Goal: Task Accomplishment & Management: Manage account settings

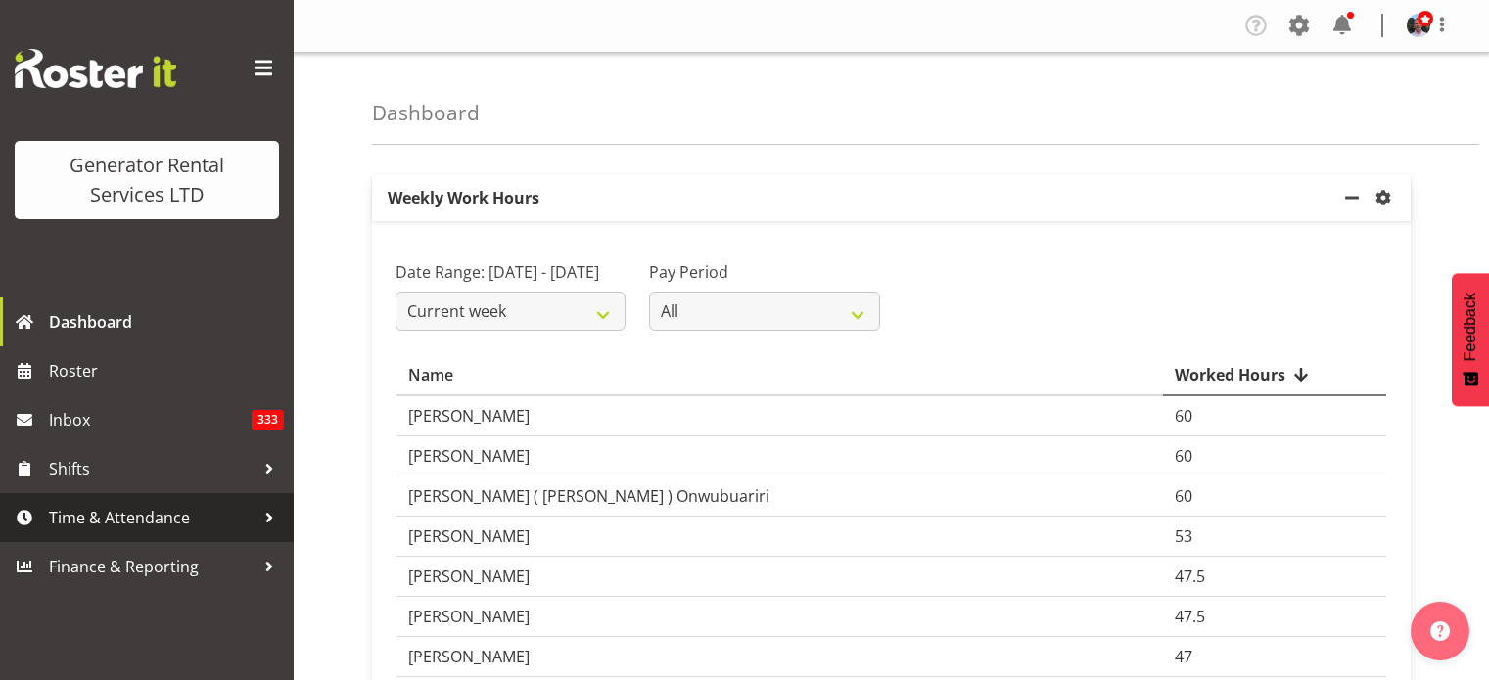
scroll to position [98, 0]
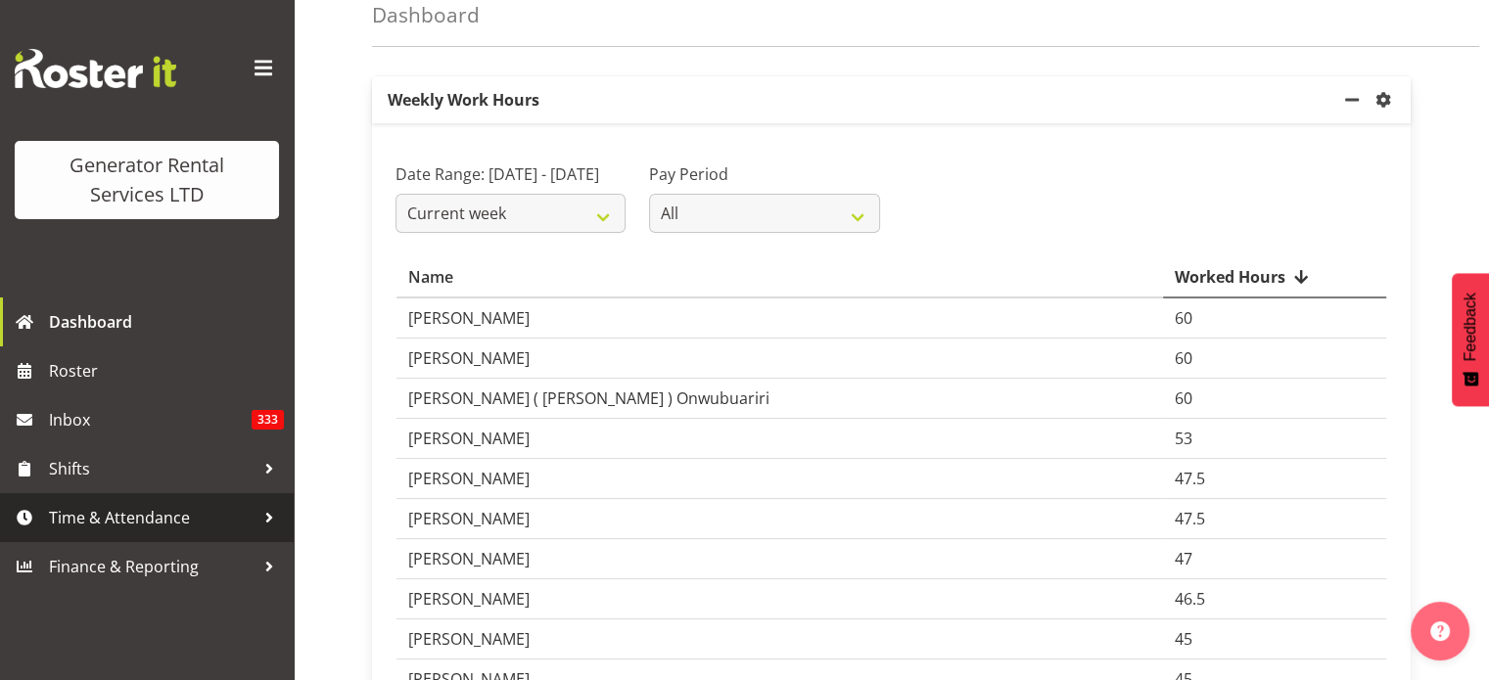
click at [101, 520] on span "Time & Attendance" at bounding box center [152, 517] width 206 height 29
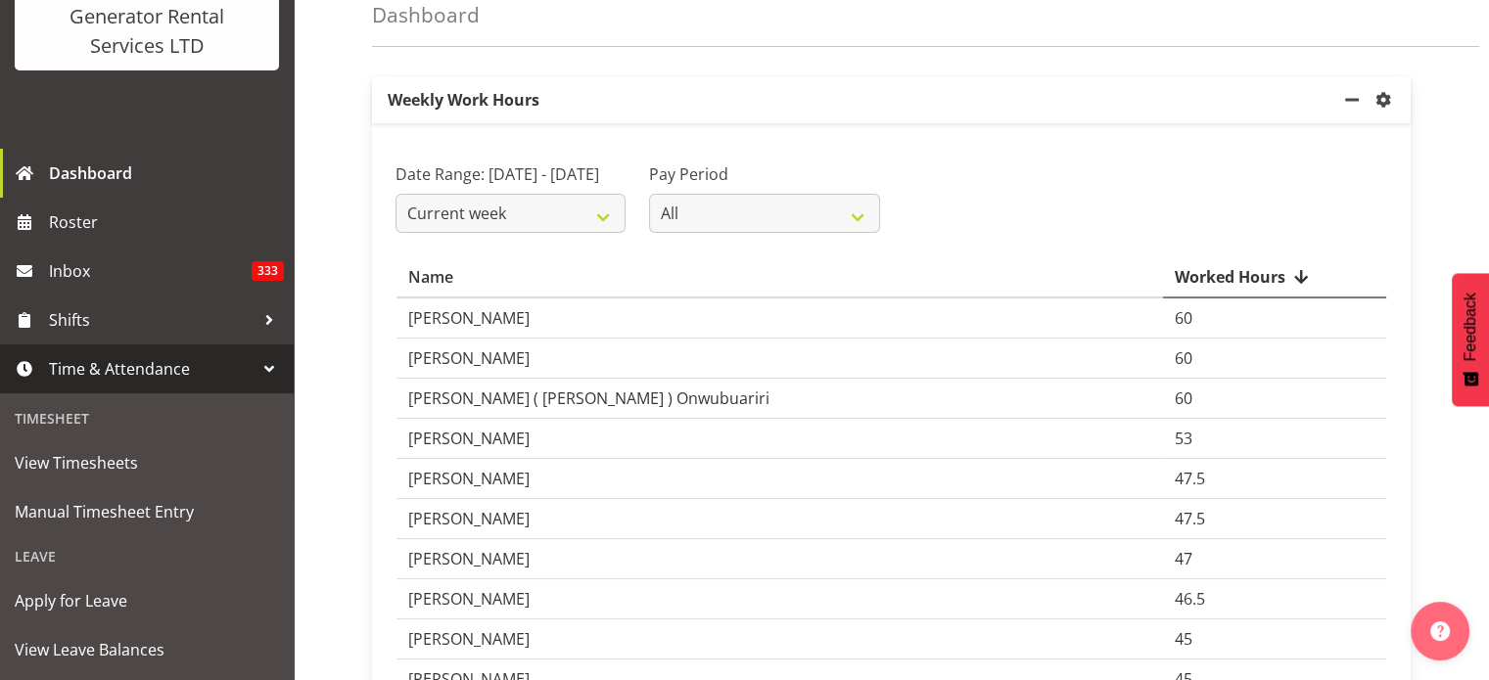
scroll to position [196, 0]
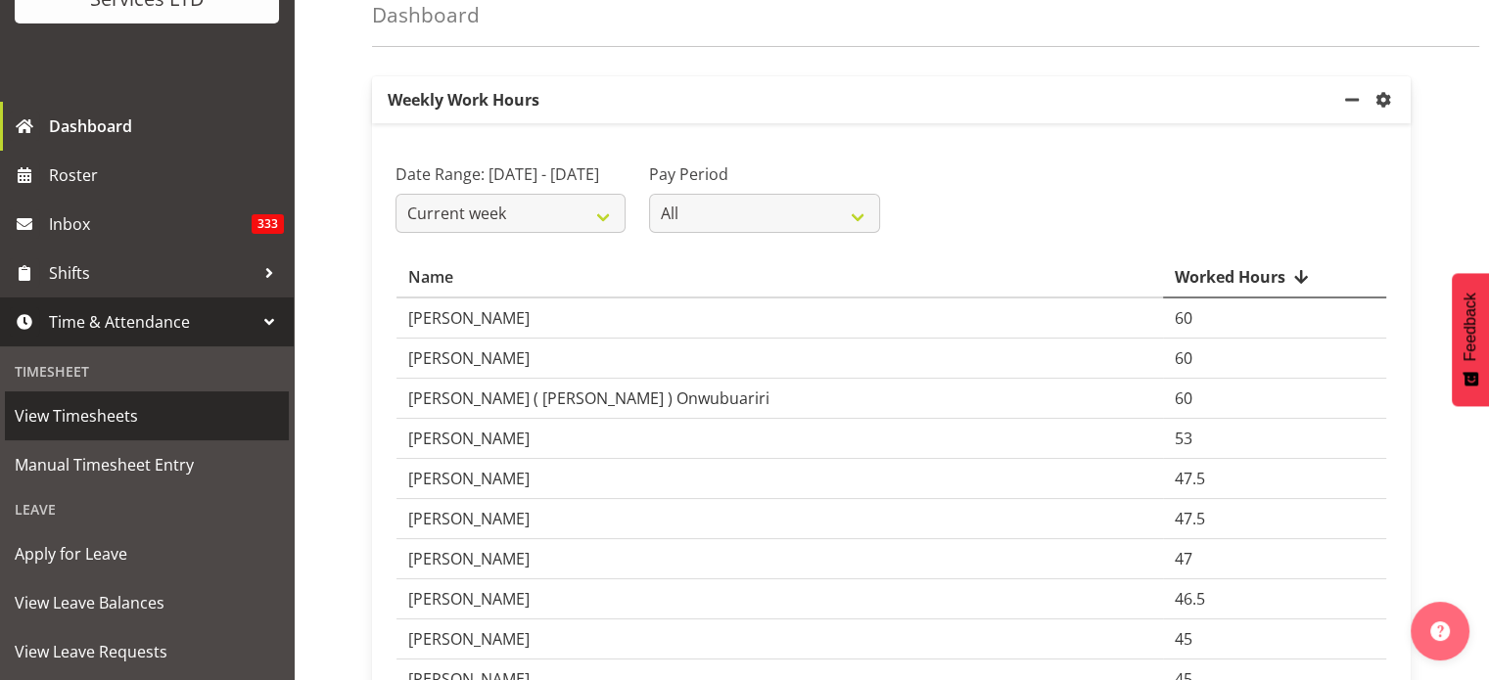
click at [99, 413] on span "View Timesheets" at bounding box center [147, 415] width 264 height 29
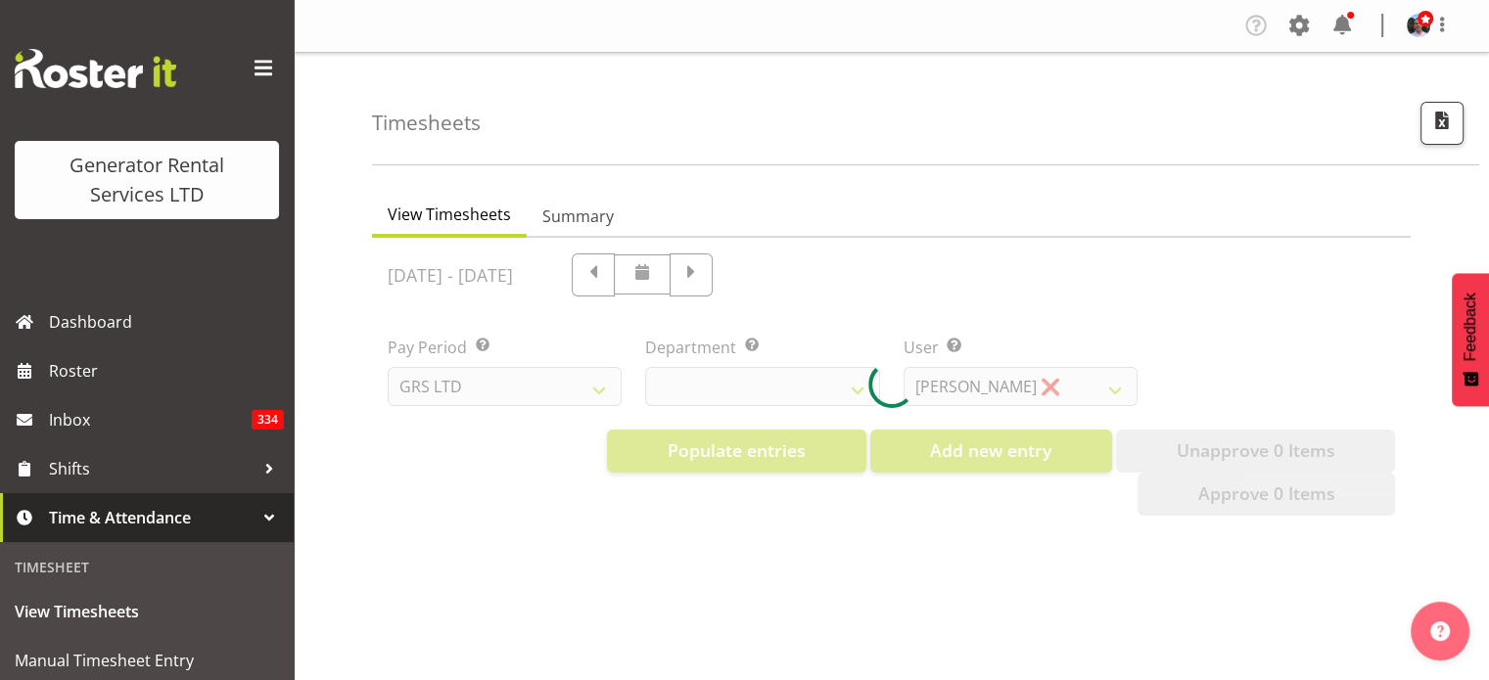
select select "22"
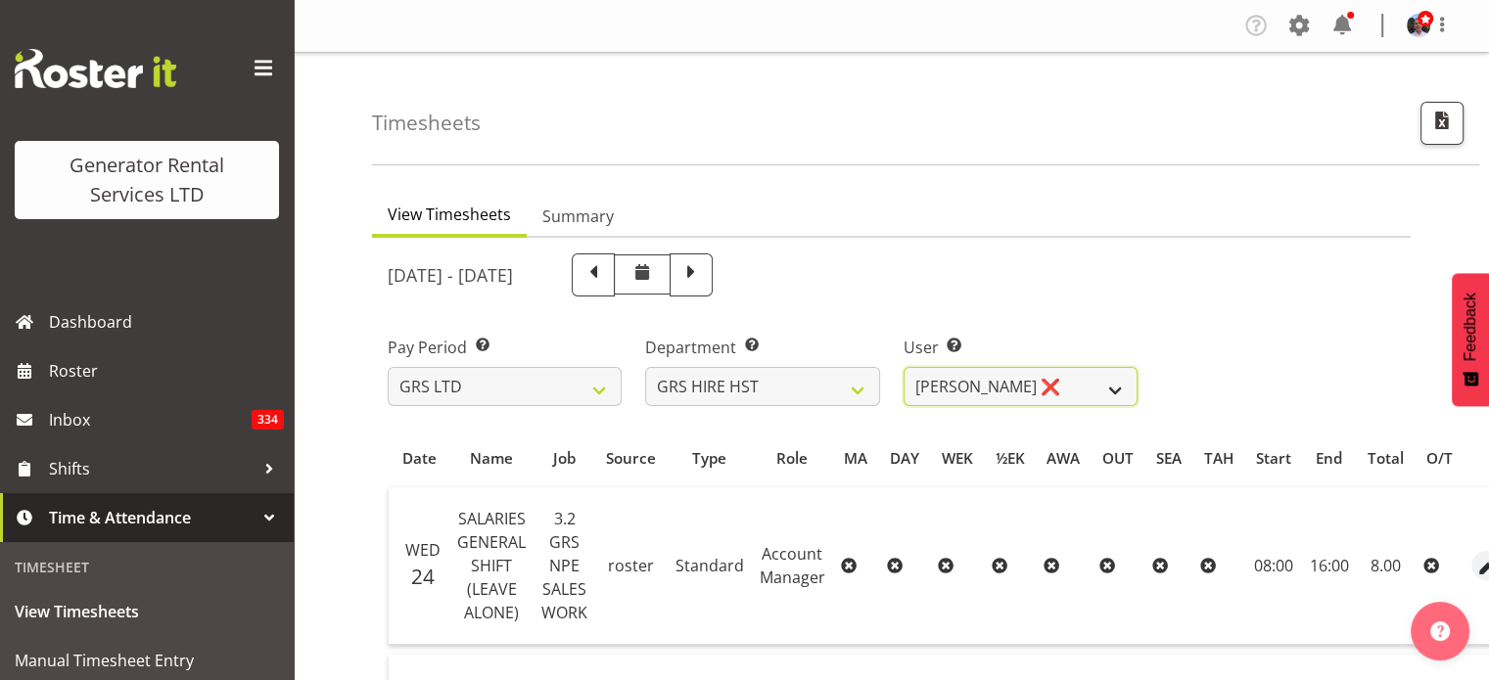
click at [1111, 390] on select "[PERSON_NAME] ❌ [PERSON_NAME] ❌ [PERSON_NAME] ❌" at bounding box center [1021, 386] width 234 height 39
select select "2327"
click at [904, 367] on select "[PERSON_NAME] ❌ [PERSON_NAME] ❌ [PERSON_NAME] ❌" at bounding box center [1021, 386] width 234 height 39
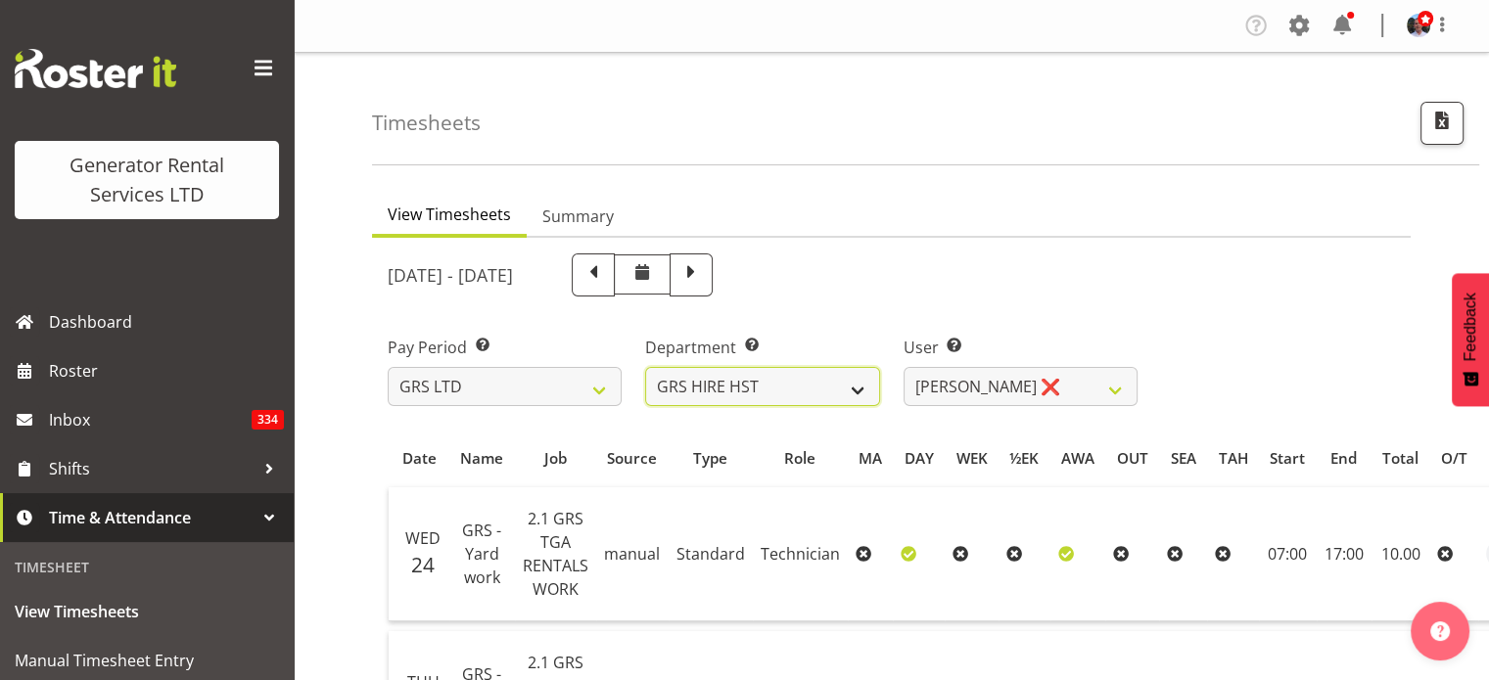
click at [860, 386] on select "GRS ADMIN AKL GRS ADMIN TGA GRS ENGINEERING AKL GRS HIRE AKL GRS HIRE HST GRS H…" at bounding box center [762, 386] width 234 height 39
select select "20"
click at [645, 367] on select "GRS ADMIN AKL GRS ADMIN TGA GRS ENGINEERING AKL GRS HIRE AKL GRS HIRE HST GRS H…" at bounding box center [762, 386] width 234 height 39
select select "5730"
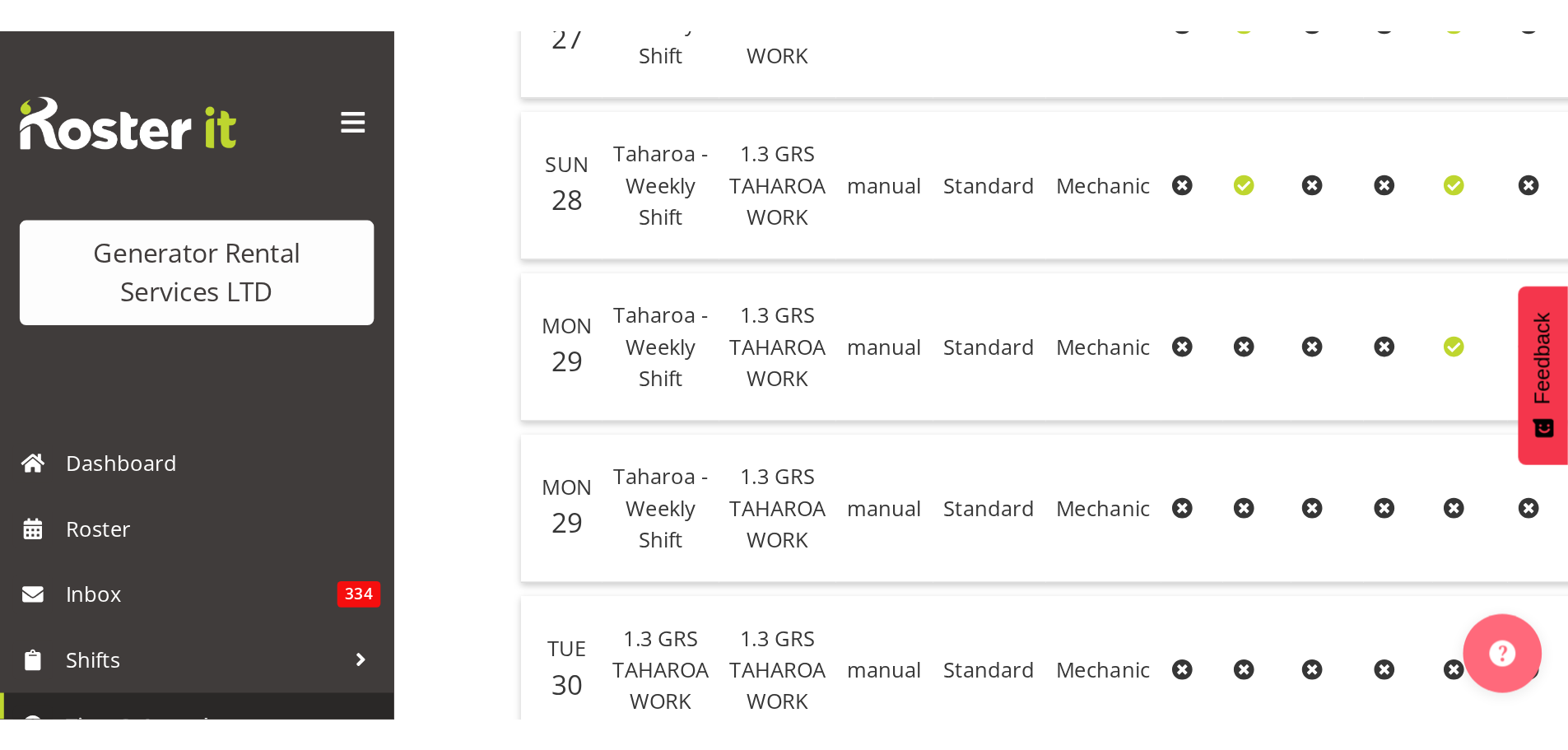
scroll to position [594, 0]
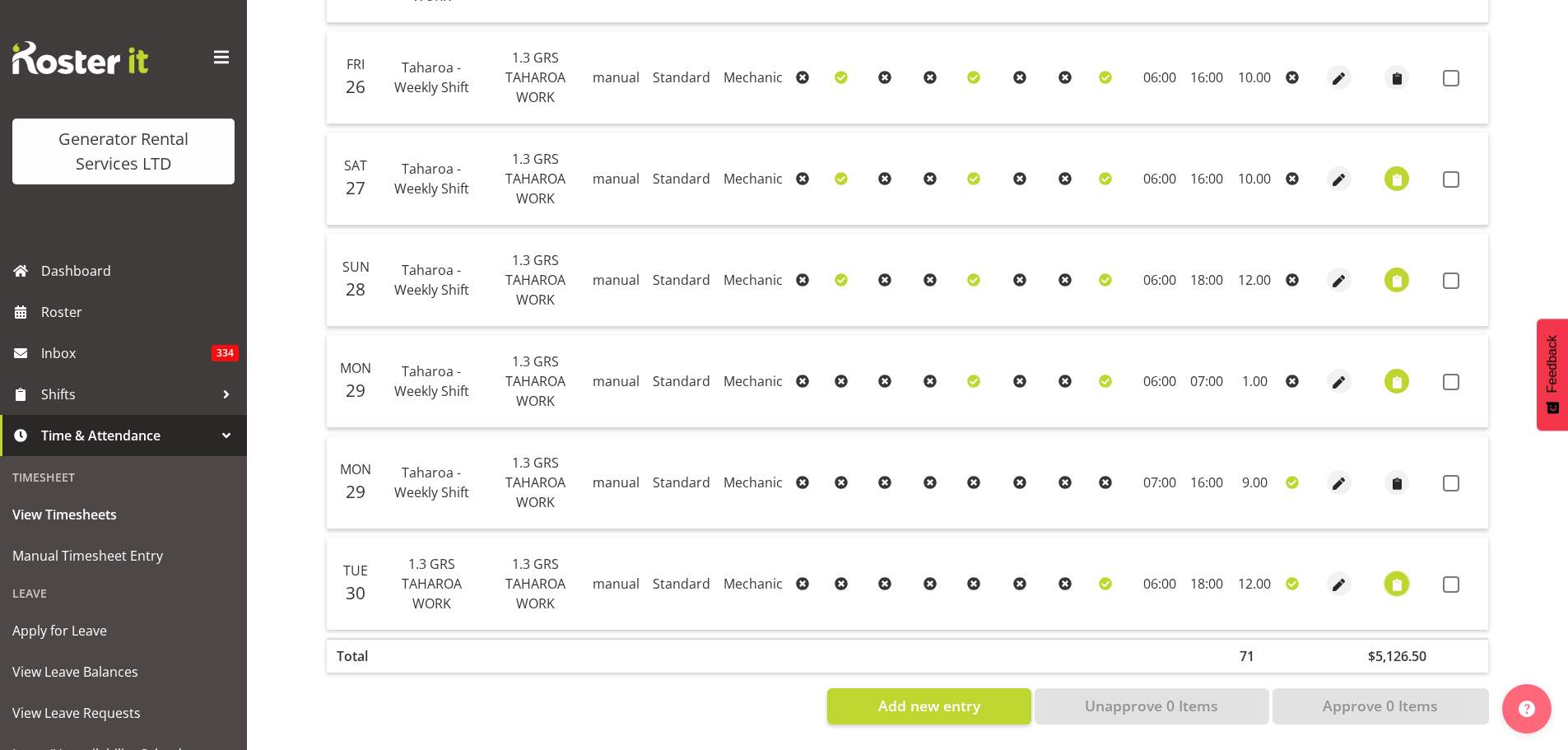
click at [1251, 571] on span "button" at bounding box center [1397, 584] width 19 height 19
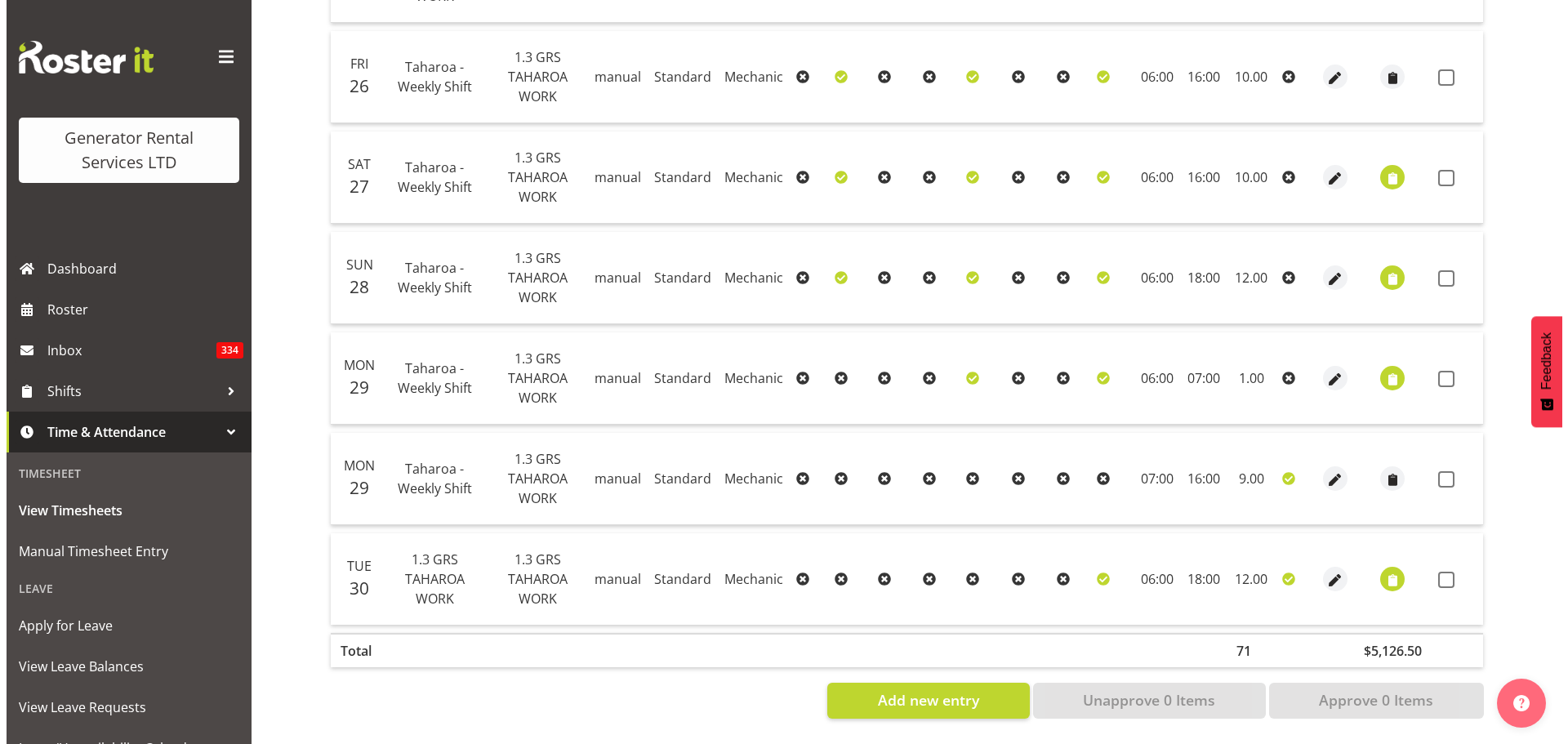
scroll to position [561, 0]
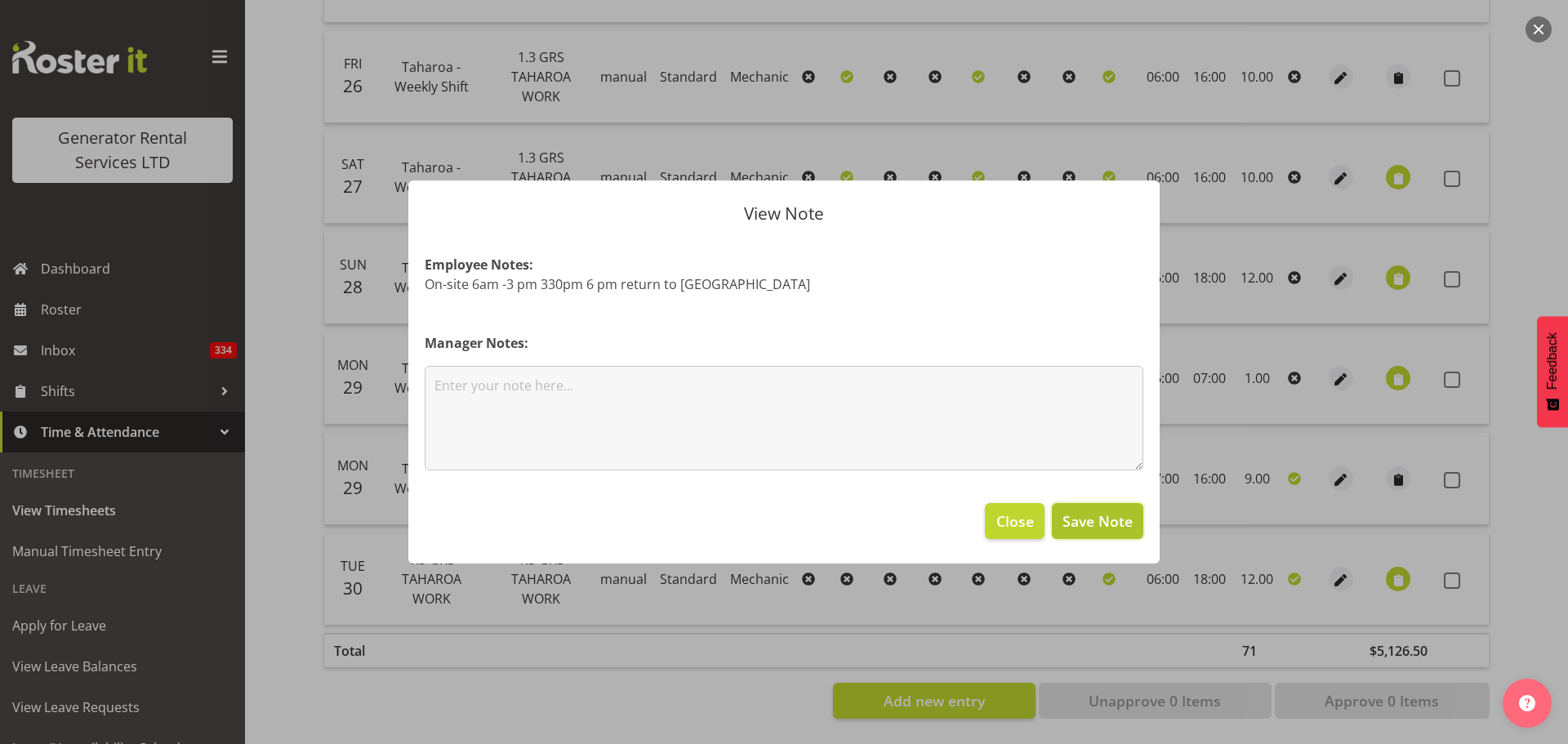
click at [1098, 523] on span "Save Note" at bounding box center [1098, 520] width 70 height 21
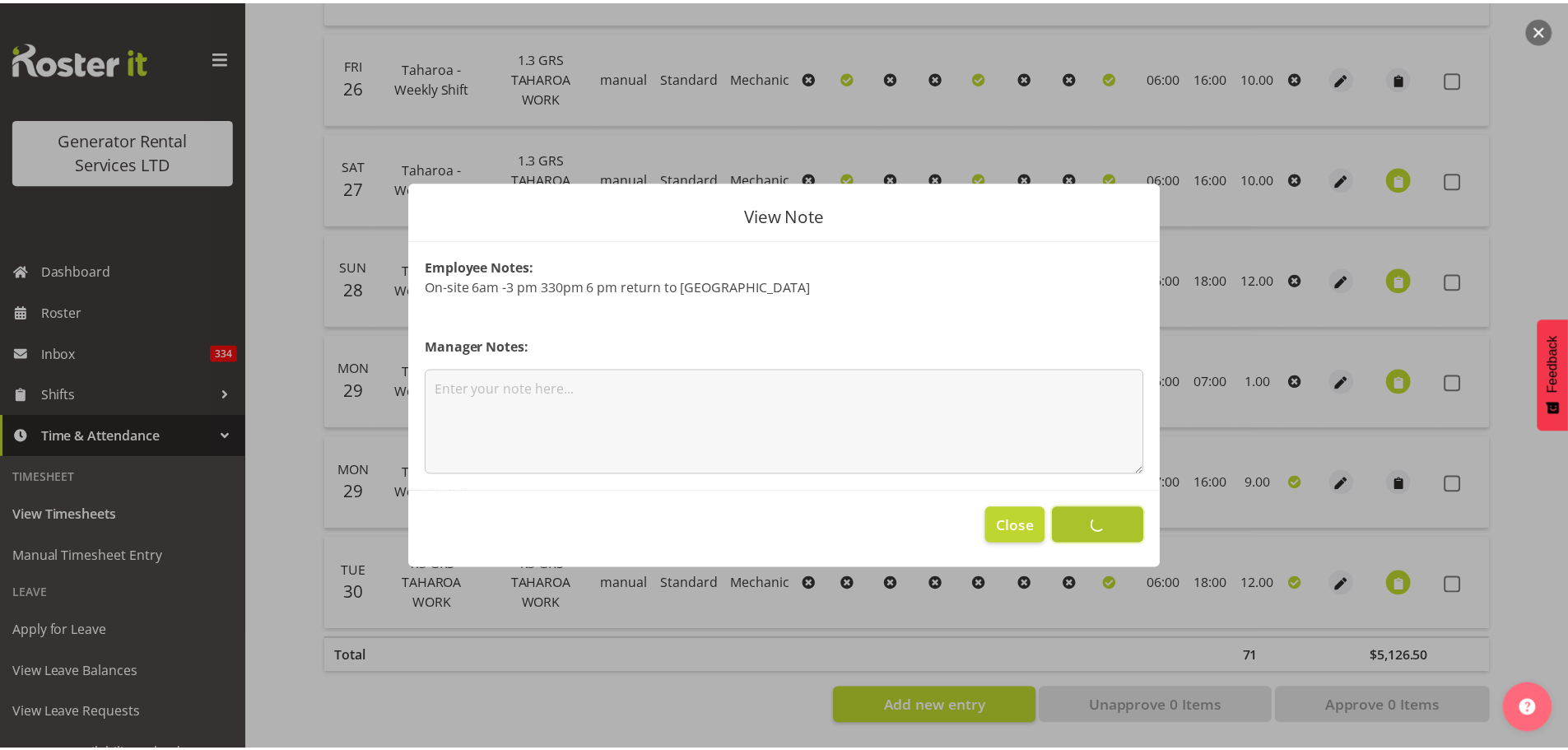
scroll to position [579, 0]
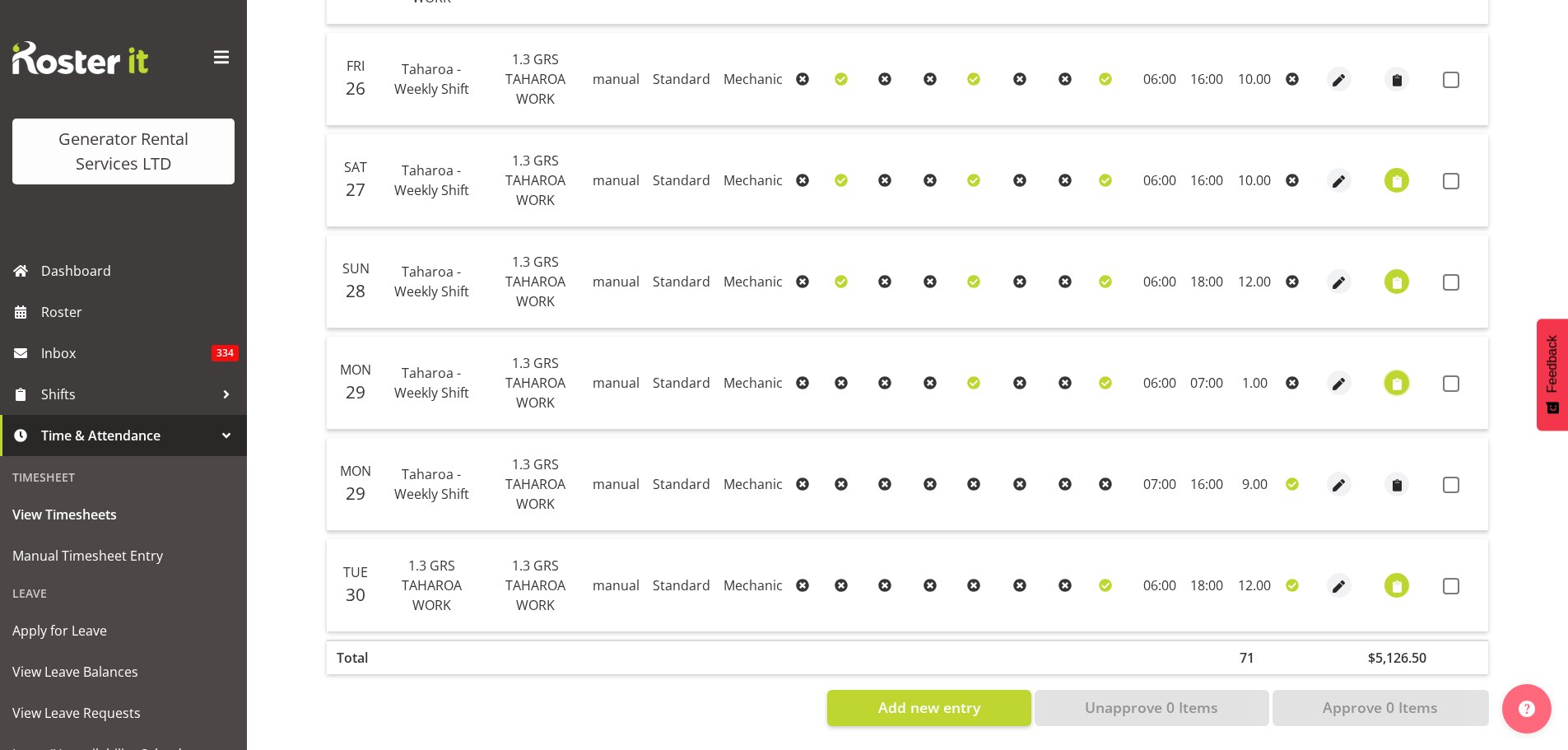
click at [1251, 383] on span "button" at bounding box center [1397, 383] width 19 height 19
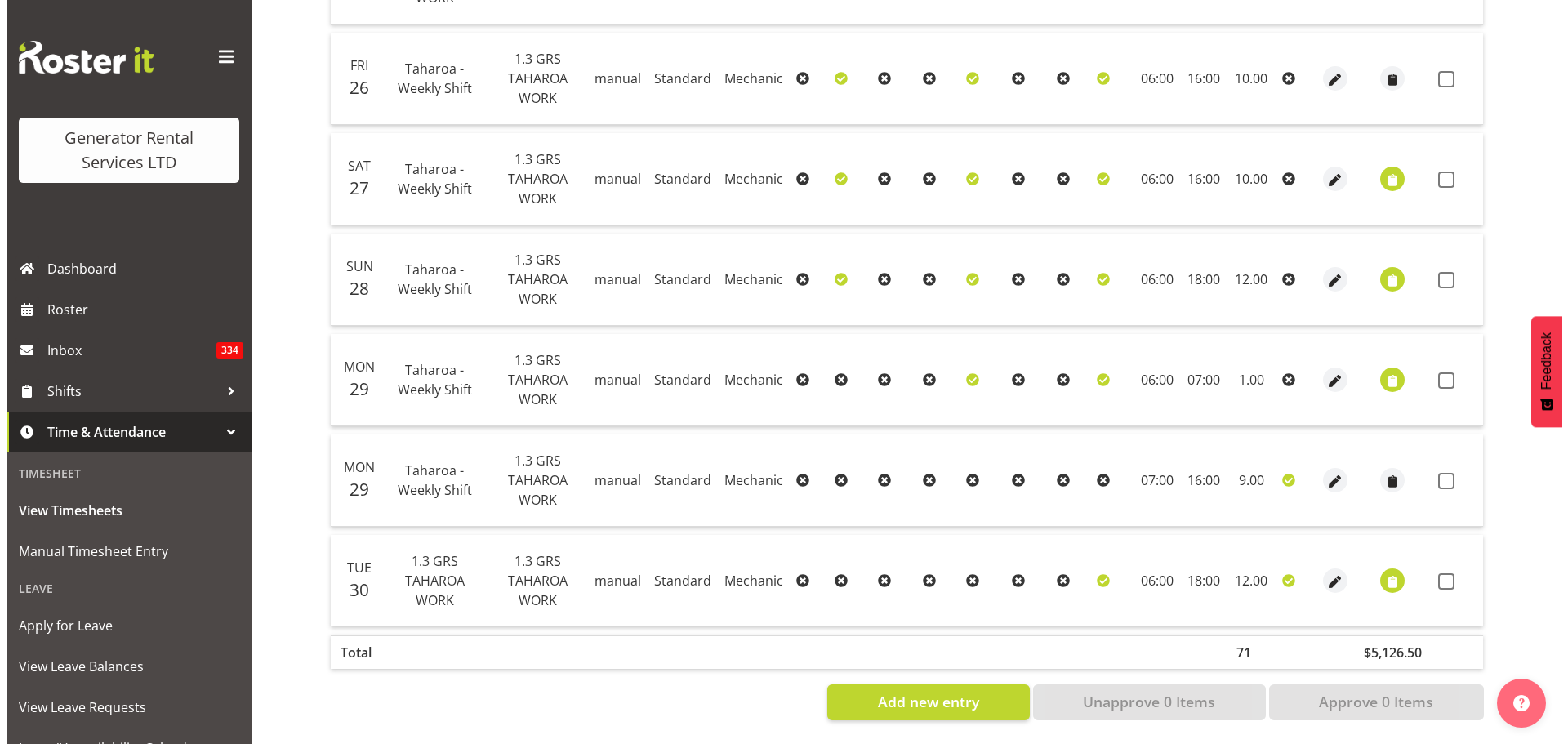
scroll to position [561, 0]
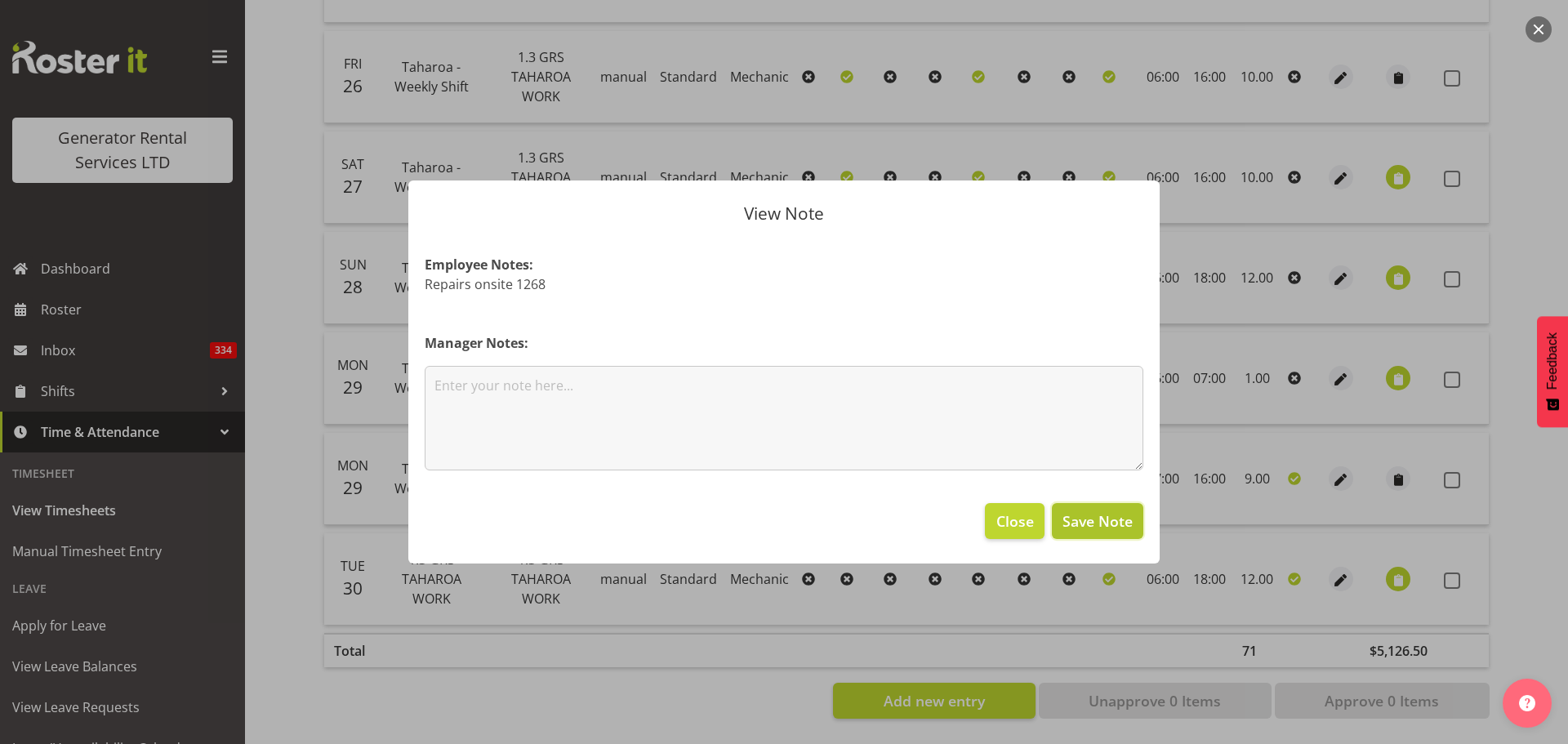
click at [1106, 525] on span "Save Note" at bounding box center [1098, 520] width 70 height 21
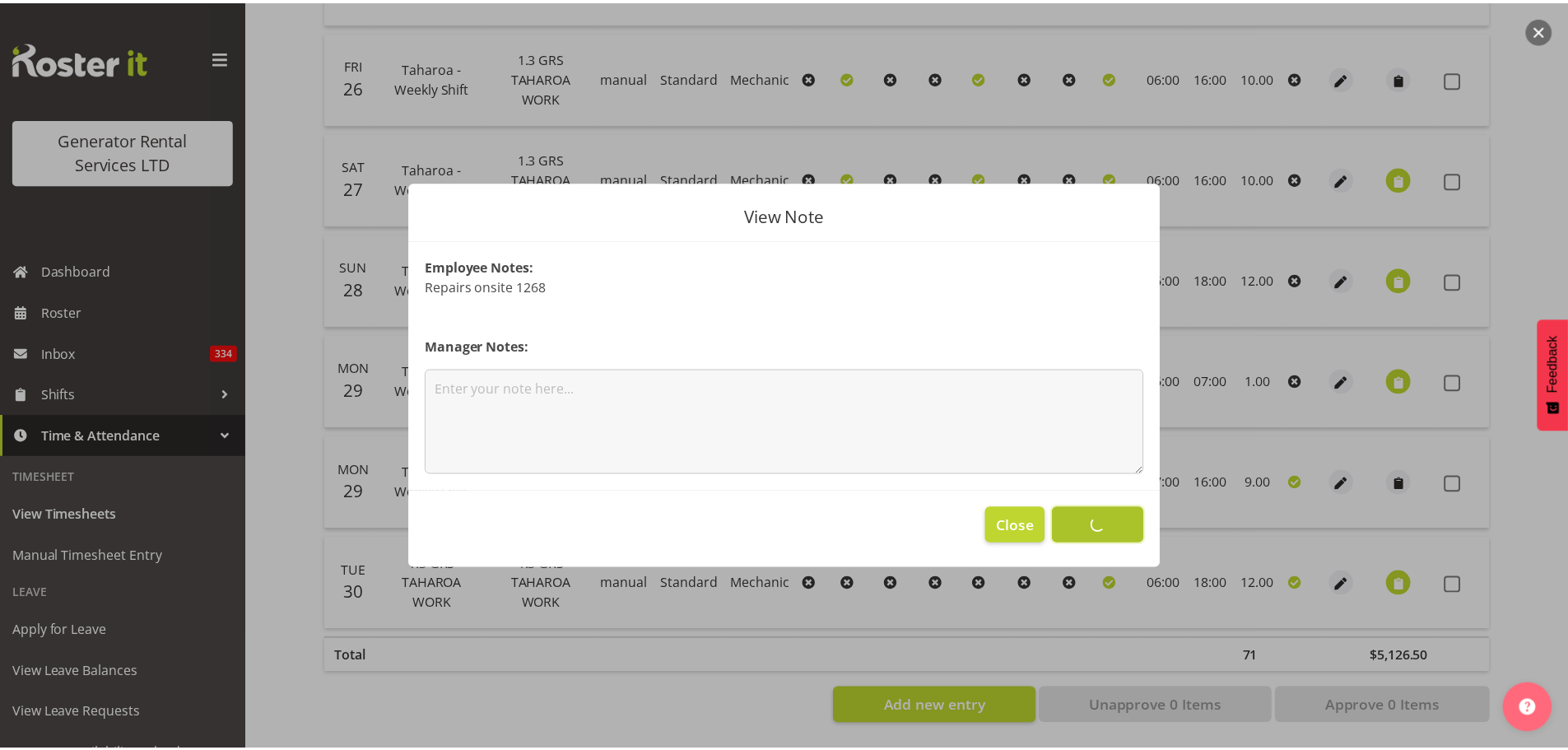
scroll to position [579, 0]
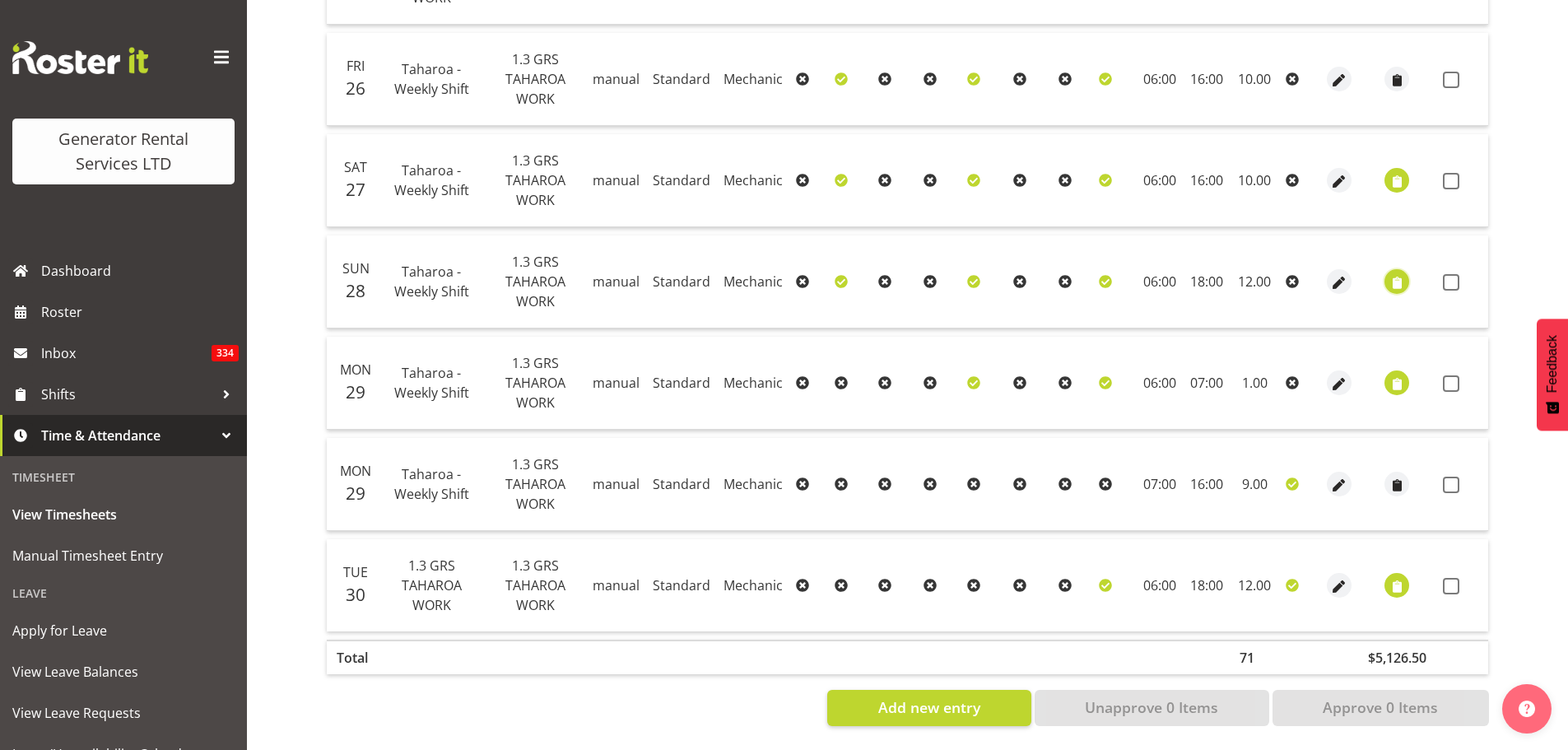
click at [1251, 284] on span "button" at bounding box center [1397, 283] width 19 height 19
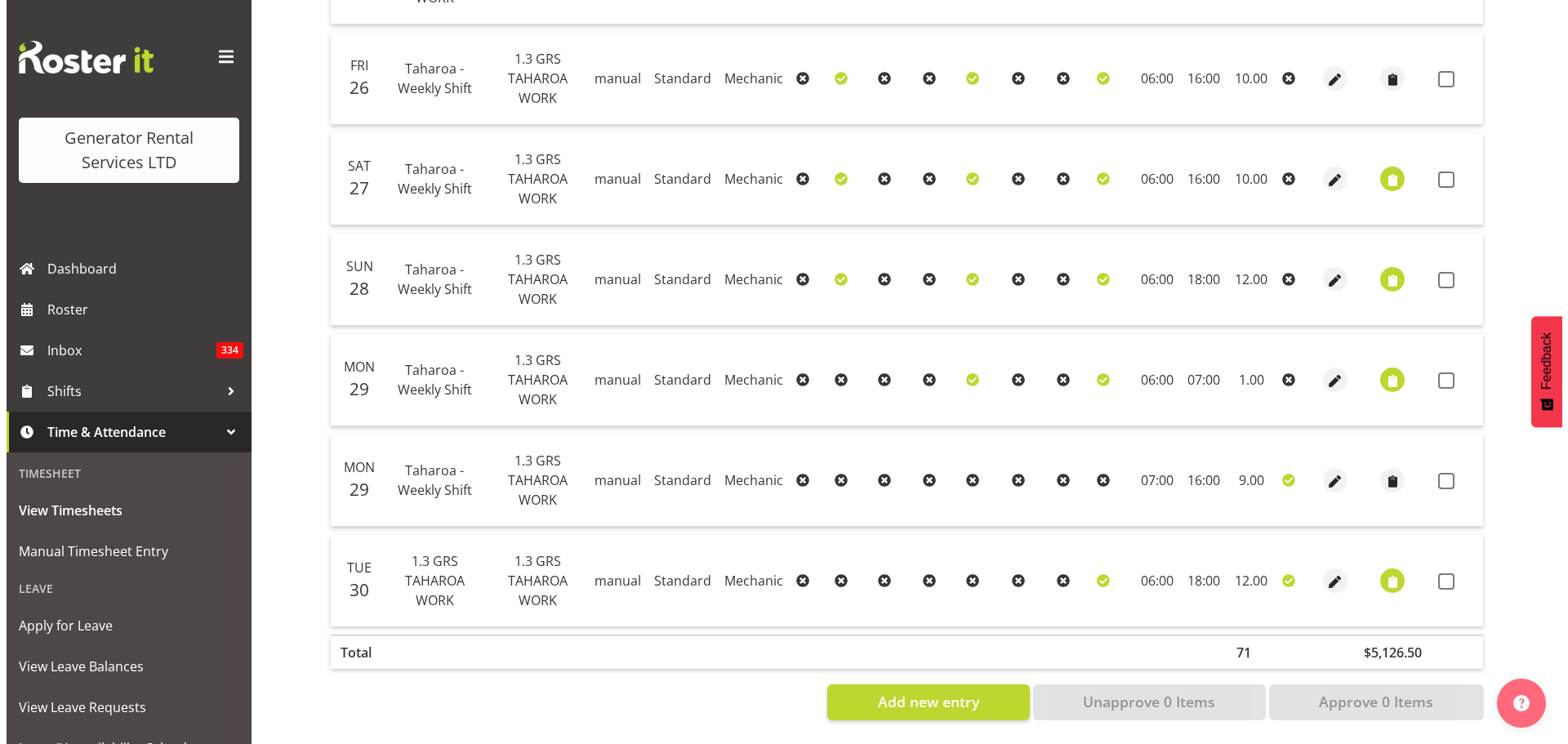
scroll to position [561, 0]
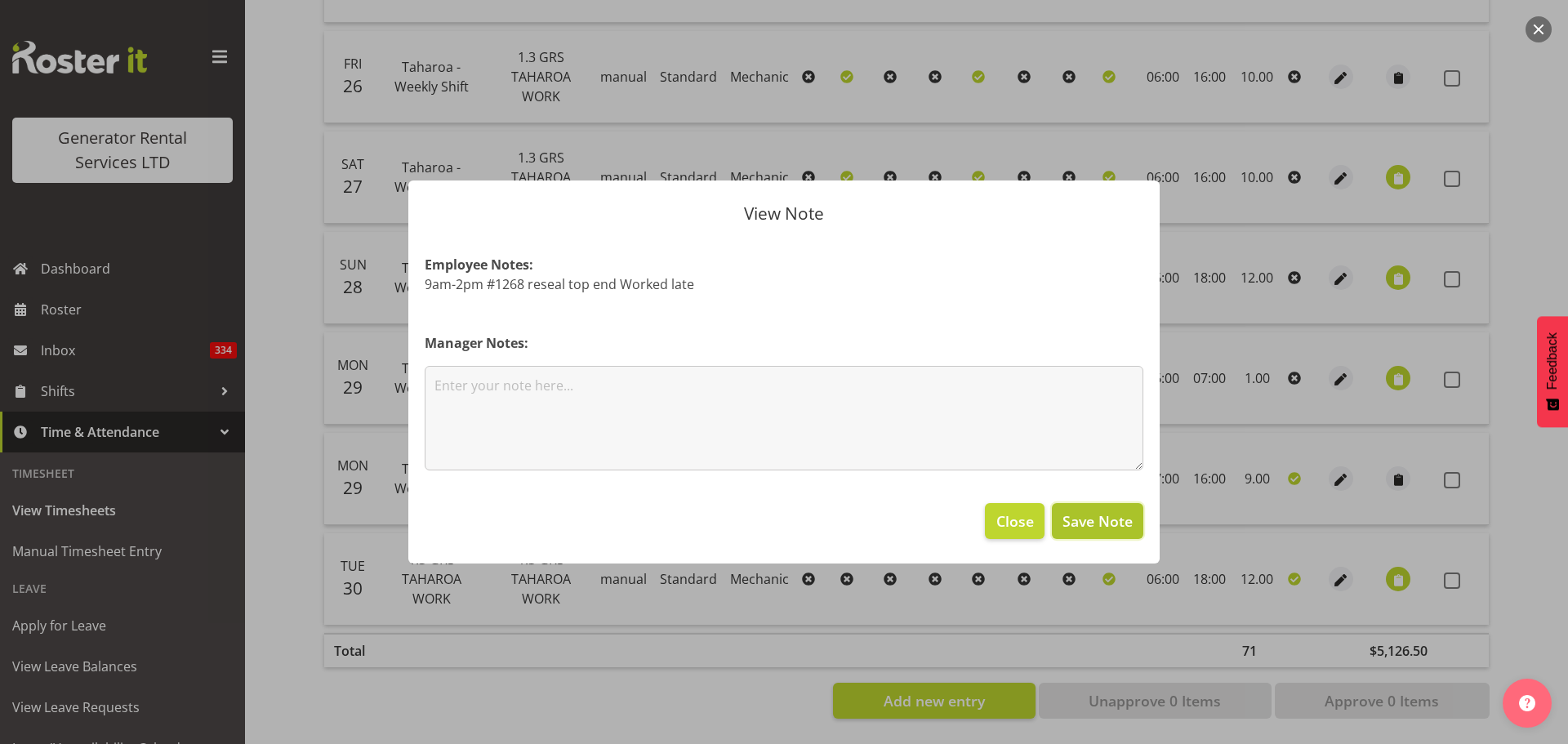
click at [1074, 517] on span "Save Note" at bounding box center [1098, 520] width 70 height 21
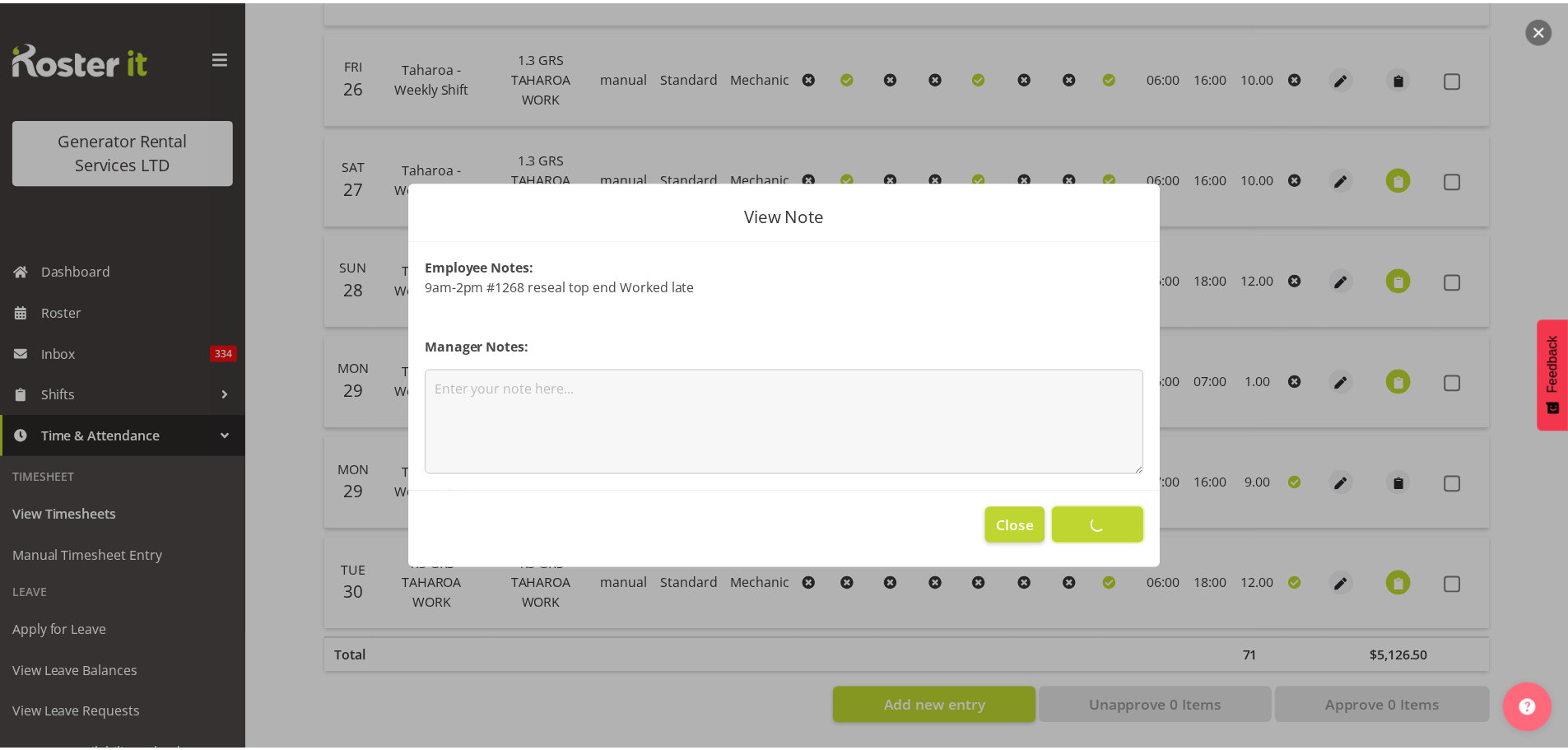
scroll to position [579, 0]
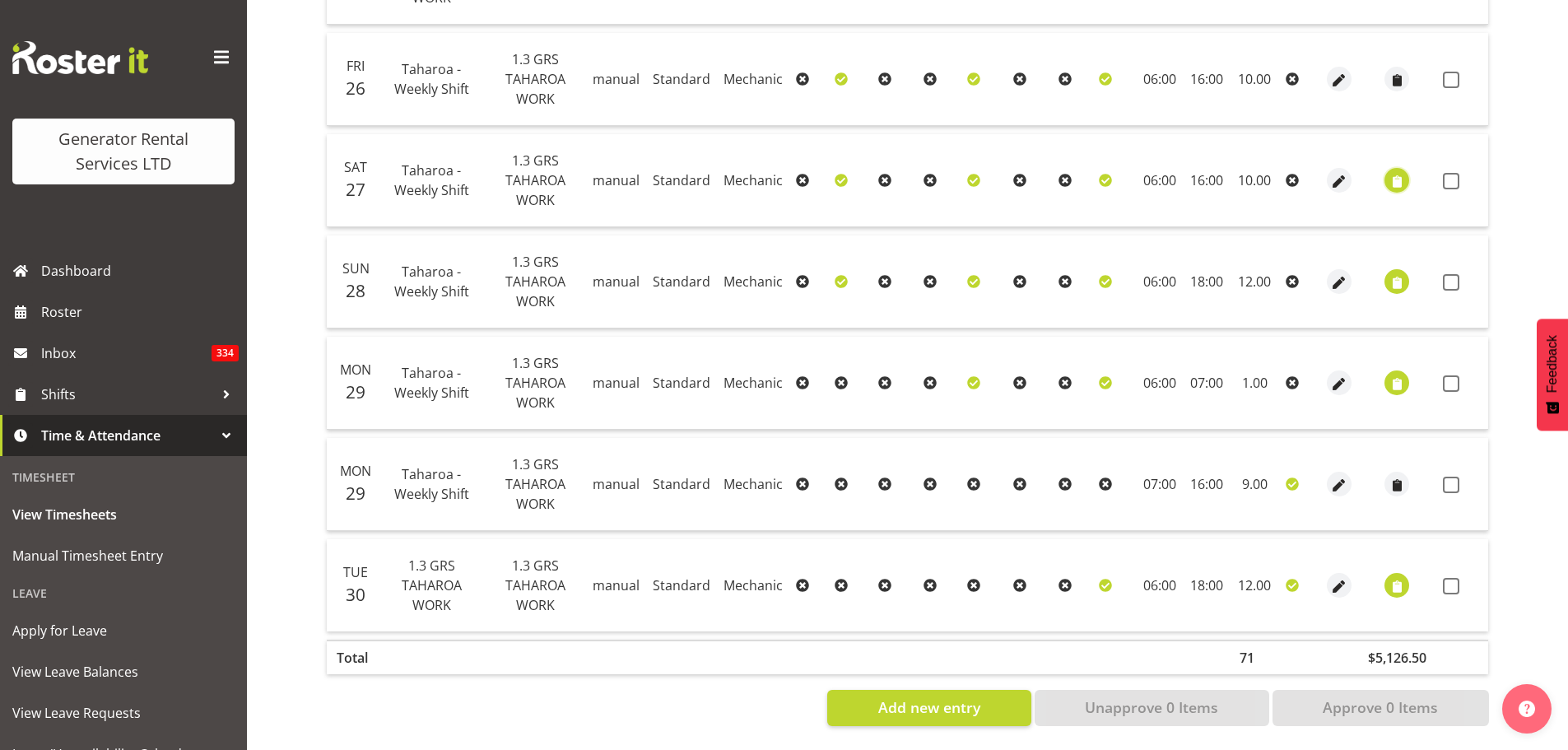
click at [1251, 180] on span "button" at bounding box center [1397, 182] width 19 height 19
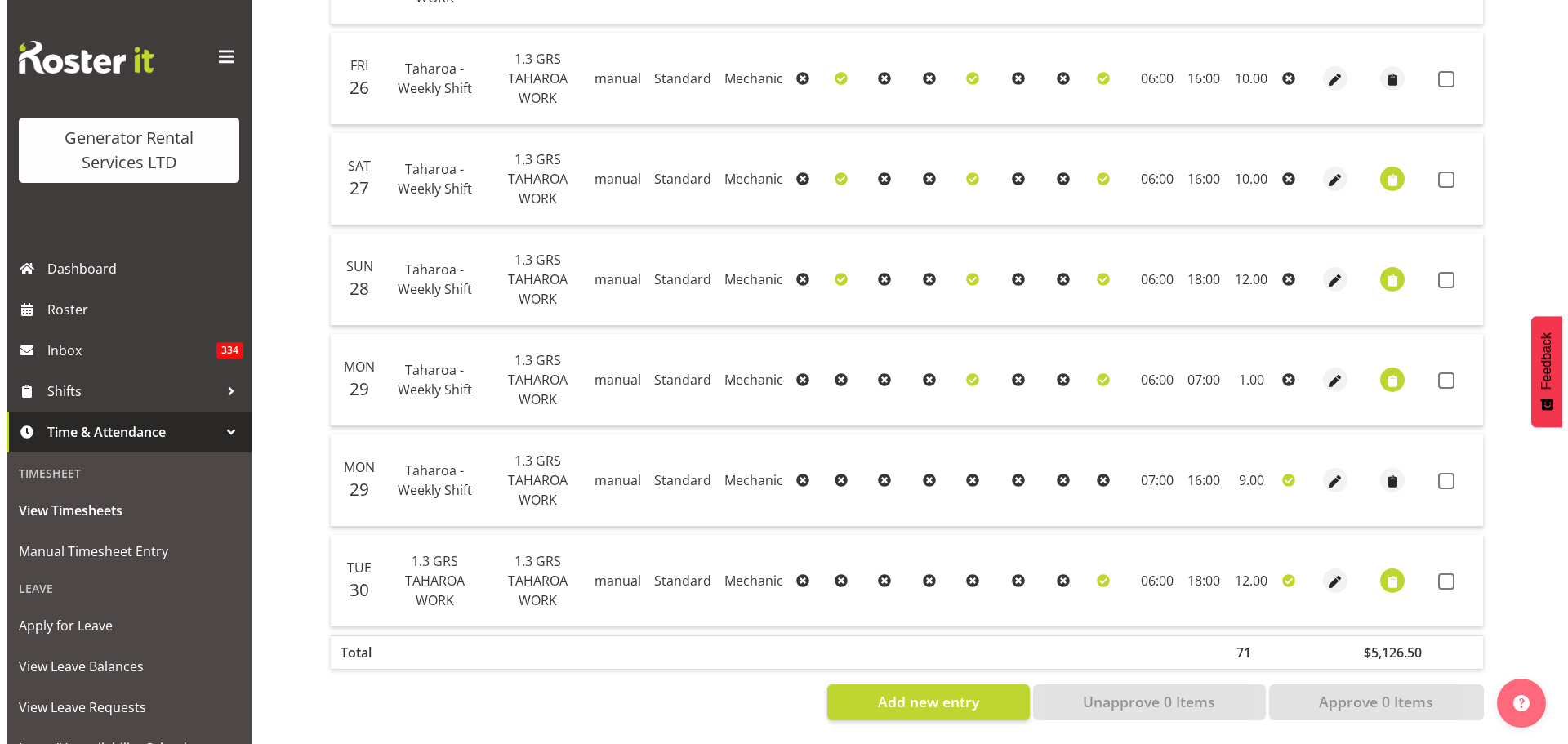
scroll to position [561, 0]
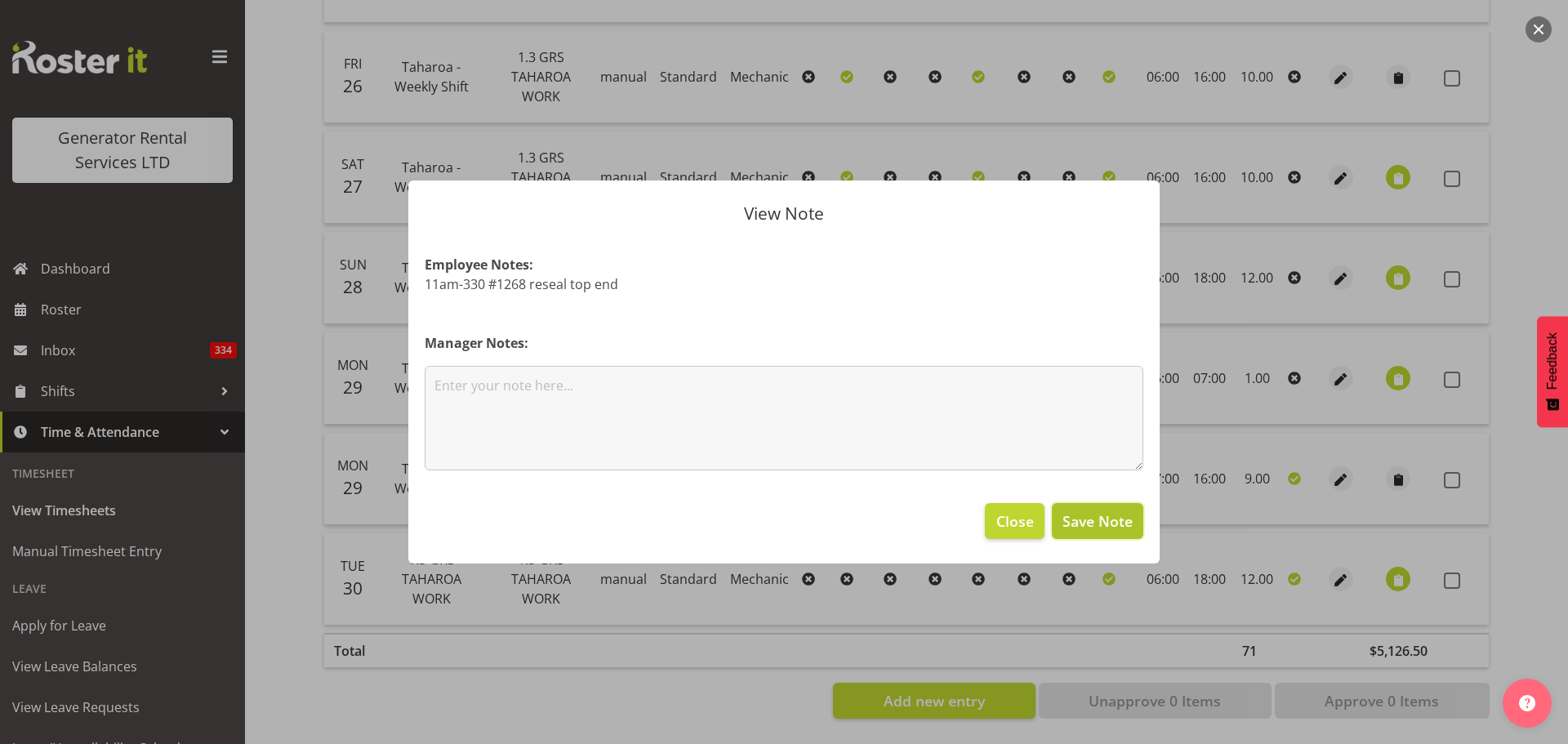
click at [1113, 518] on span "Save Note" at bounding box center [1098, 520] width 70 height 21
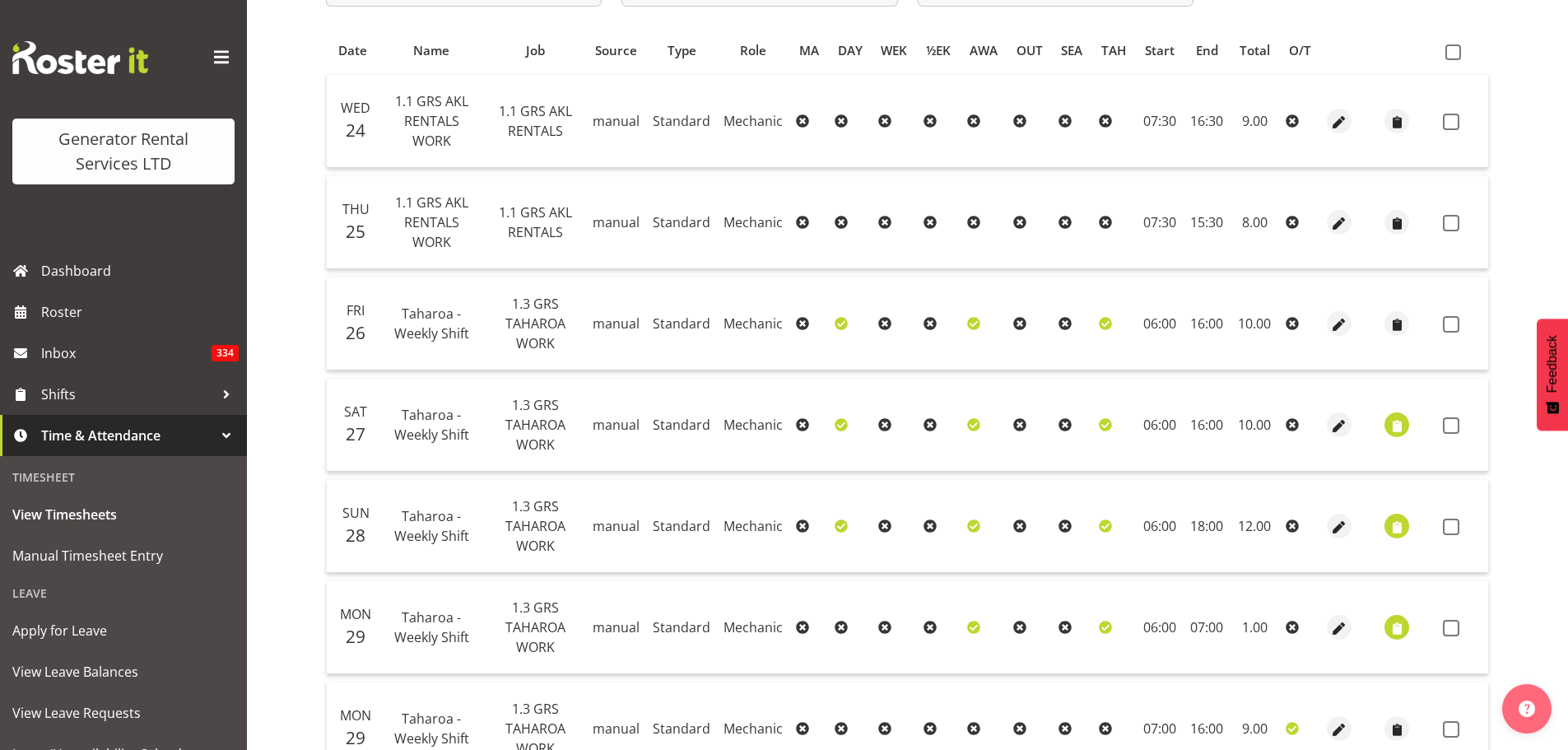
scroll to position [333, 0]
click at [1251, 59] on span at bounding box center [1453, 55] width 16 height 16
click at [1251, 59] on input "checkbox" at bounding box center [1450, 55] width 11 height 11
checkbox input "true"
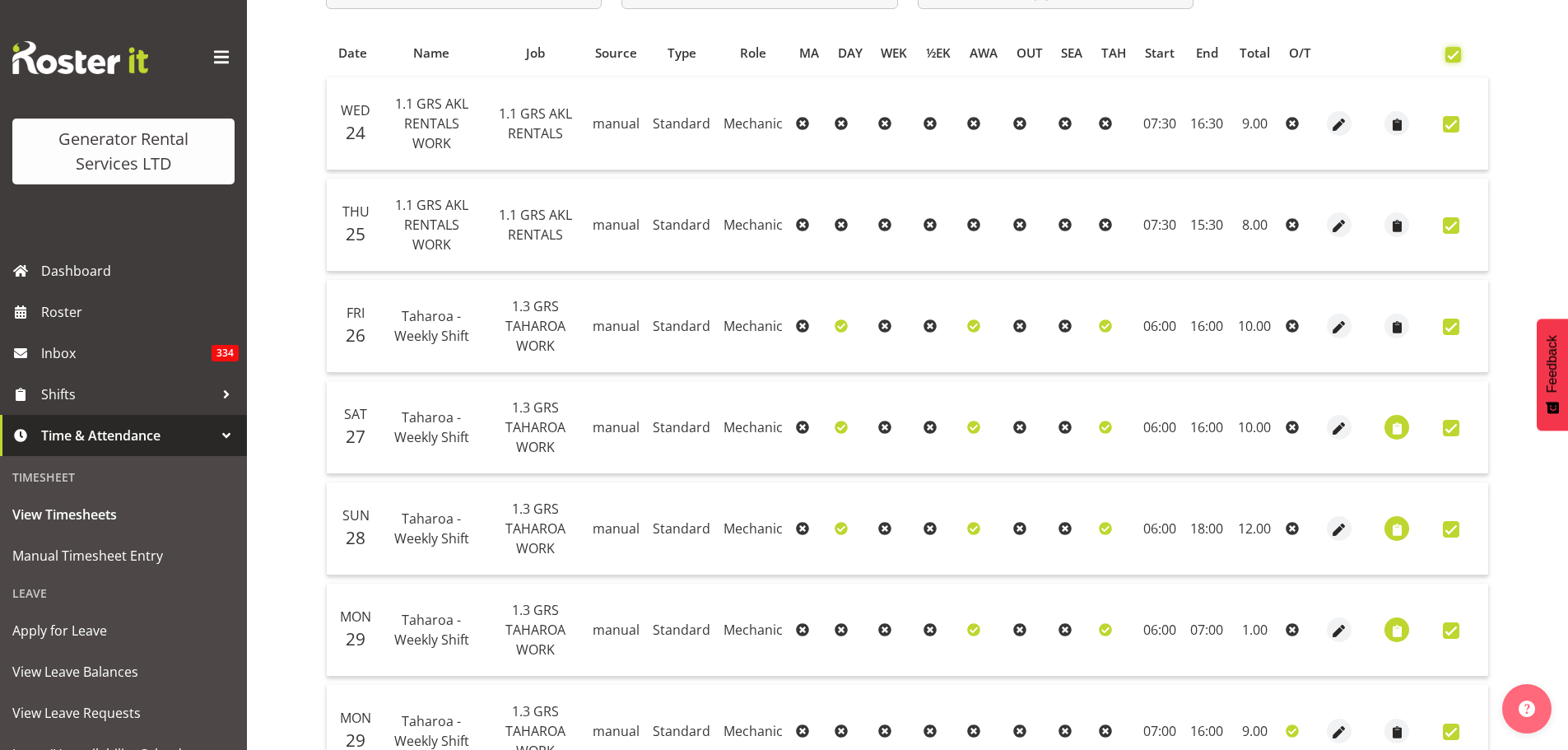
checkbox input "true"
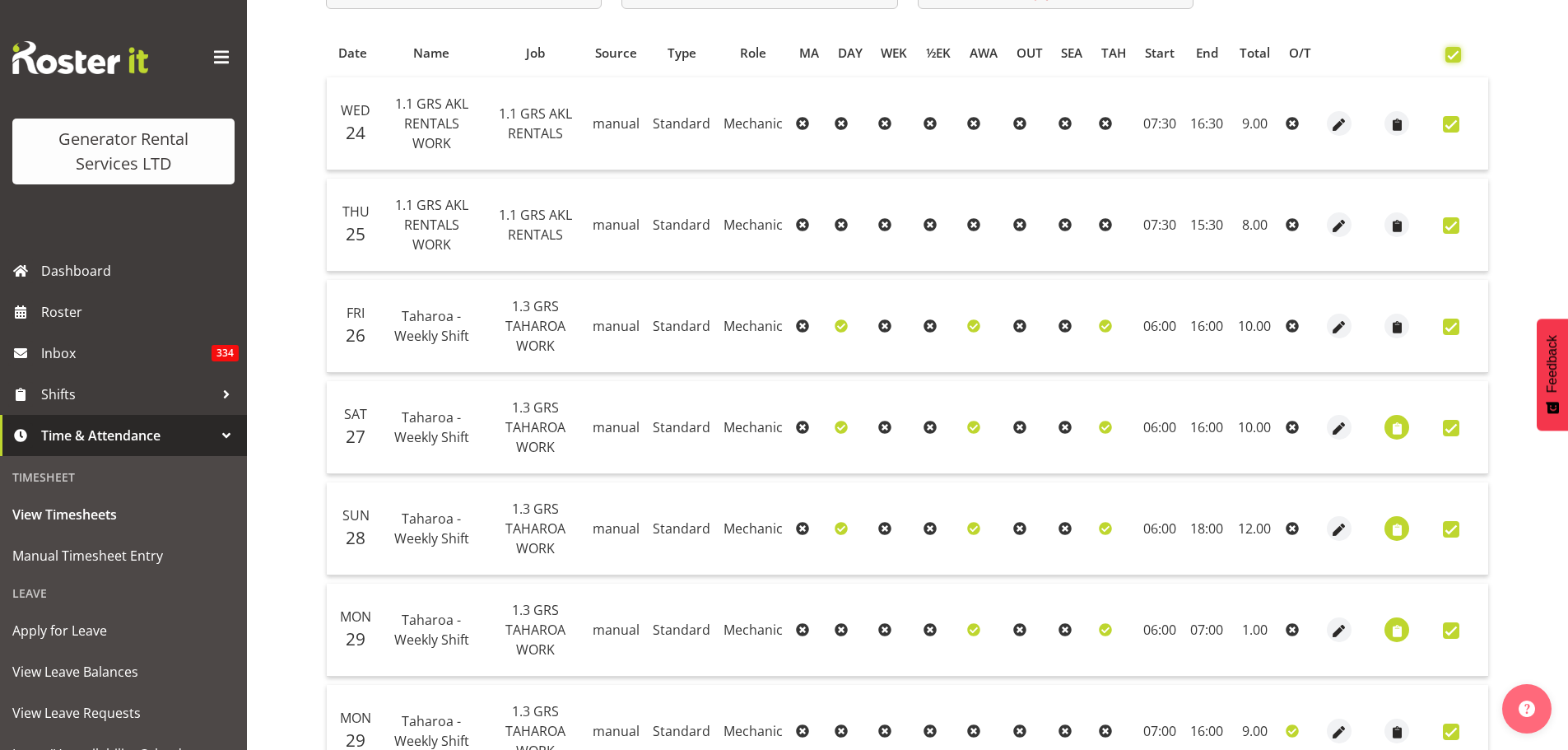
checkbox input "true"
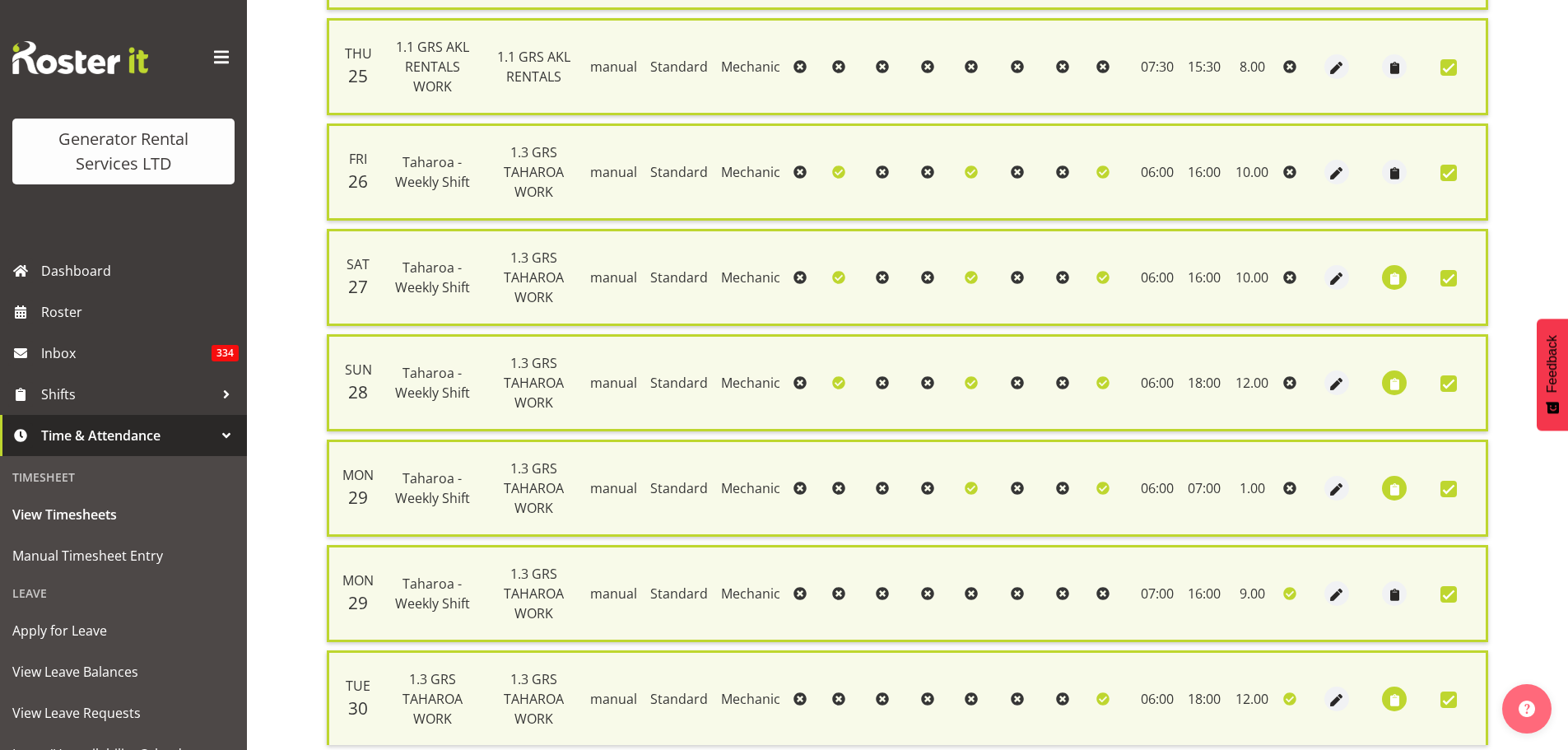
scroll to position [625, 0]
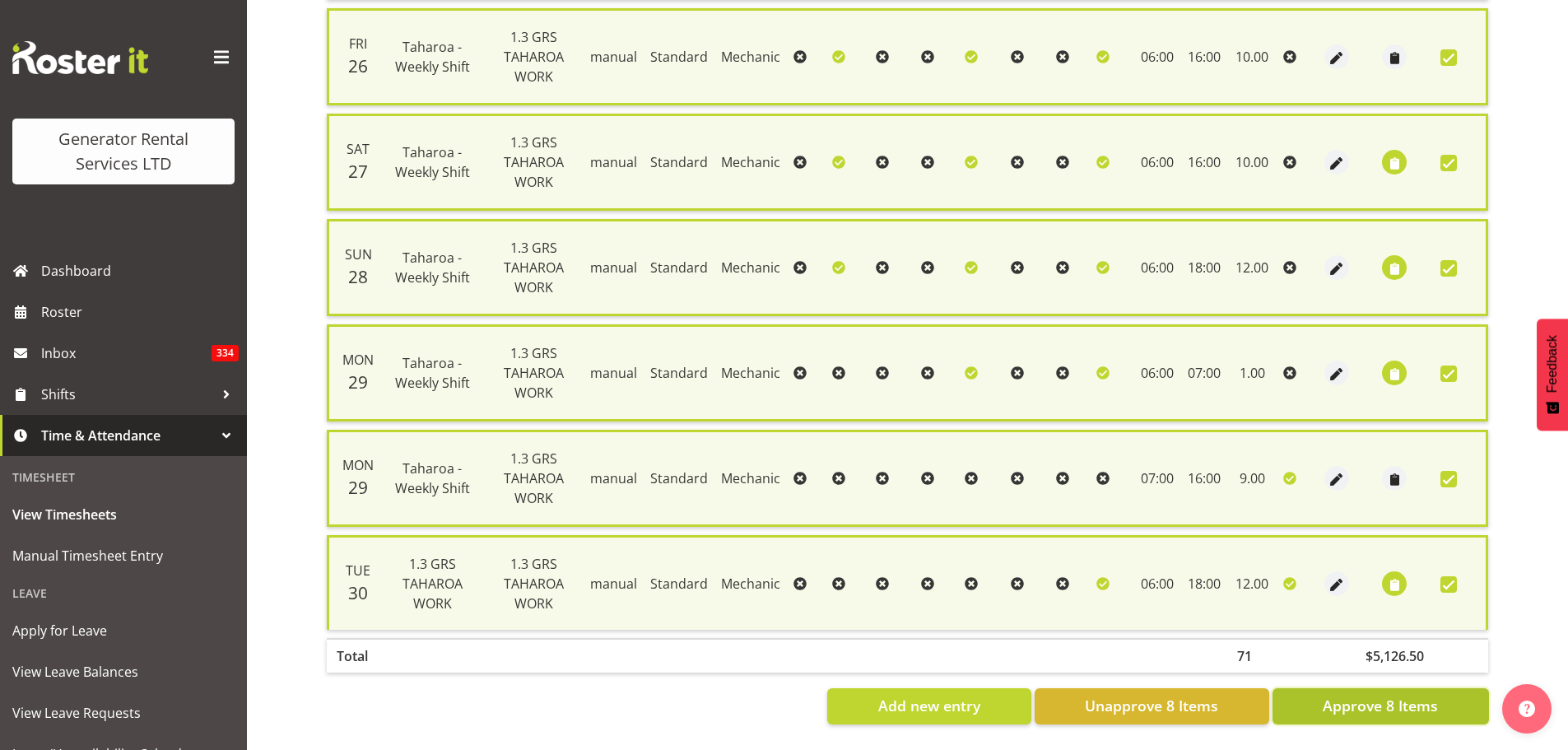
click at [1251, 571] on span "Approve 8 Items" at bounding box center [1380, 705] width 115 height 21
checkbox input "false"
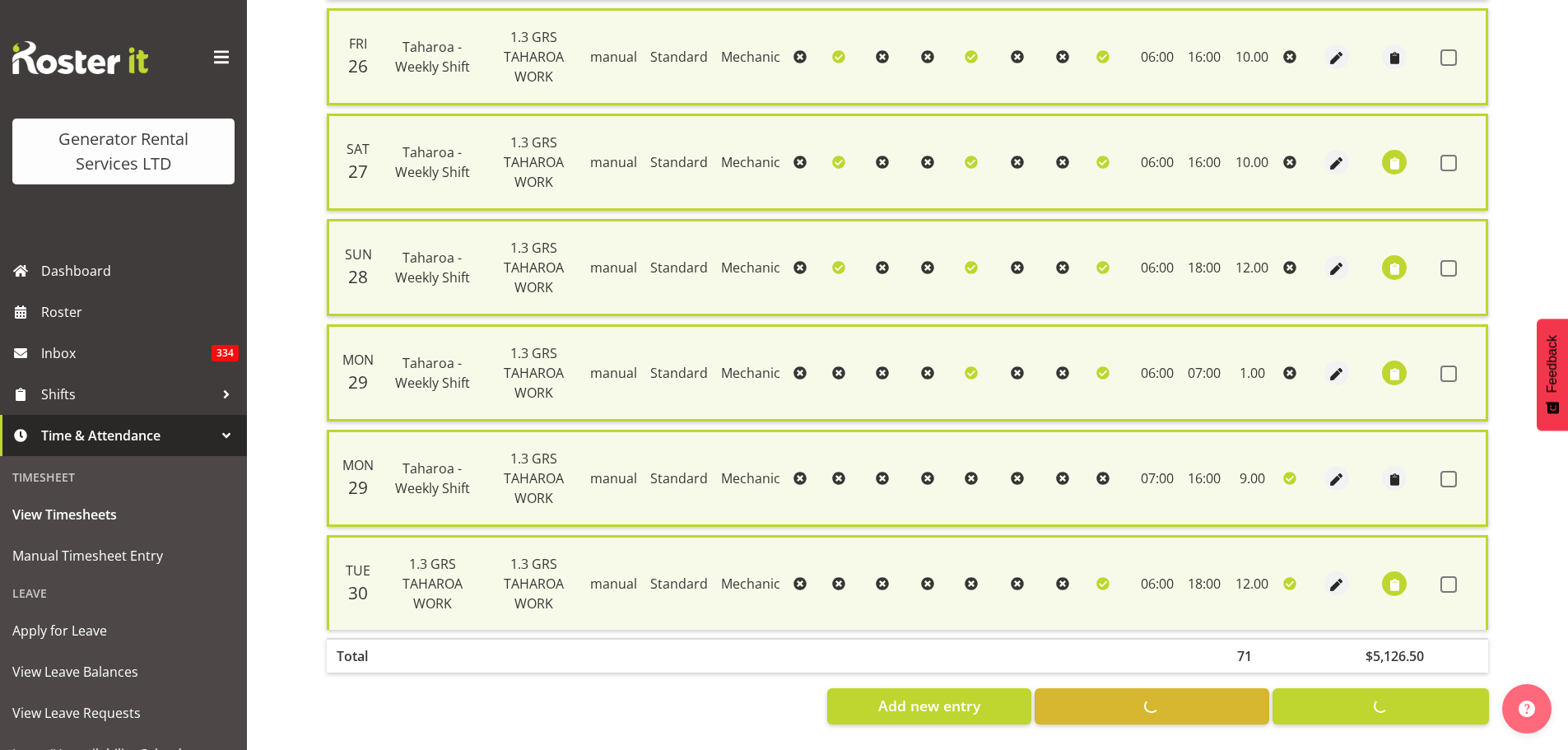
checkbox input "false"
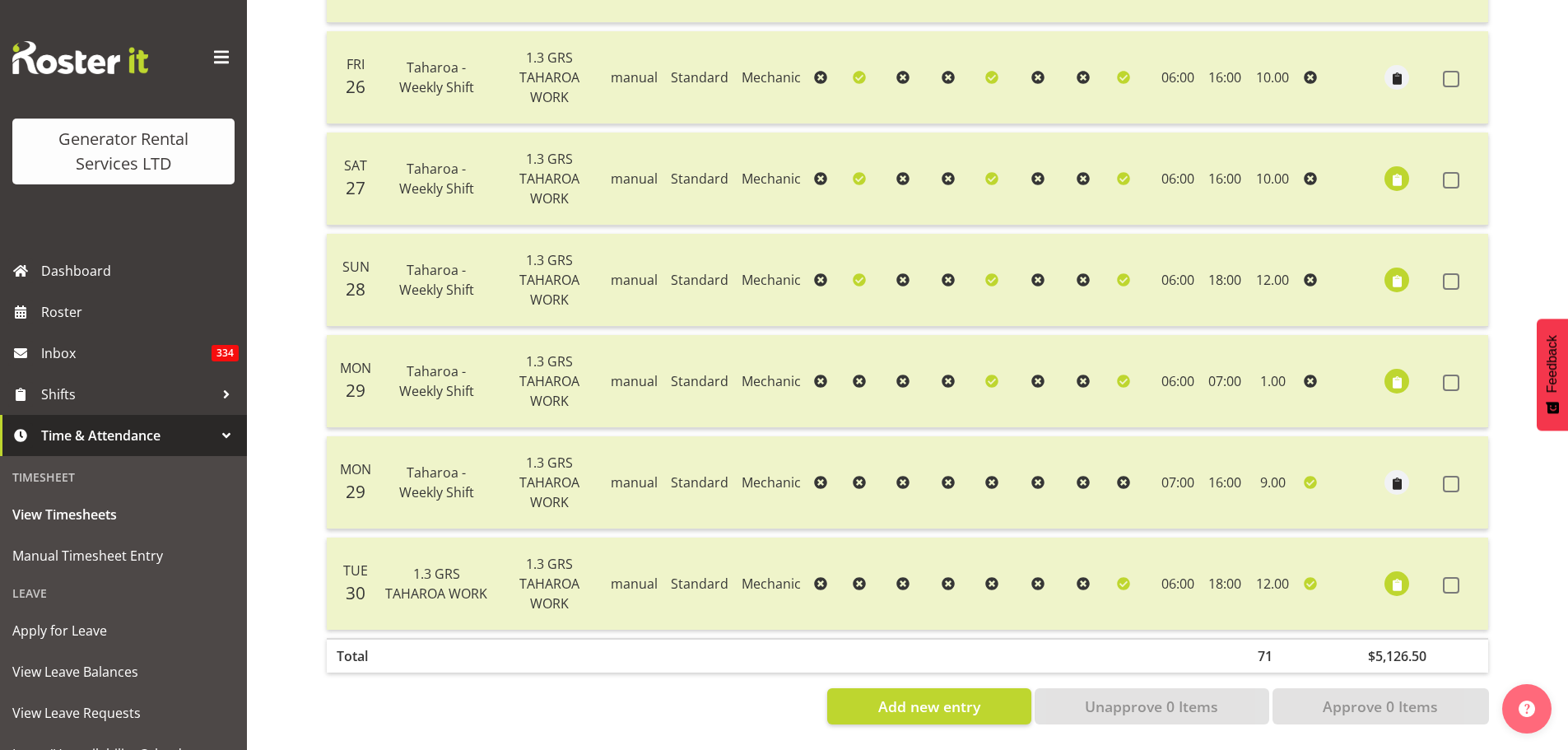
scroll to position [154, 0]
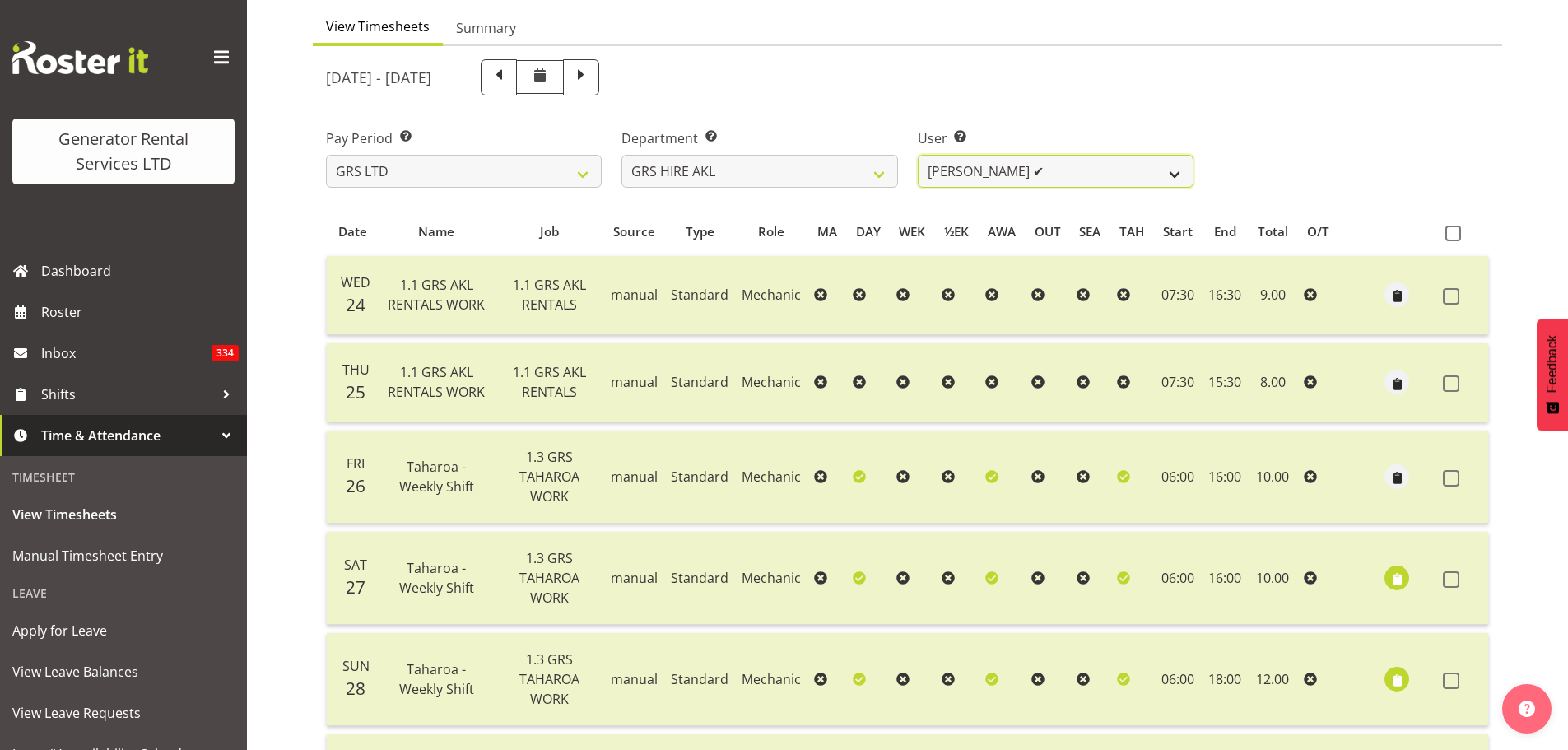
click at [1175, 173] on select "[PERSON_NAME] ✔ [PERSON_NAME] ❌ [PERSON_NAME] ([GEOGRAPHIC_DATA]) Jordan ❌ [PER…" at bounding box center [1056, 171] width 276 height 33
select select "9902"
click at [918, 155] on select "[PERSON_NAME] ✔ [PERSON_NAME] ❌ [PERSON_NAME] ([GEOGRAPHIC_DATA]) Jordan ❌ [PER…" at bounding box center [1056, 171] width 276 height 33
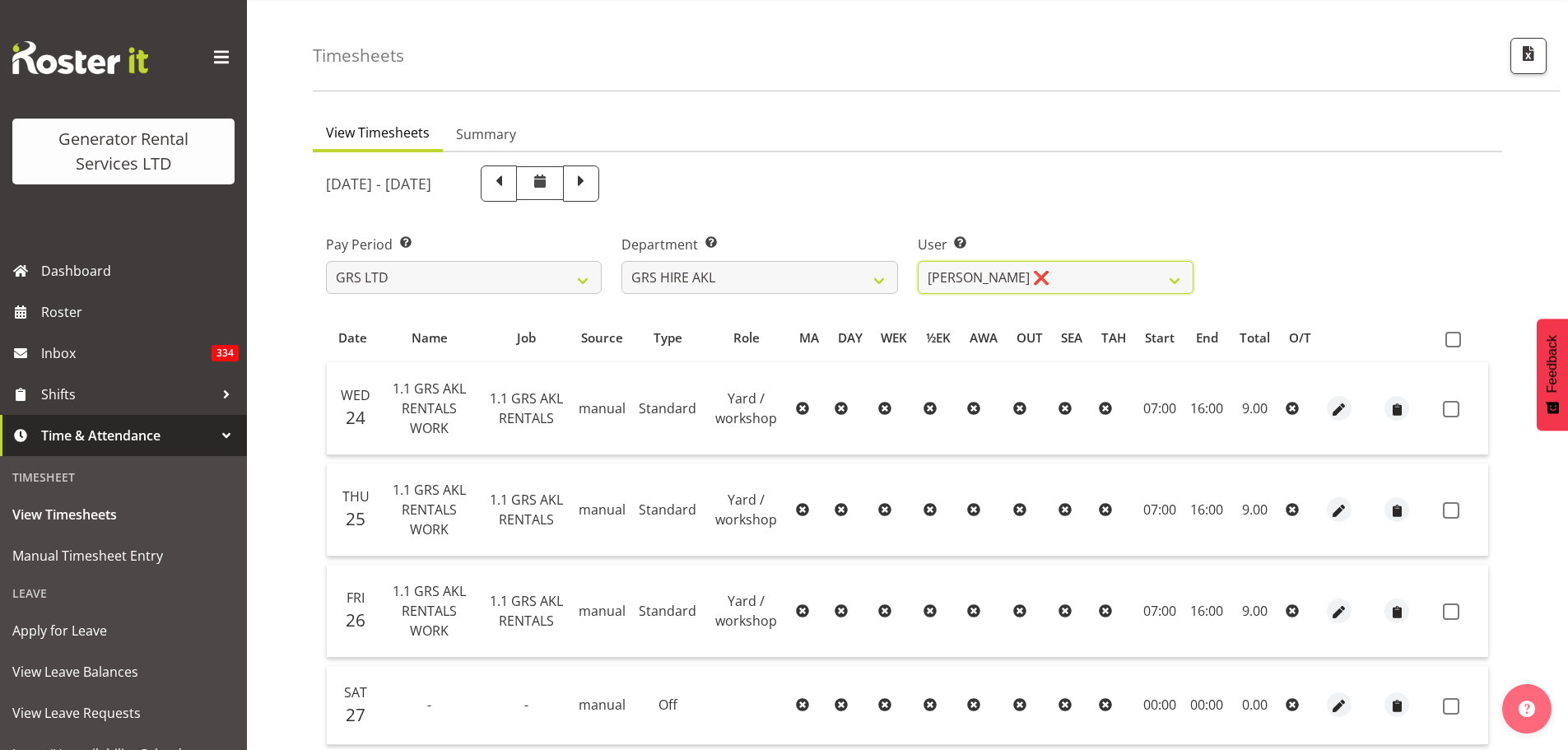
scroll to position [0, 0]
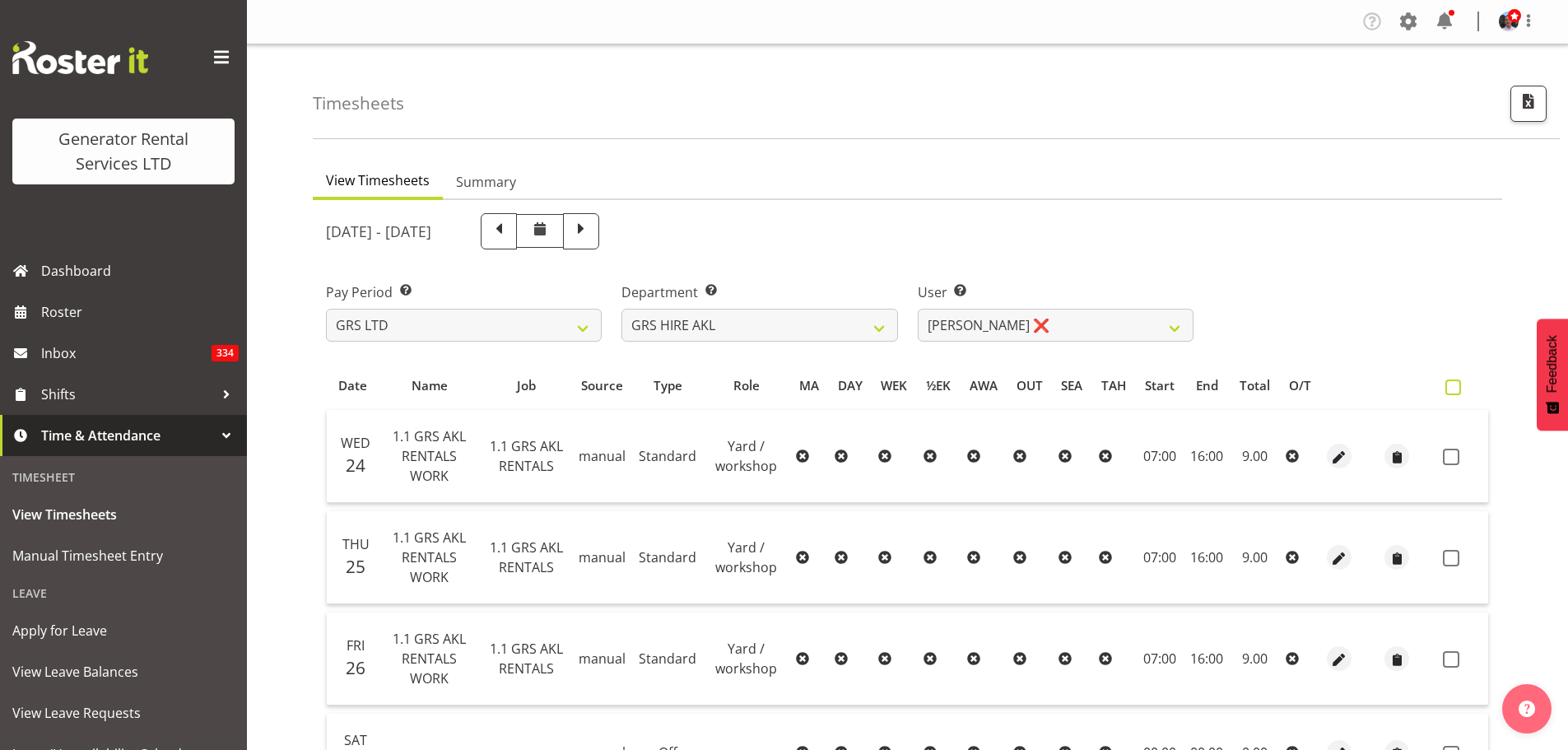
click at [1251, 386] on span at bounding box center [1453, 387] width 16 height 16
click at [1251, 386] on input "checkbox" at bounding box center [1450, 387] width 11 height 11
checkbox input "true"
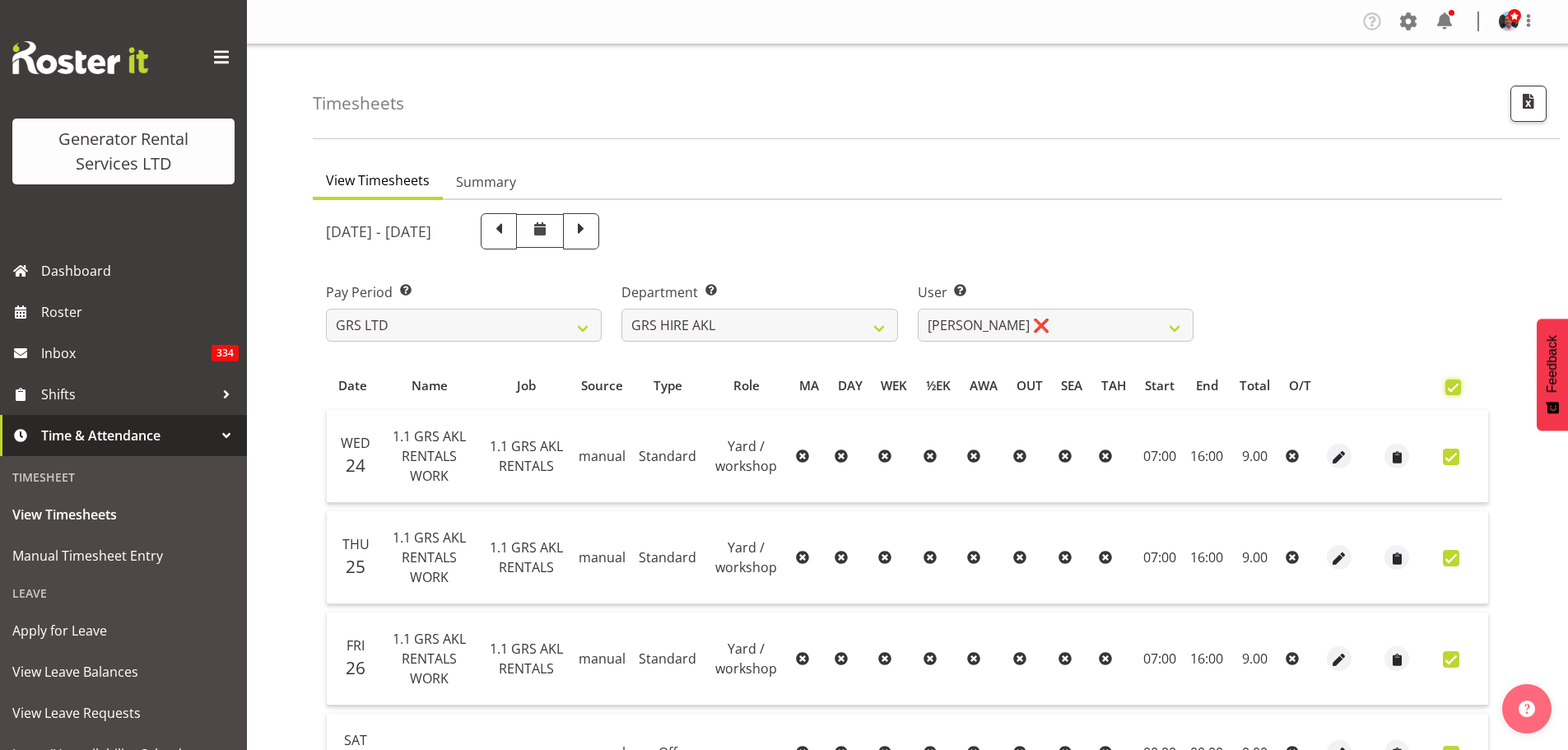
checkbox input "true"
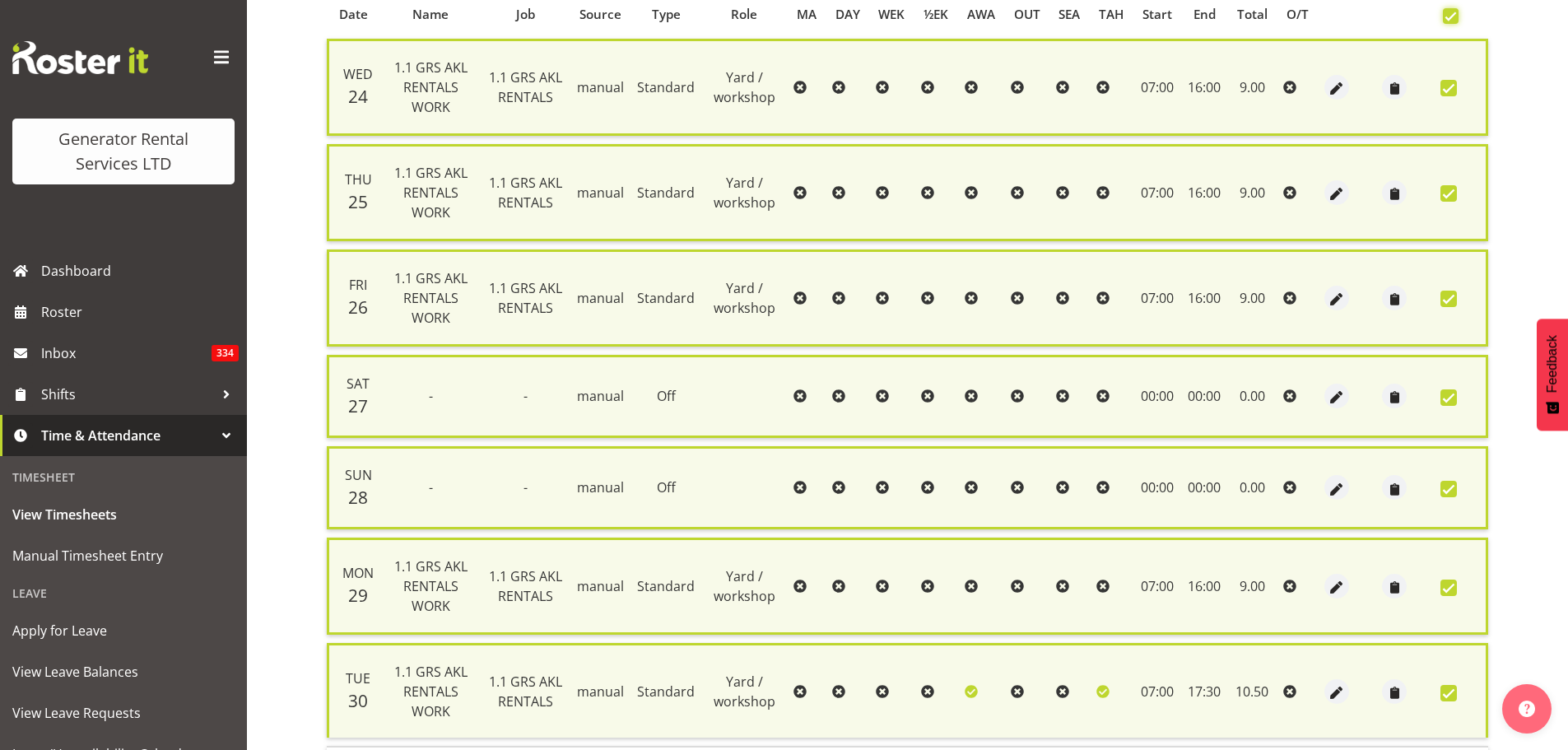
scroll to position [491, 0]
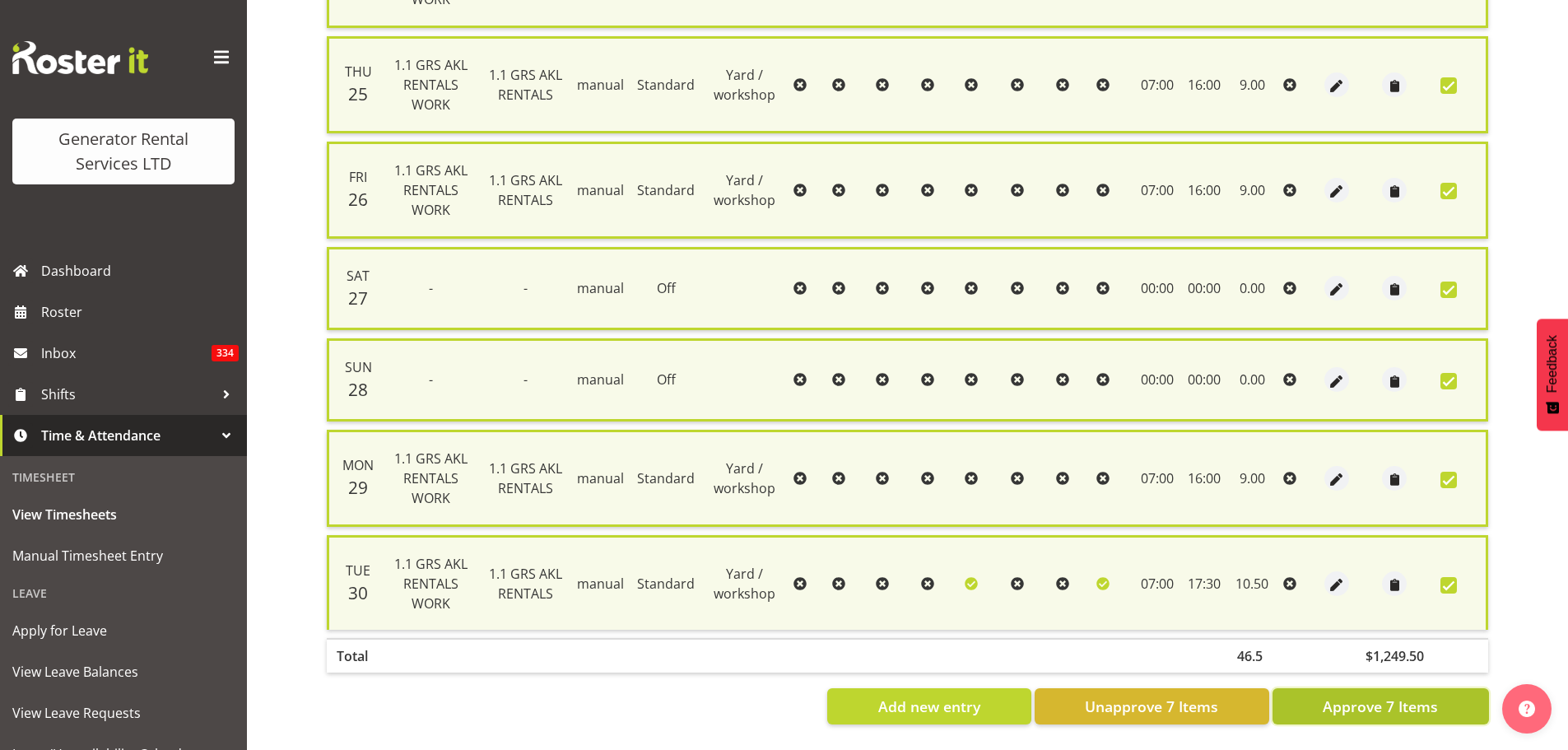
click at [1251, 571] on span "Approve 7 Items" at bounding box center [1380, 705] width 115 height 21
checkbox input "false"
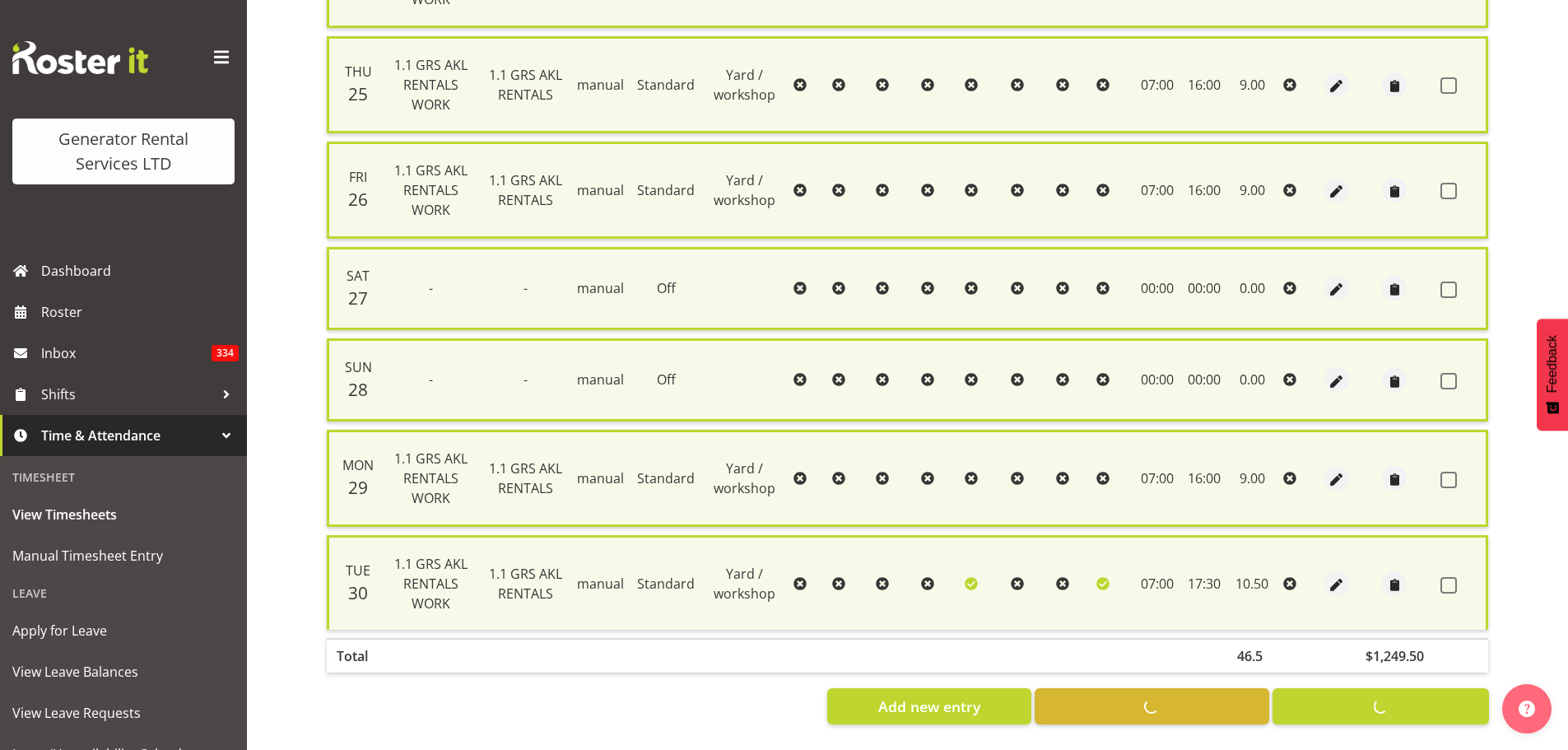
checkbox input "false"
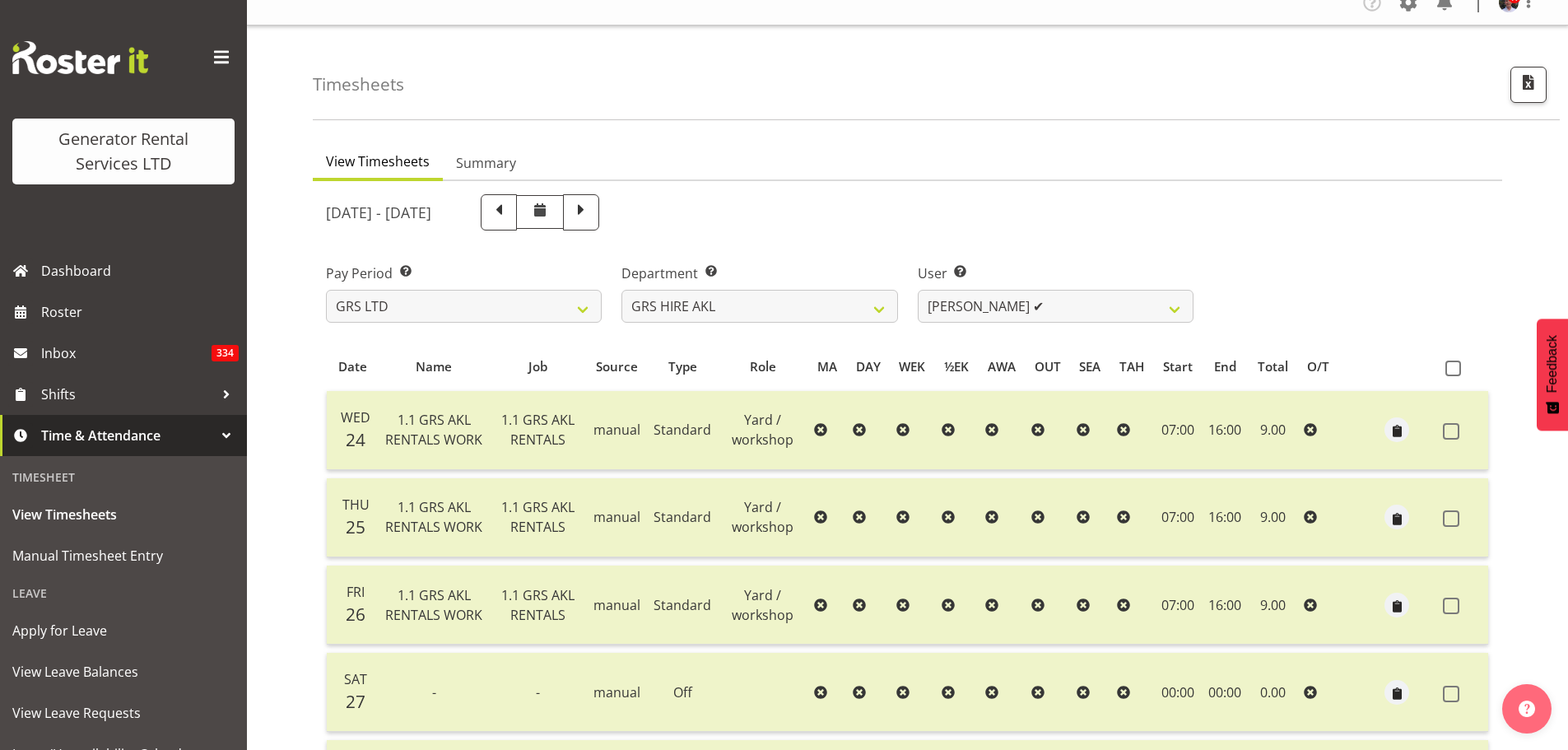
scroll to position [0, 0]
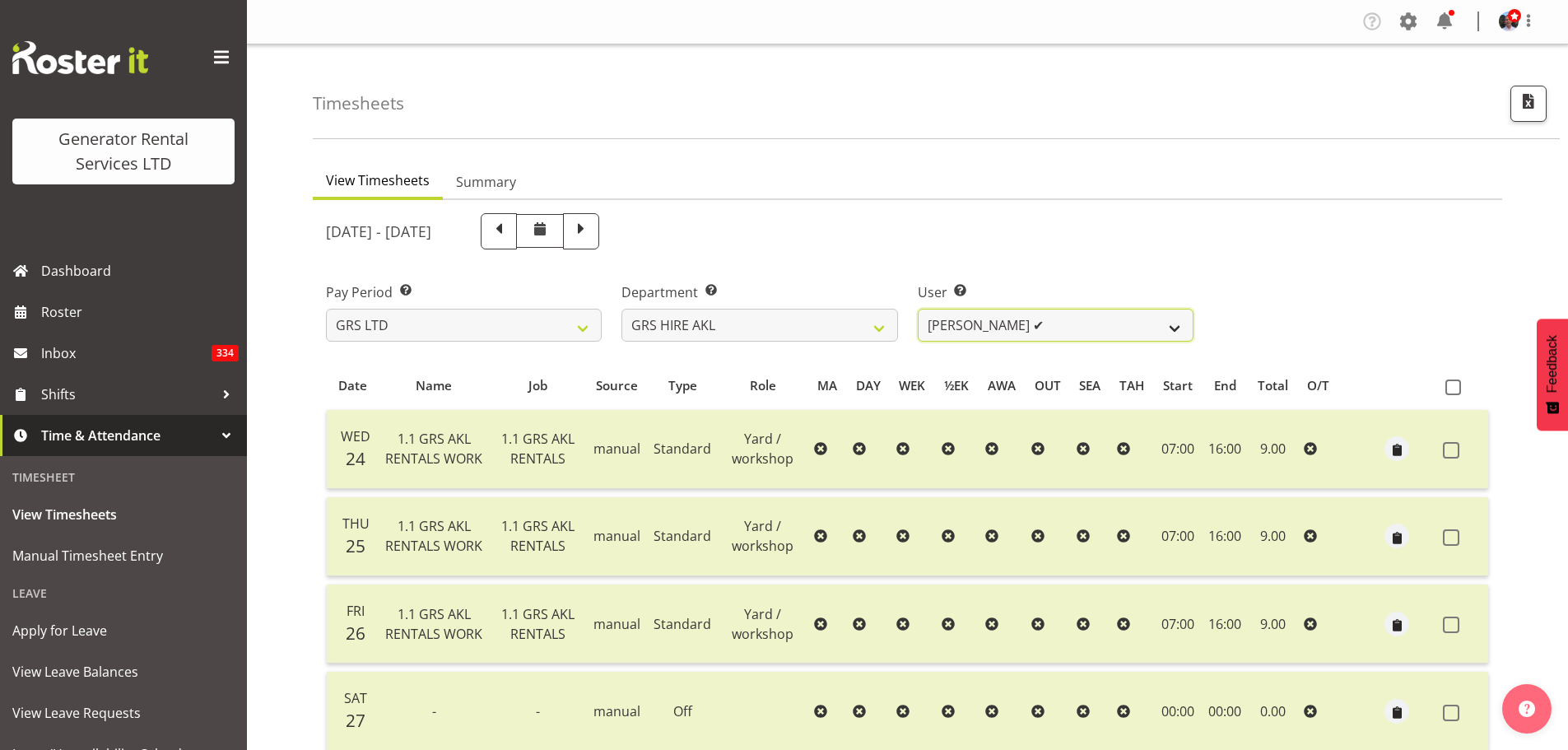
click at [1177, 330] on select "[PERSON_NAME] ✔ [PERSON_NAME] ✔ [PERSON_NAME] ([GEOGRAPHIC_DATA]) Jordan ❌ [PER…" at bounding box center [1056, 325] width 276 height 33
select select "153"
click at [918, 309] on select "[PERSON_NAME] ✔ [PERSON_NAME] ✔ [PERSON_NAME] ([GEOGRAPHIC_DATA]) Jordan ❌ [PER…" at bounding box center [1056, 325] width 276 height 33
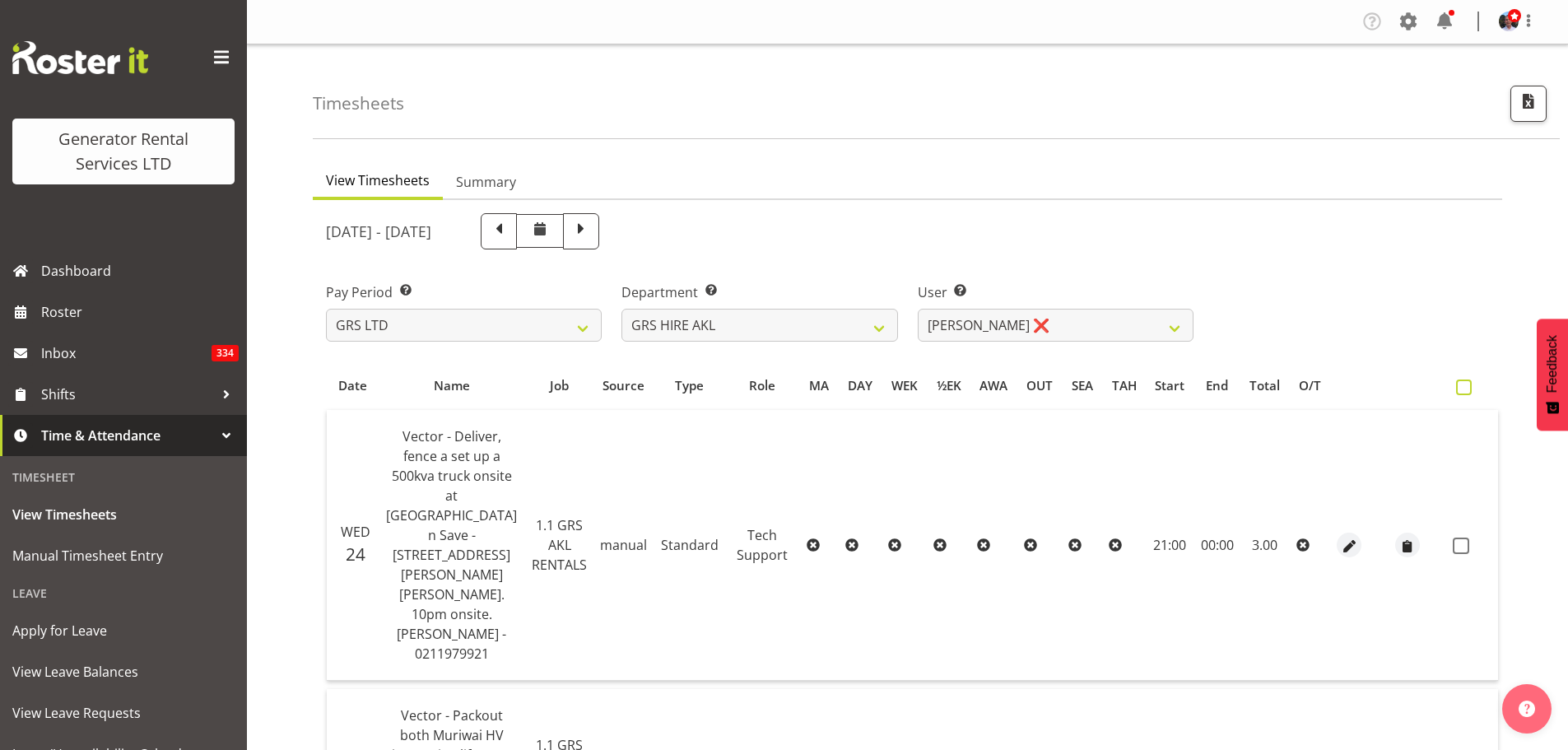
click at [1251, 383] on span at bounding box center [1464, 387] width 16 height 16
click at [1251, 383] on input "checkbox" at bounding box center [1461, 387] width 11 height 11
checkbox input "true"
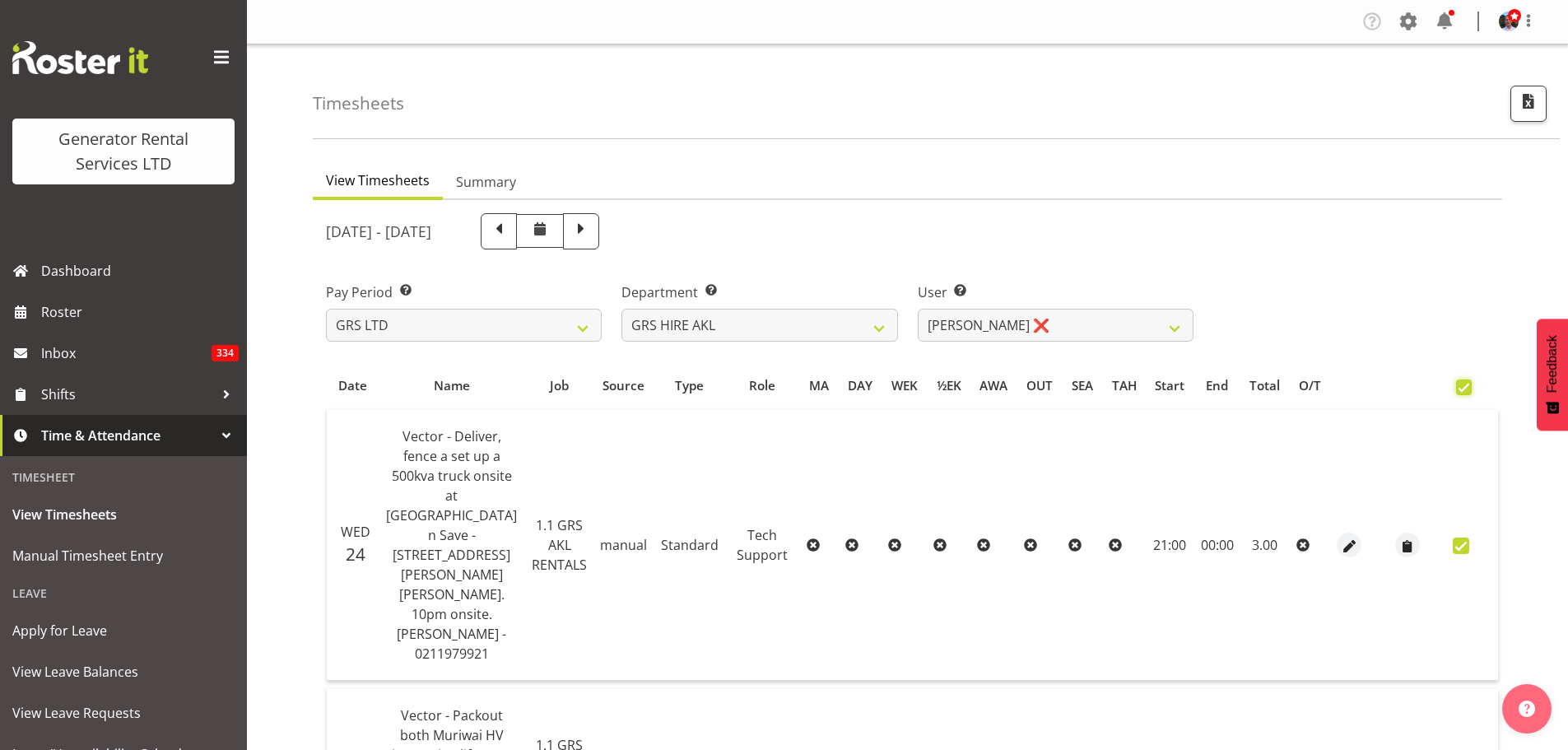
checkbox input "true"
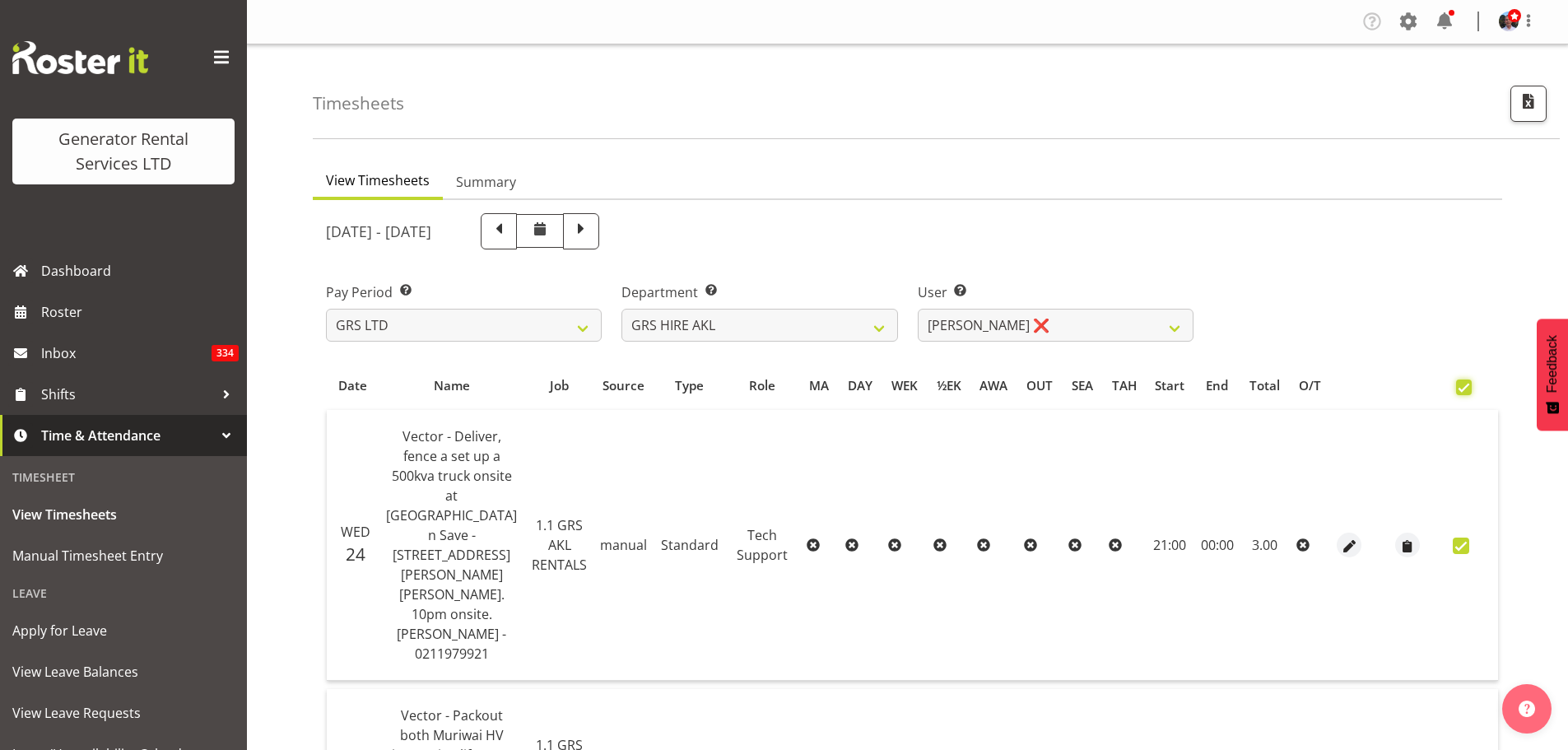
checkbox input "true"
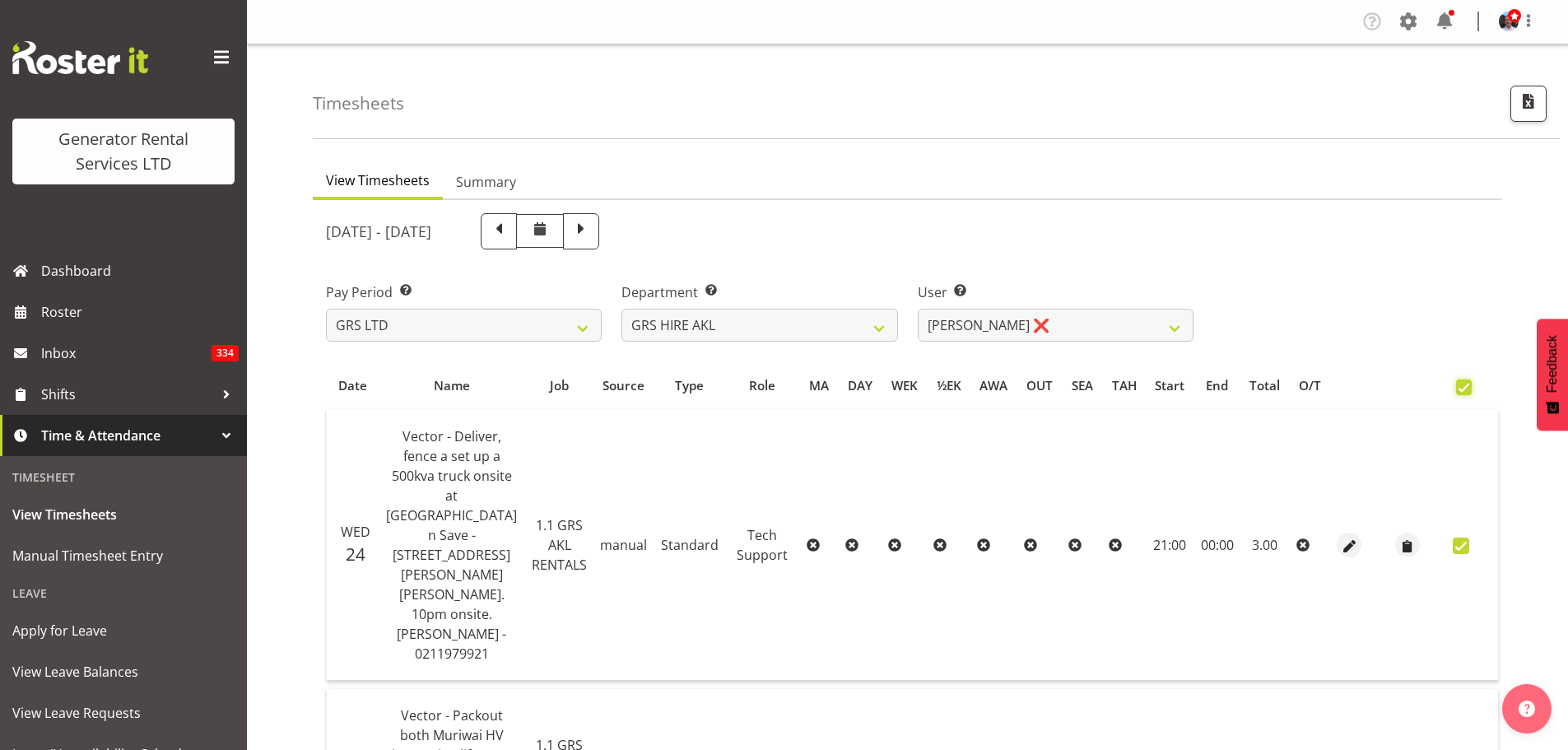
checkbox input "true"
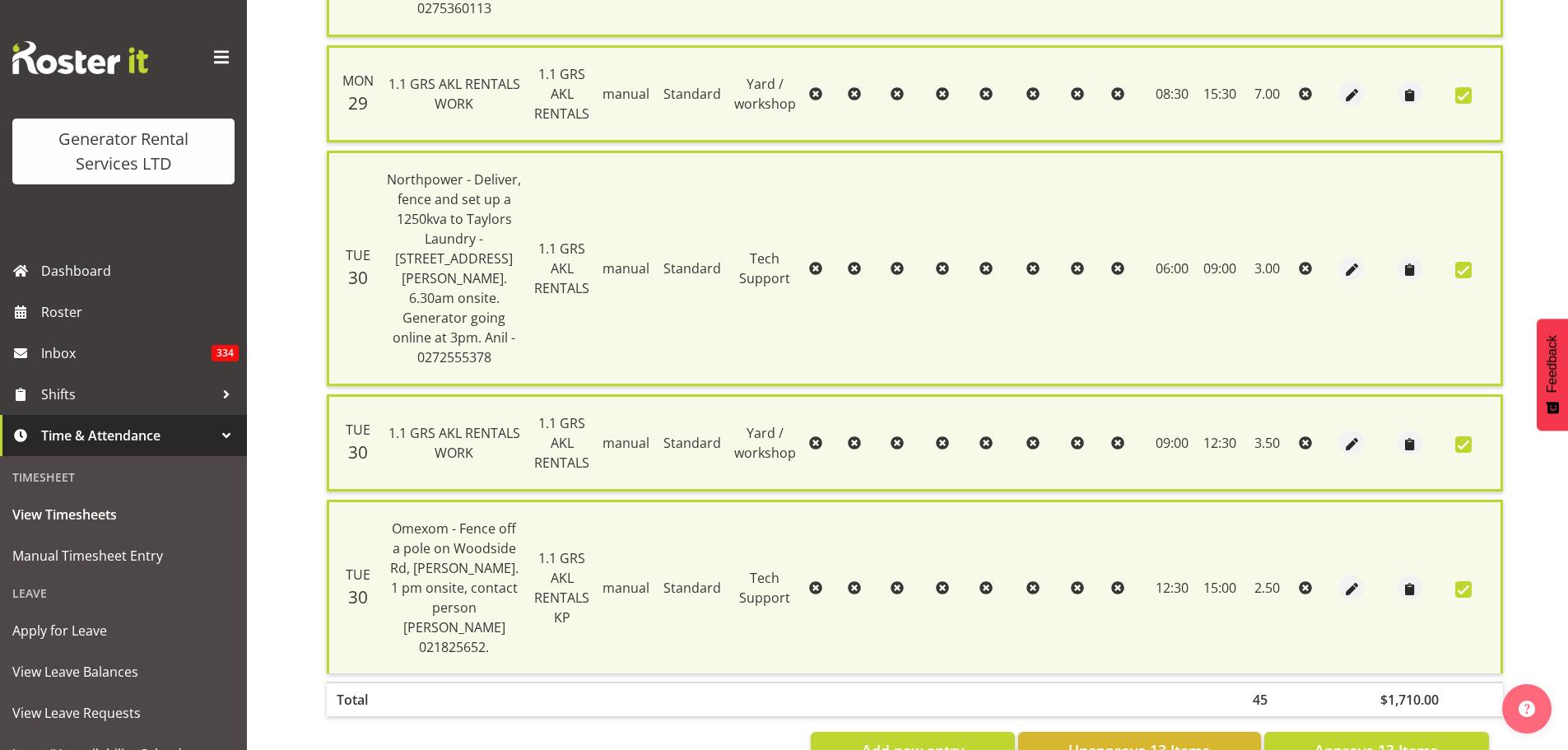
scroll to position [2026, 0]
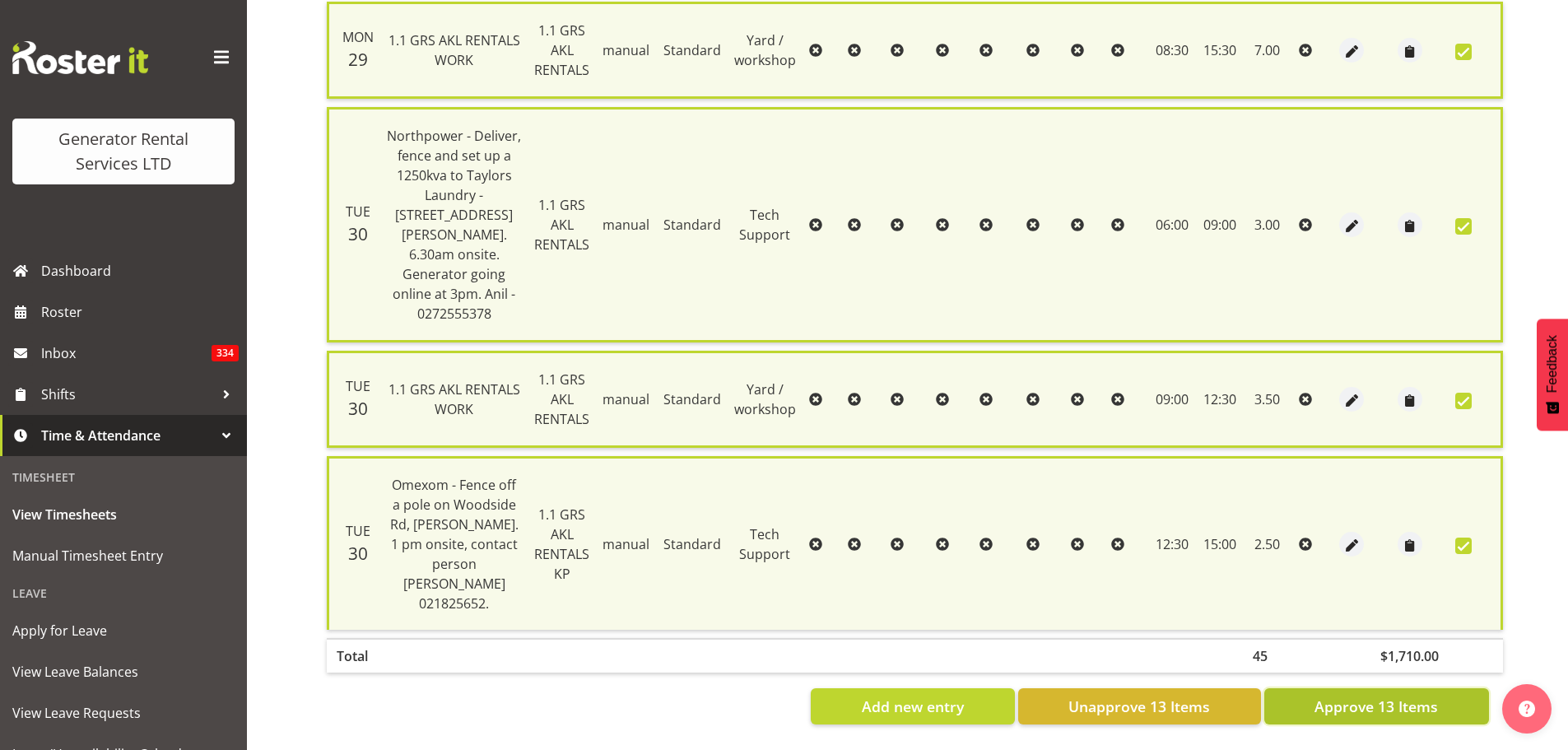
click at [1251, 571] on span "Approve 13 Items" at bounding box center [1376, 705] width 124 height 21
checkbox input "false"
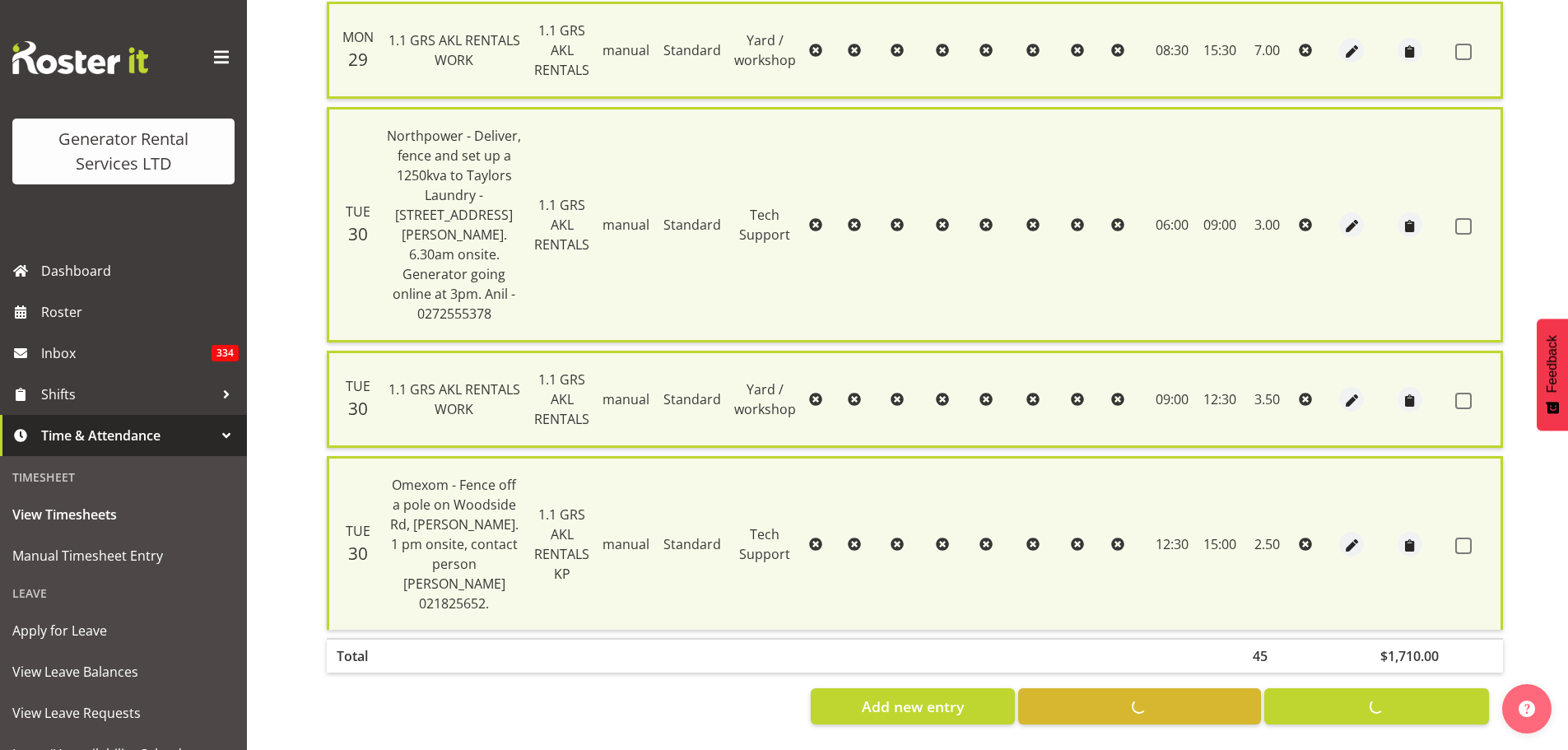
checkbox input "false"
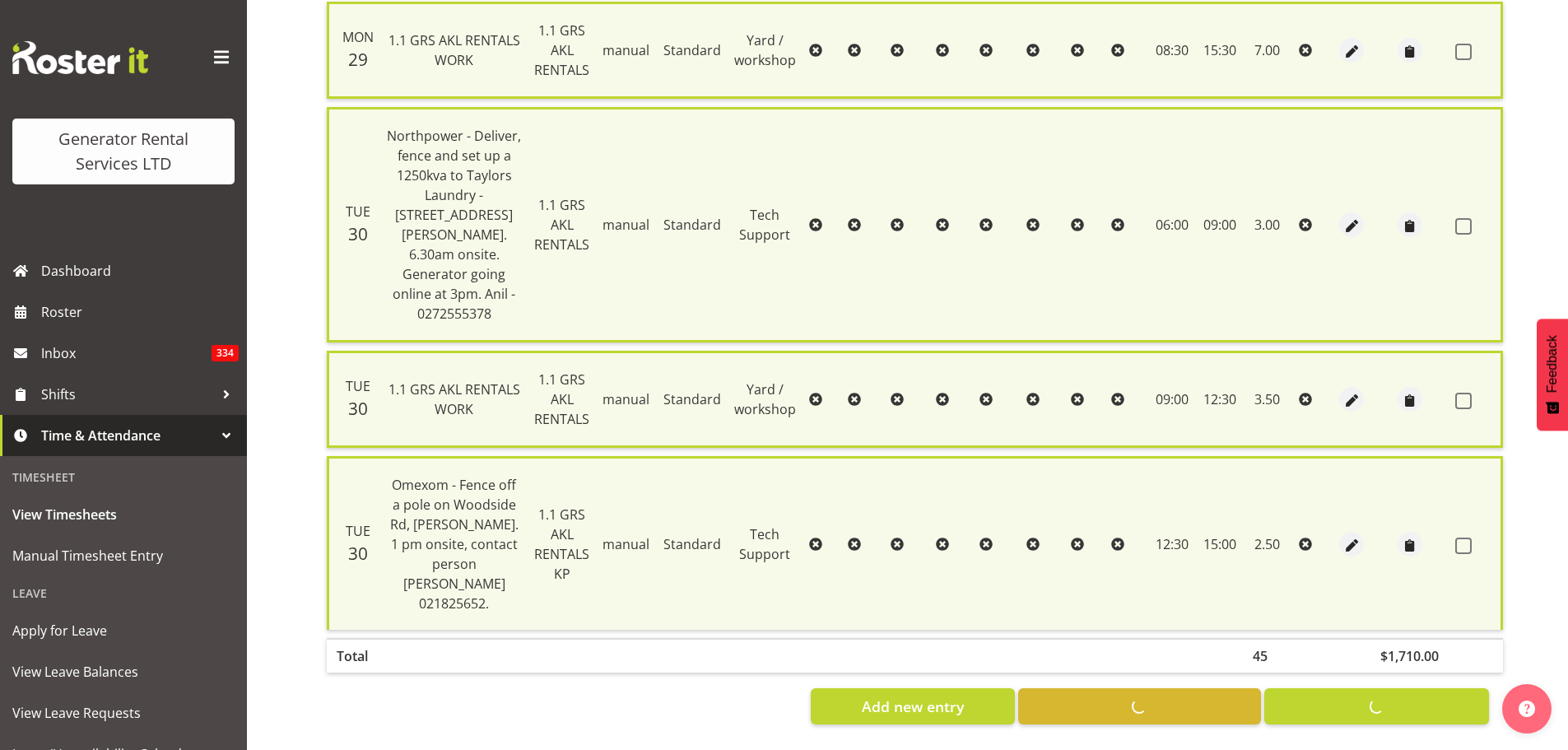
checkbox input "false"
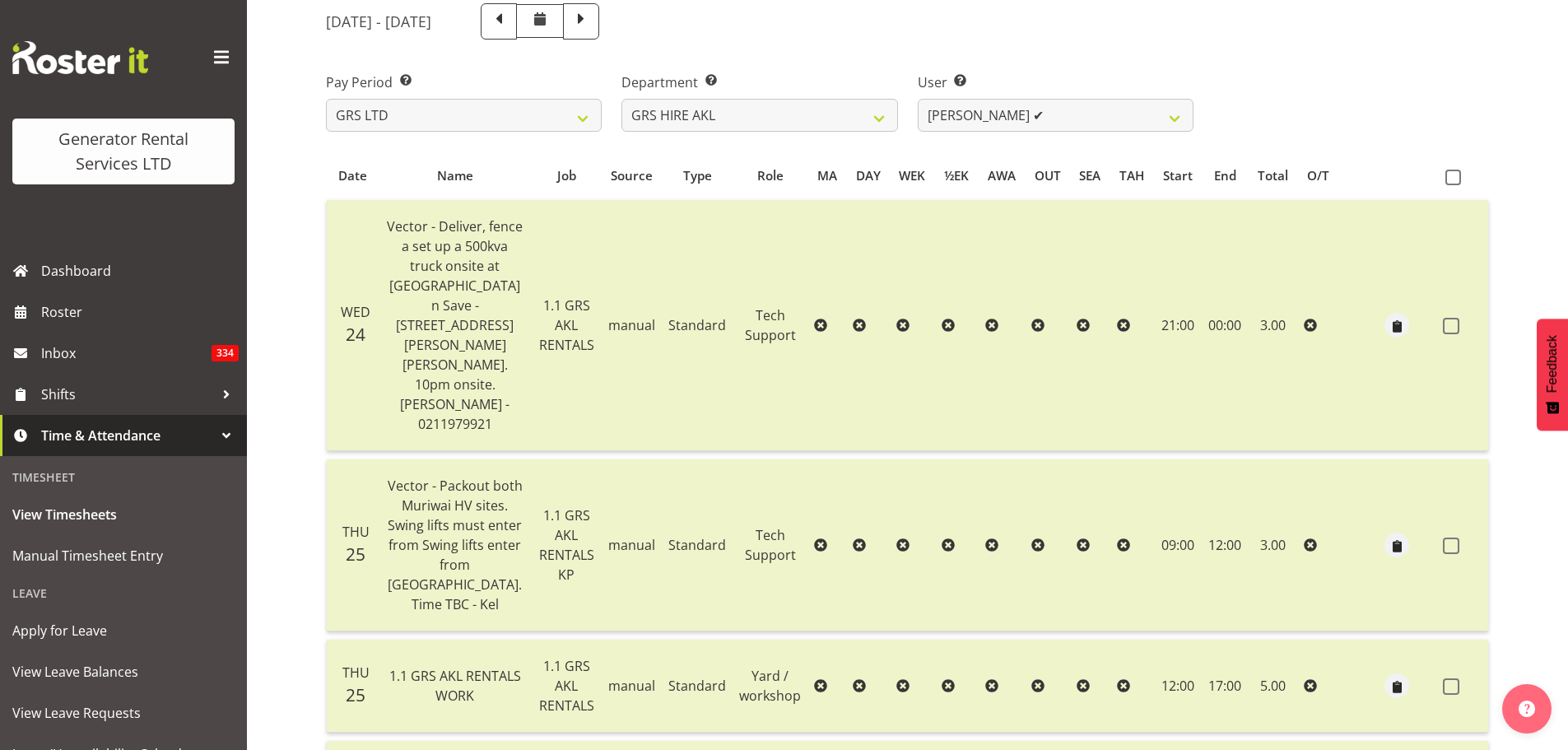
scroll to position [0, 0]
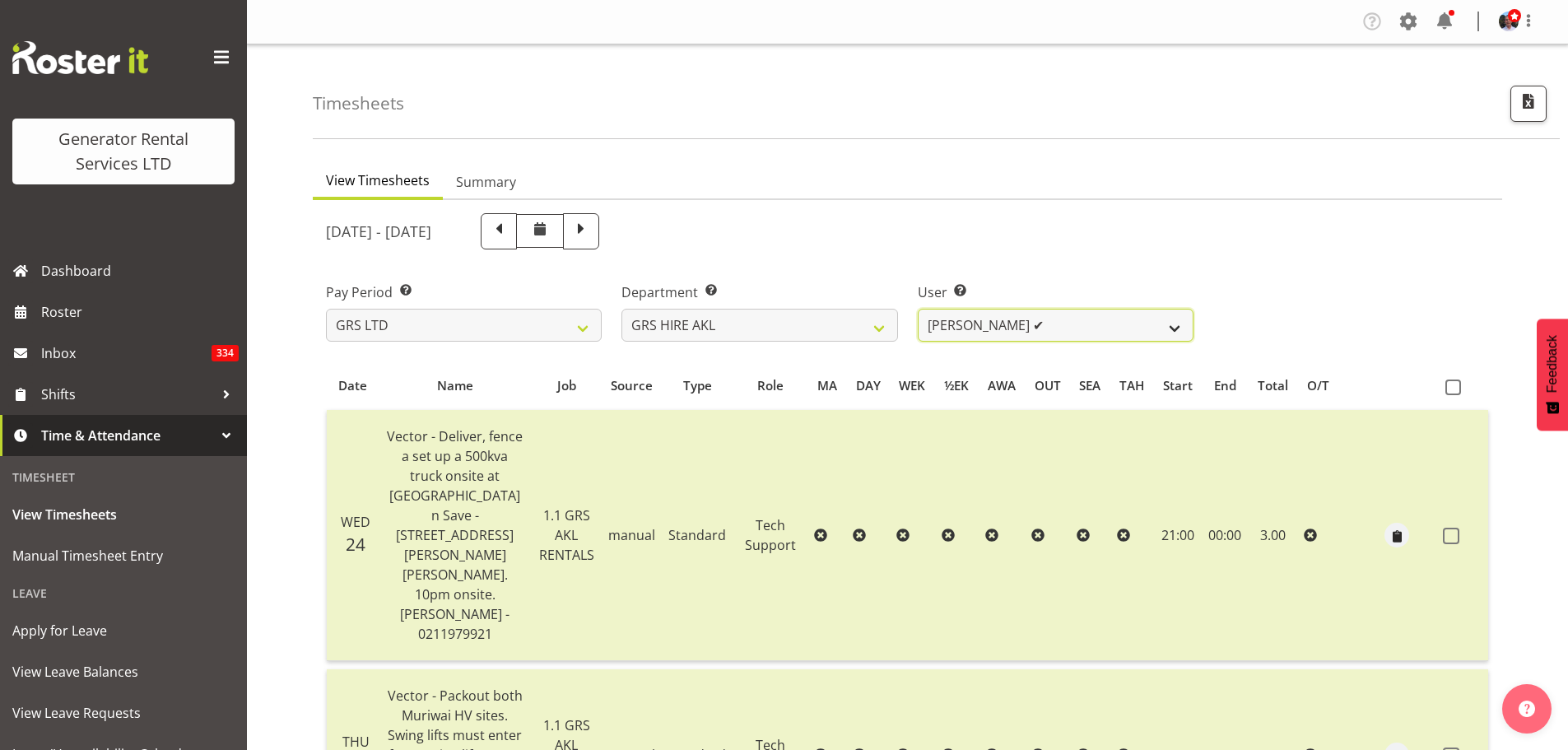
click at [1172, 330] on select "[PERSON_NAME] ✔ [PERSON_NAME] ✔ [PERSON_NAME] ([GEOGRAPHIC_DATA]) Jordan ❌ [PER…" at bounding box center [1056, 325] width 276 height 33
select select "154"
click at [918, 309] on select "[PERSON_NAME] ✔ [PERSON_NAME] ✔ [PERSON_NAME] ([GEOGRAPHIC_DATA]) Jordan ❌ [PER…" at bounding box center [1056, 325] width 276 height 33
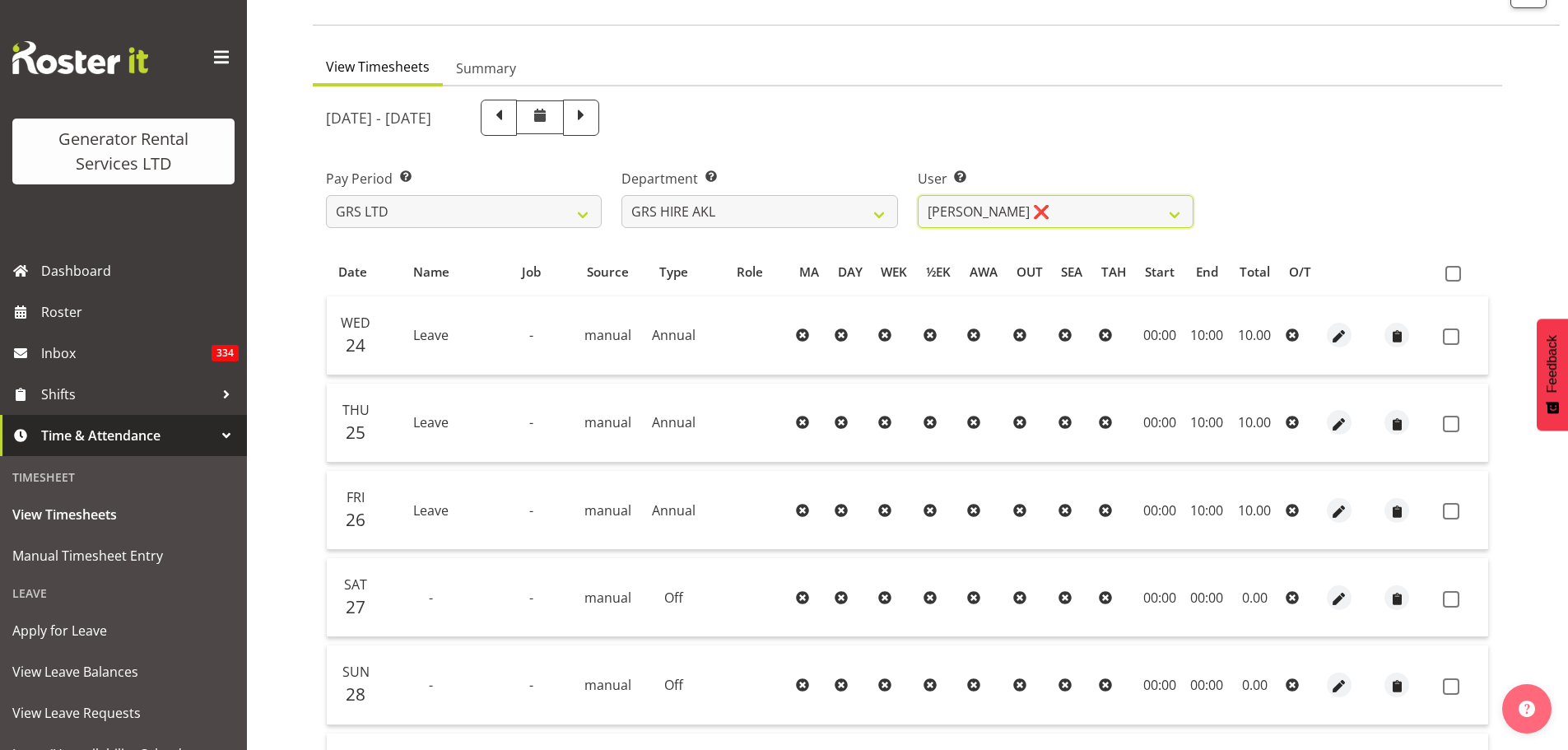
scroll to position [113, 0]
click at [1251, 277] on span at bounding box center [1453, 274] width 16 height 16
click at [1251, 277] on input "checkbox" at bounding box center [1450, 274] width 11 height 11
checkbox input "true"
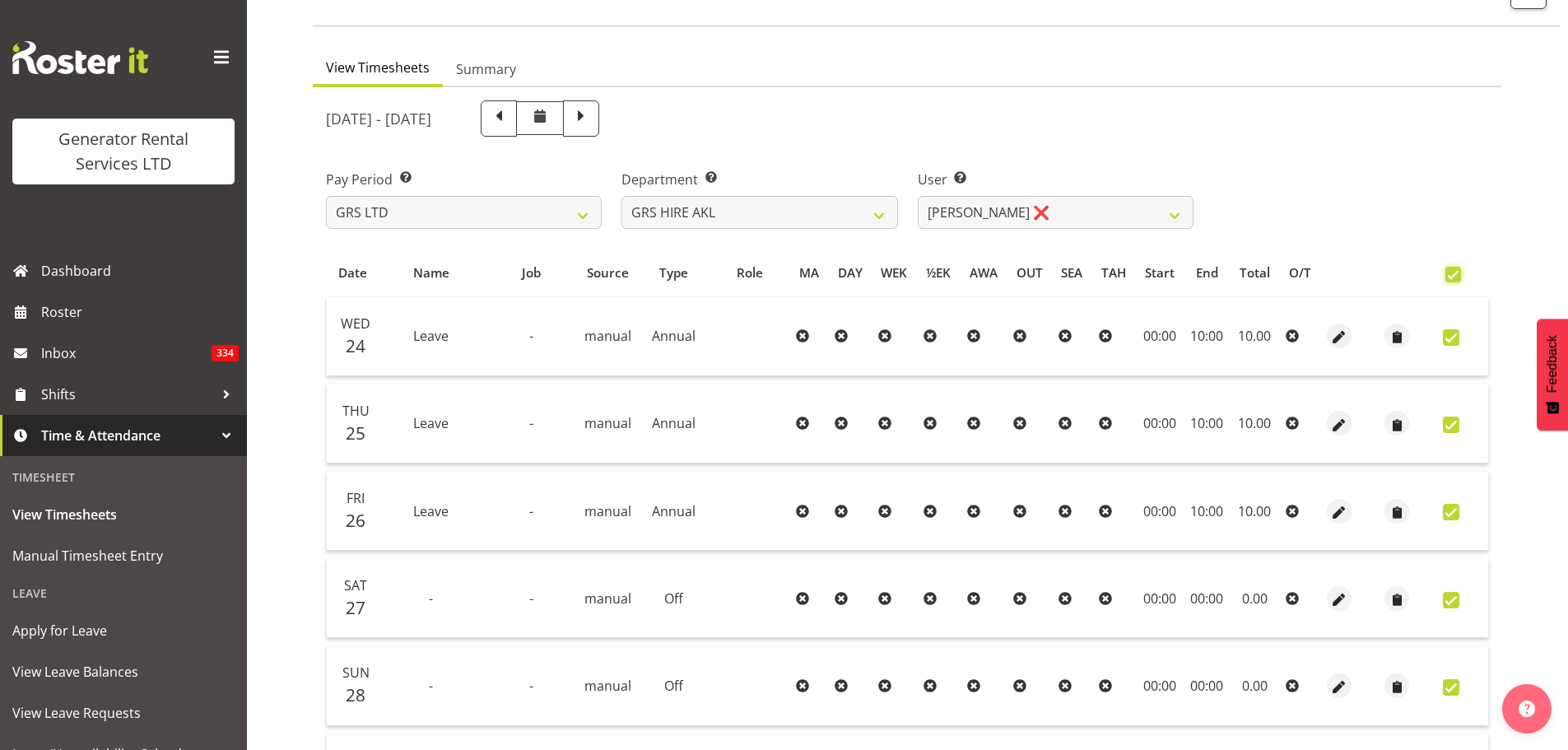
checkbox input "true"
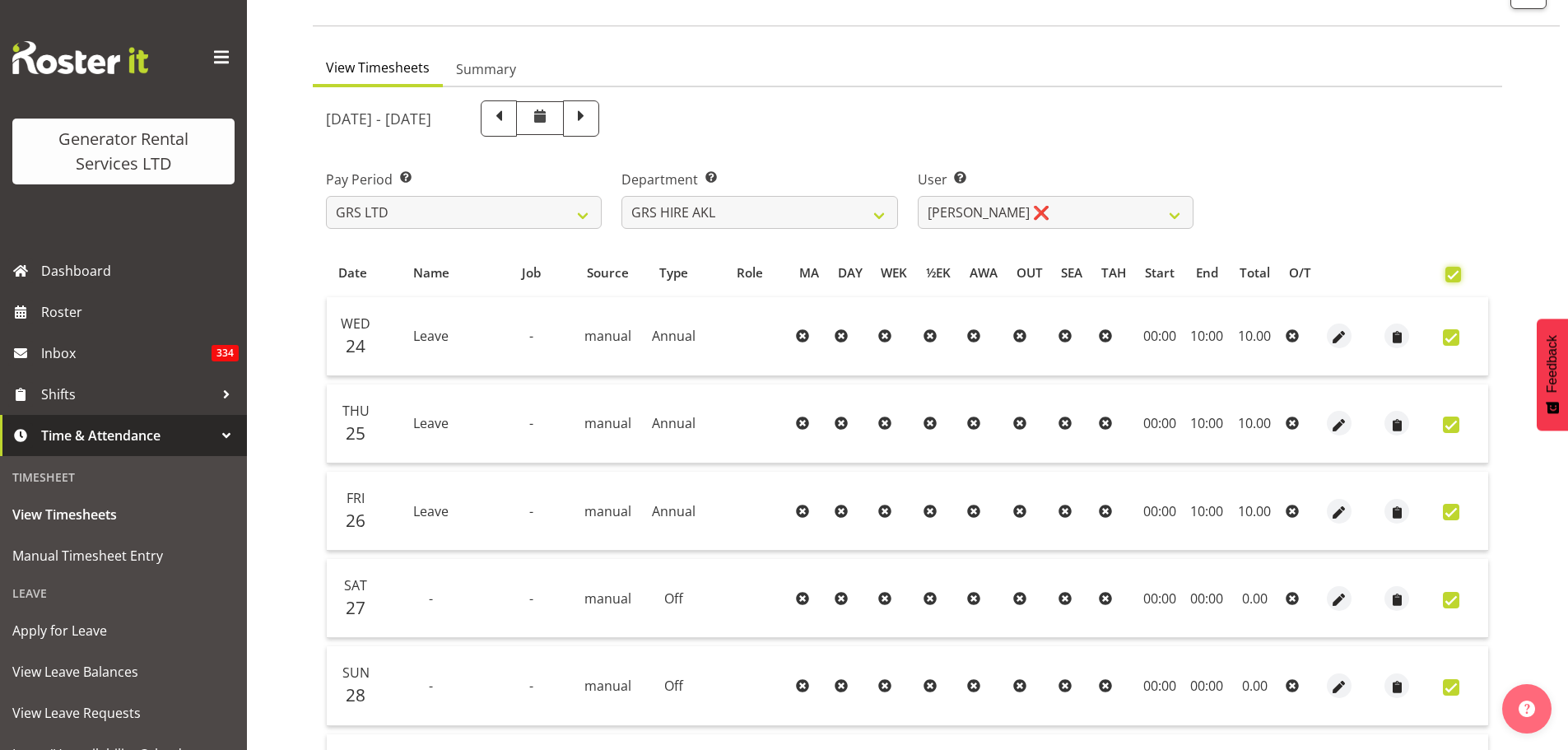
checkbox input "true"
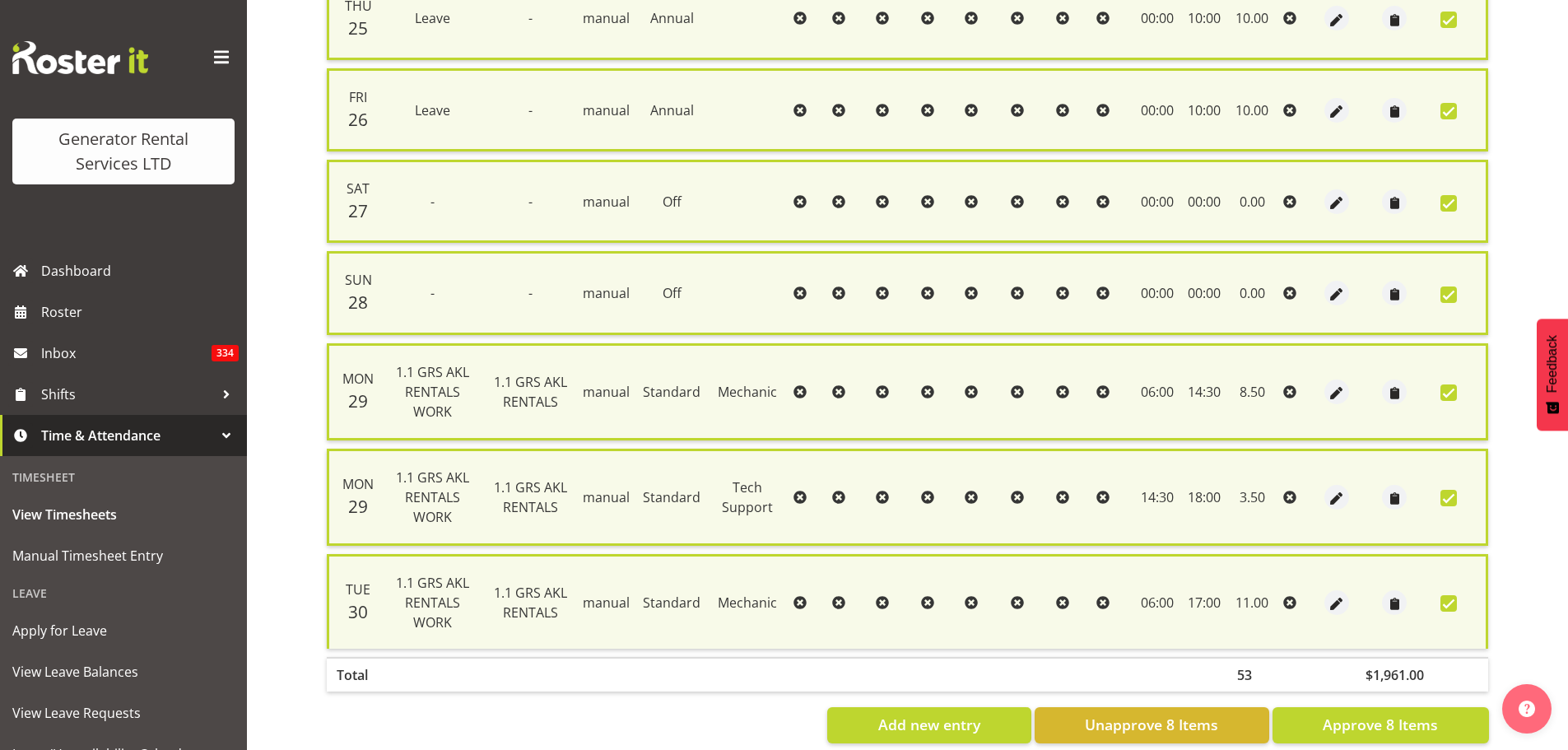
scroll to position [556, 0]
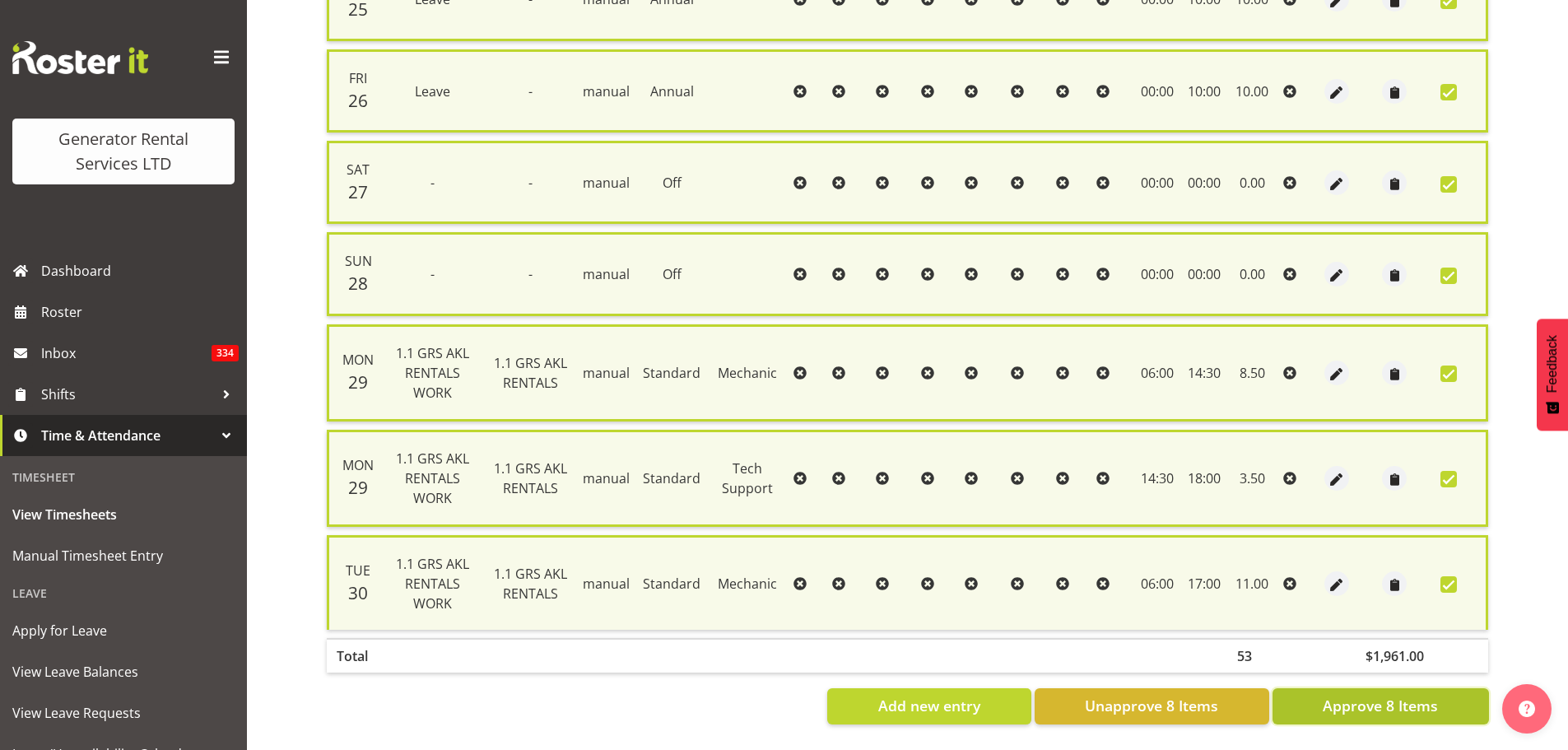
click at [1251, 571] on span "Approve 8 Items" at bounding box center [1380, 705] width 115 height 21
checkbox input "false"
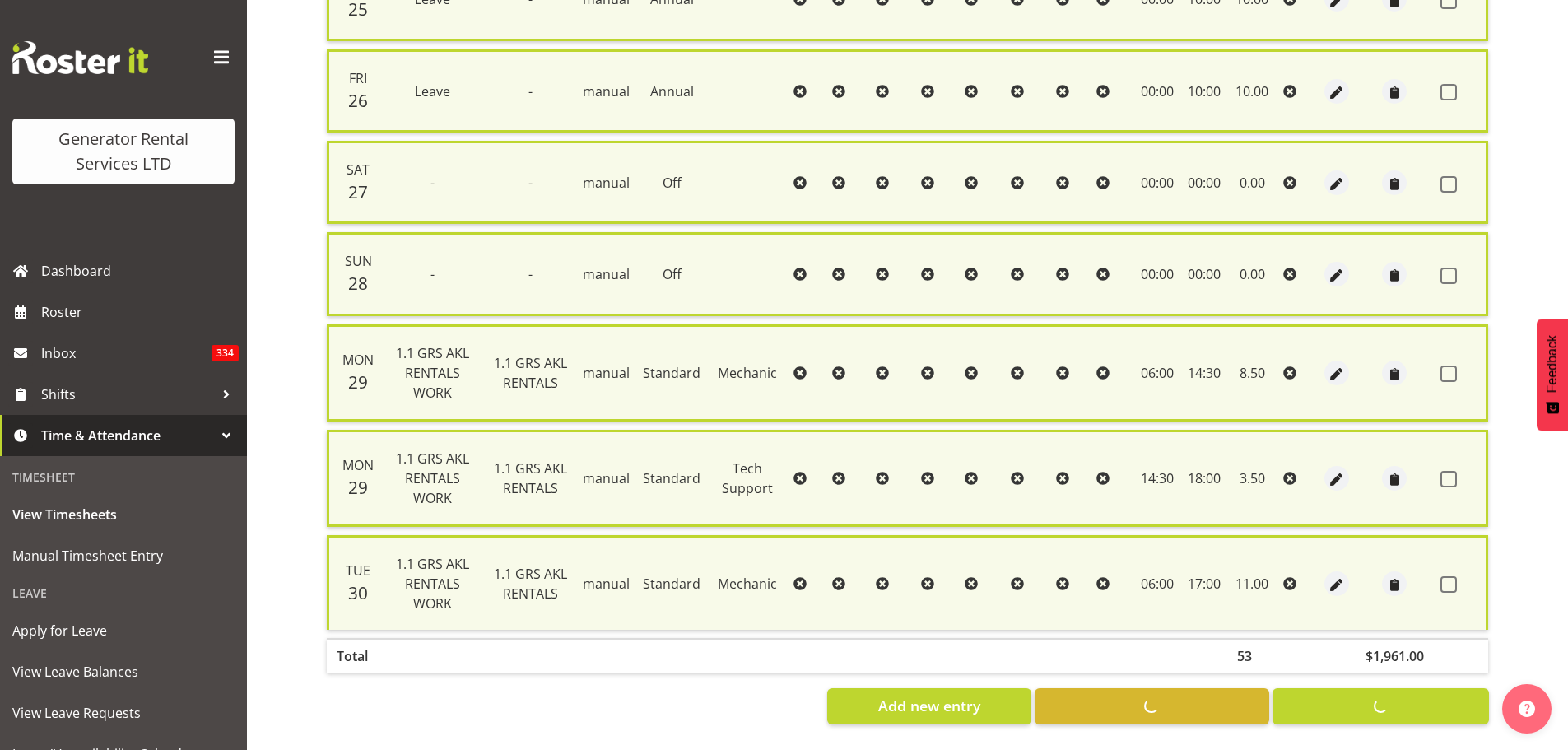
checkbox input "false"
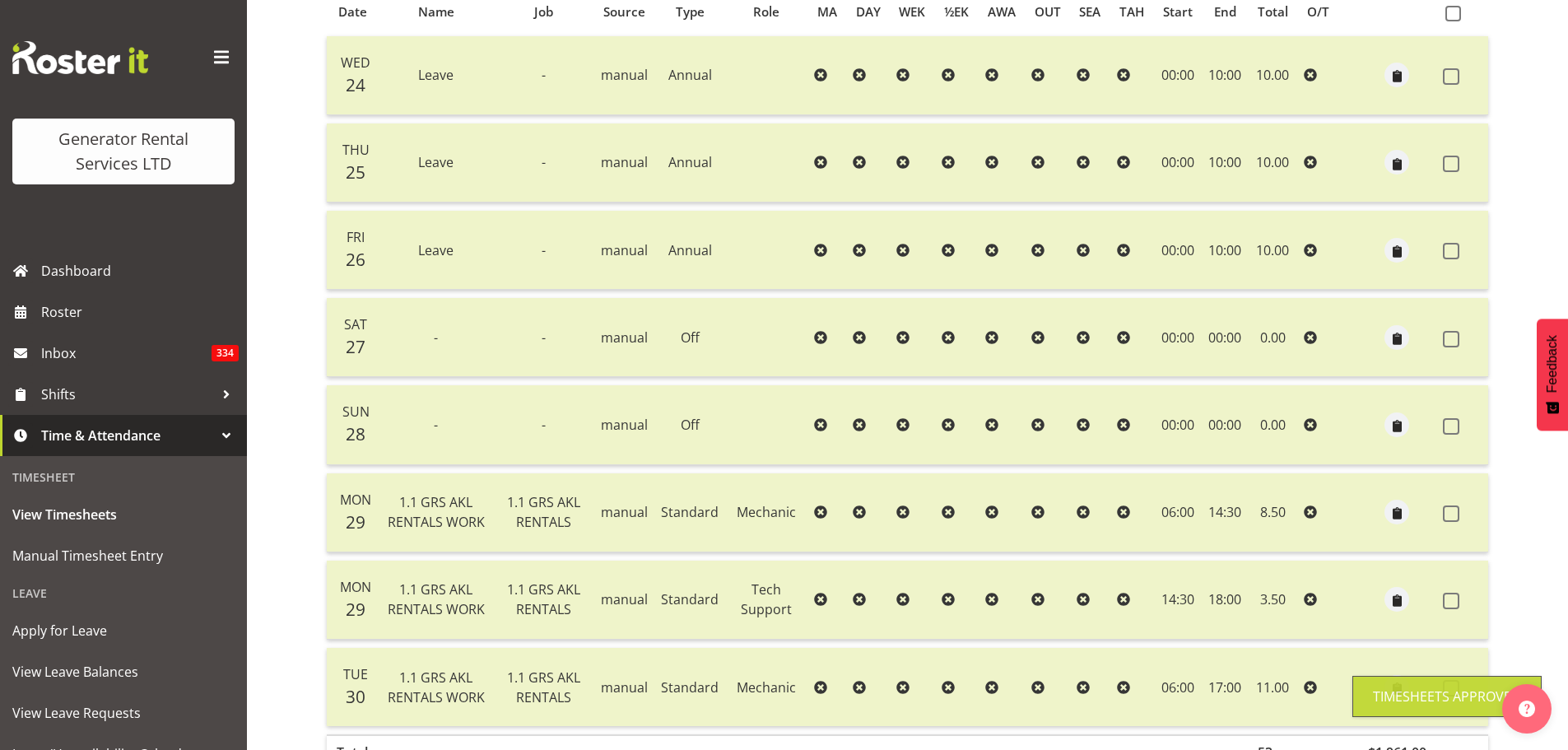
scroll to position [71, 0]
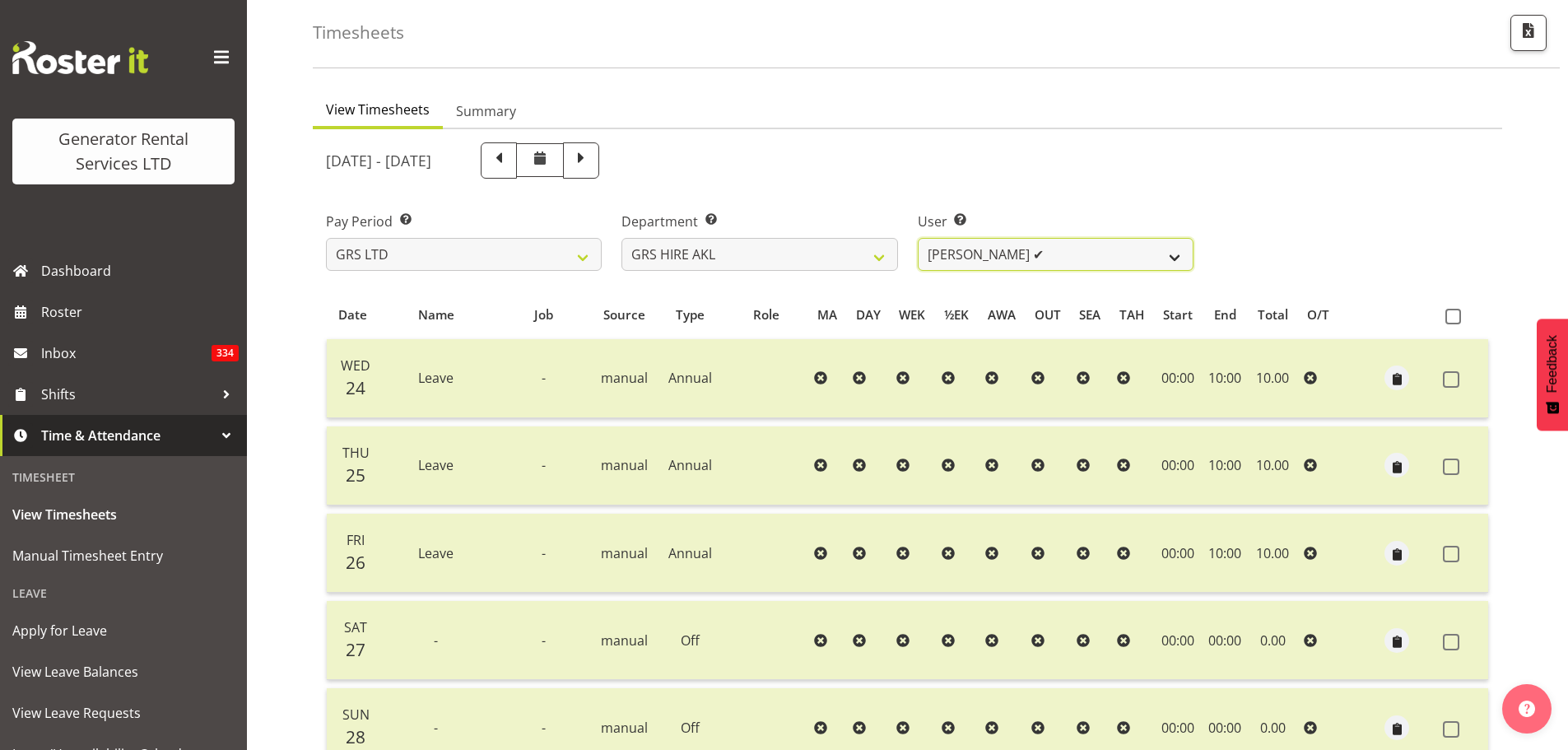
click at [1173, 253] on select "[PERSON_NAME] ✔ [PERSON_NAME] ✔ [PERSON_NAME] ([GEOGRAPHIC_DATA]) Jordan ❌ [PER…" at bounding box center [1056, 254] width 276 height 33
click at [918, 238] on select "[PERSON_NAME] ✔ [PERSON_NAME] ✔ [PERSON_NAME] ([GEOGRAPHIC_DATA]) Jordan ❌ [PER…" at bounding box center [1056, 254] width 276 height 33
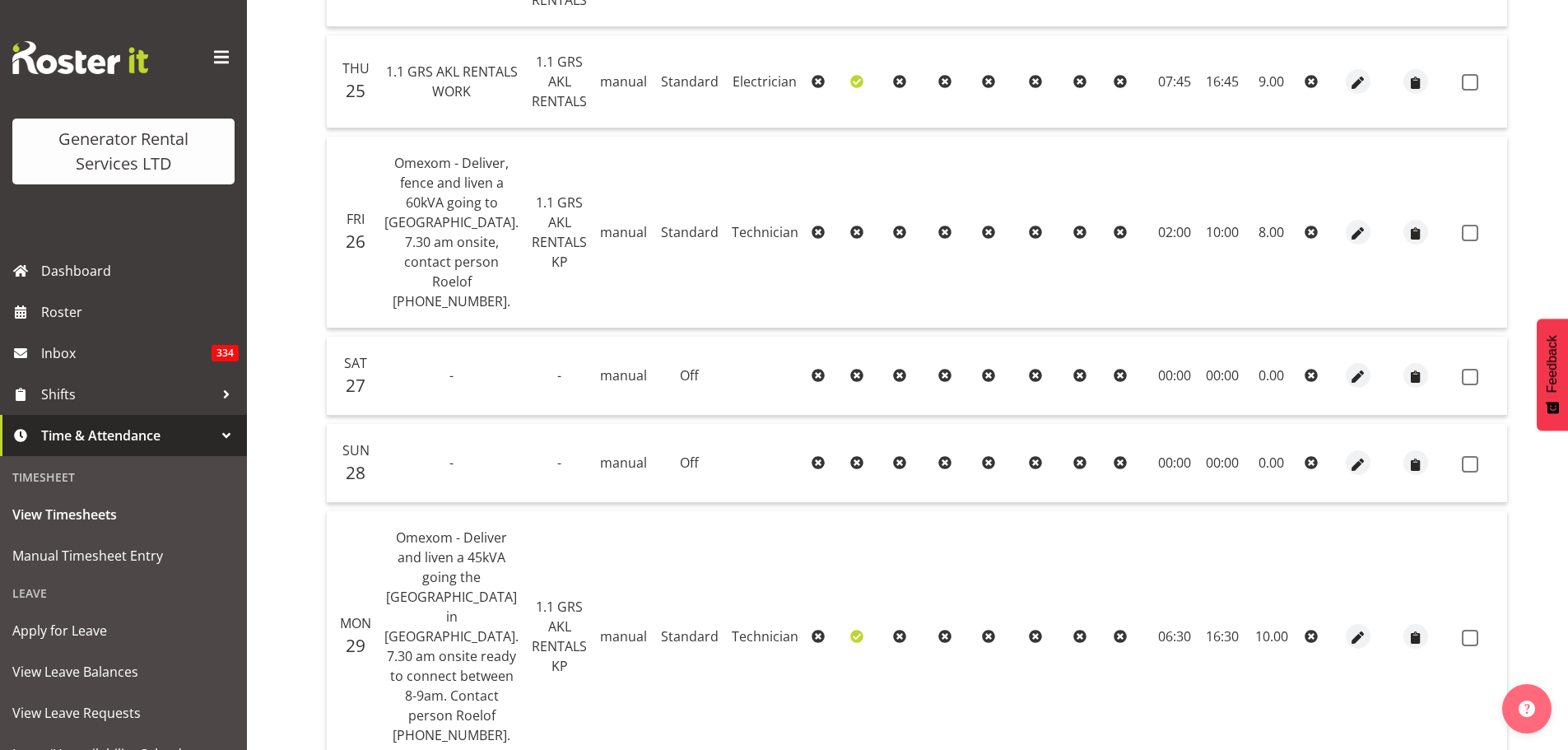
scroll to position [412, 0]
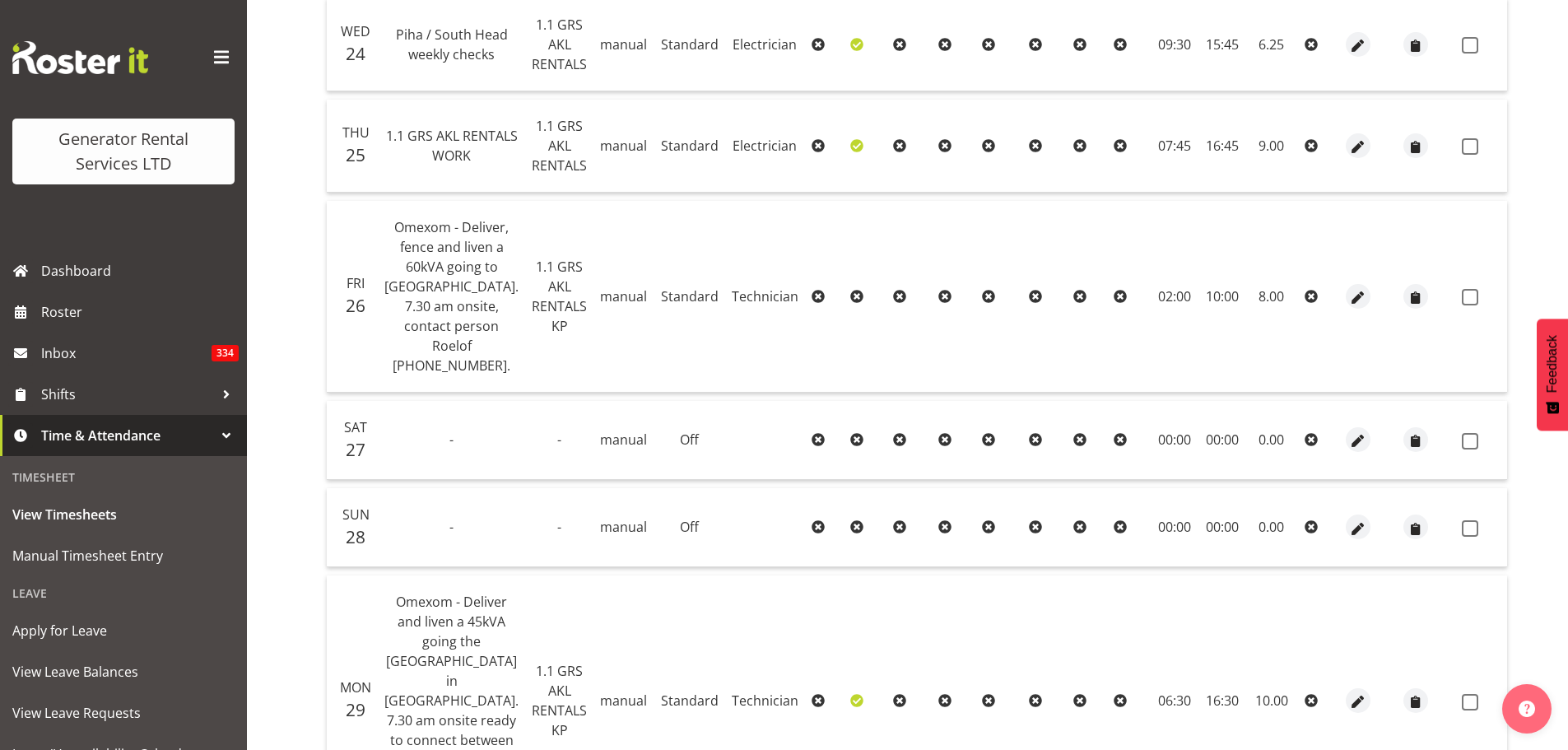
drag, startPoint x: 1266, startPoint y: 304, endPoint x: 1236, endPoint y: 310, distance: 30.6
click at [1245, 310] on td "8.00" at bounding box center [1271, 297] width 53 height 192
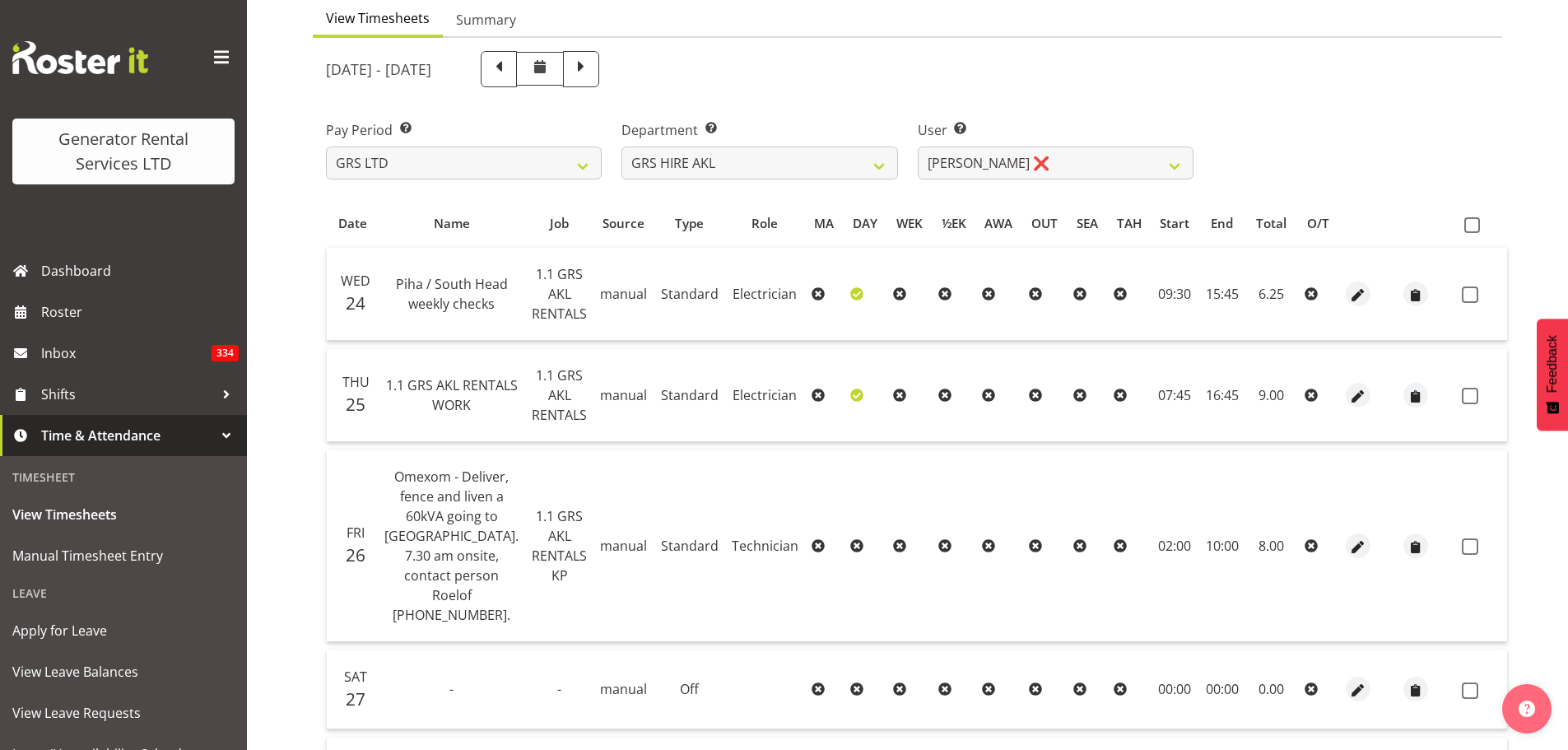
scroll to position [0, 0]
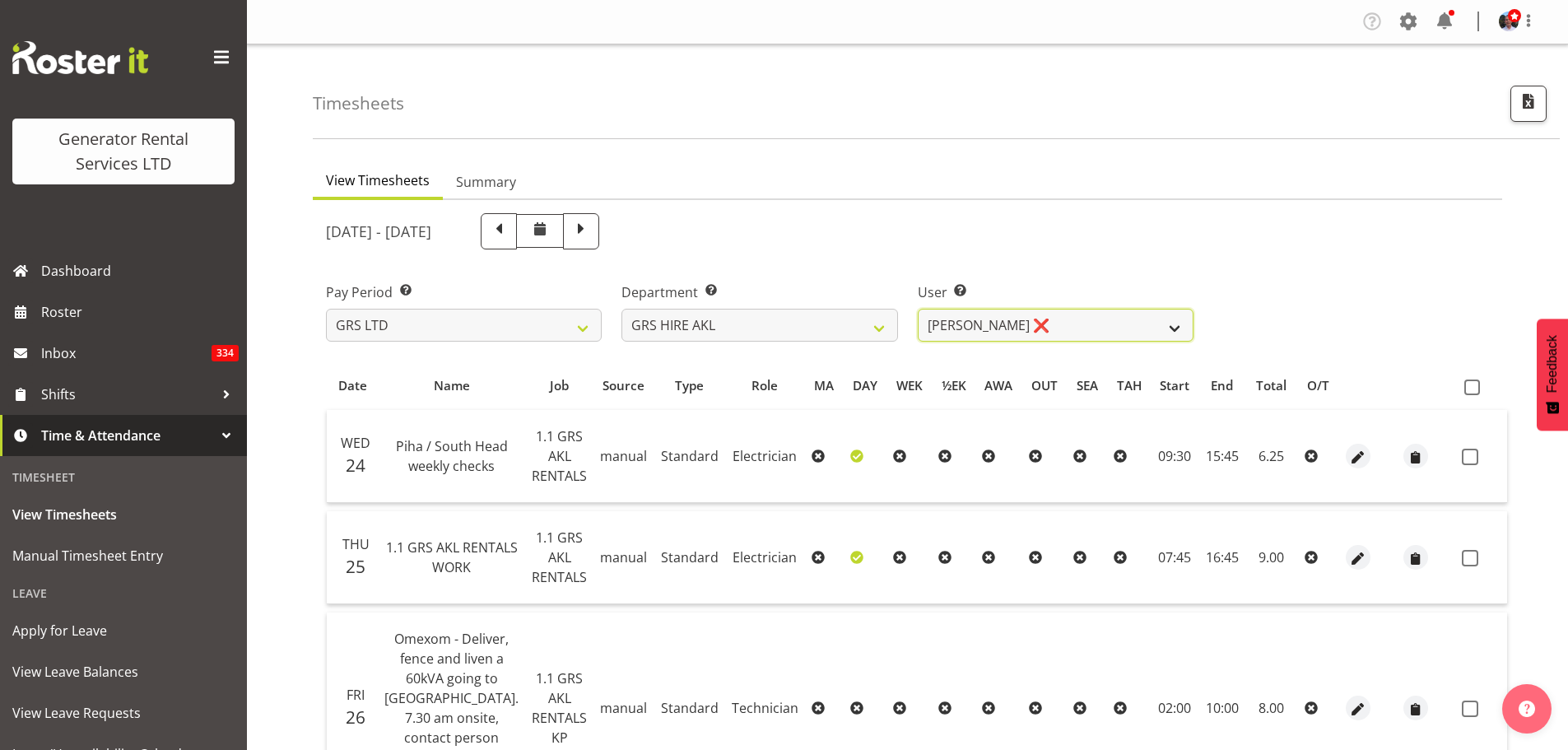
click at [1177, 325] on select "[PERSON_NAME] ✔ [PERSON_NAME] ✔ [PERSON_NAME] ([GEOGRAPHIC_DATA]) Jordan ❌ [PER…" at bounding box center [1056, 325] width 276 height 33
select select "157"
click at [918, 309] on select "[PERSON_NAME] ✔ [PERSON_NAME] ✔ [PERSON_NAME] ([GEOGRAPHIC_DATA]) Jordan ❌ [PER…" at bounding box center [1056, 325] width 276 height 33
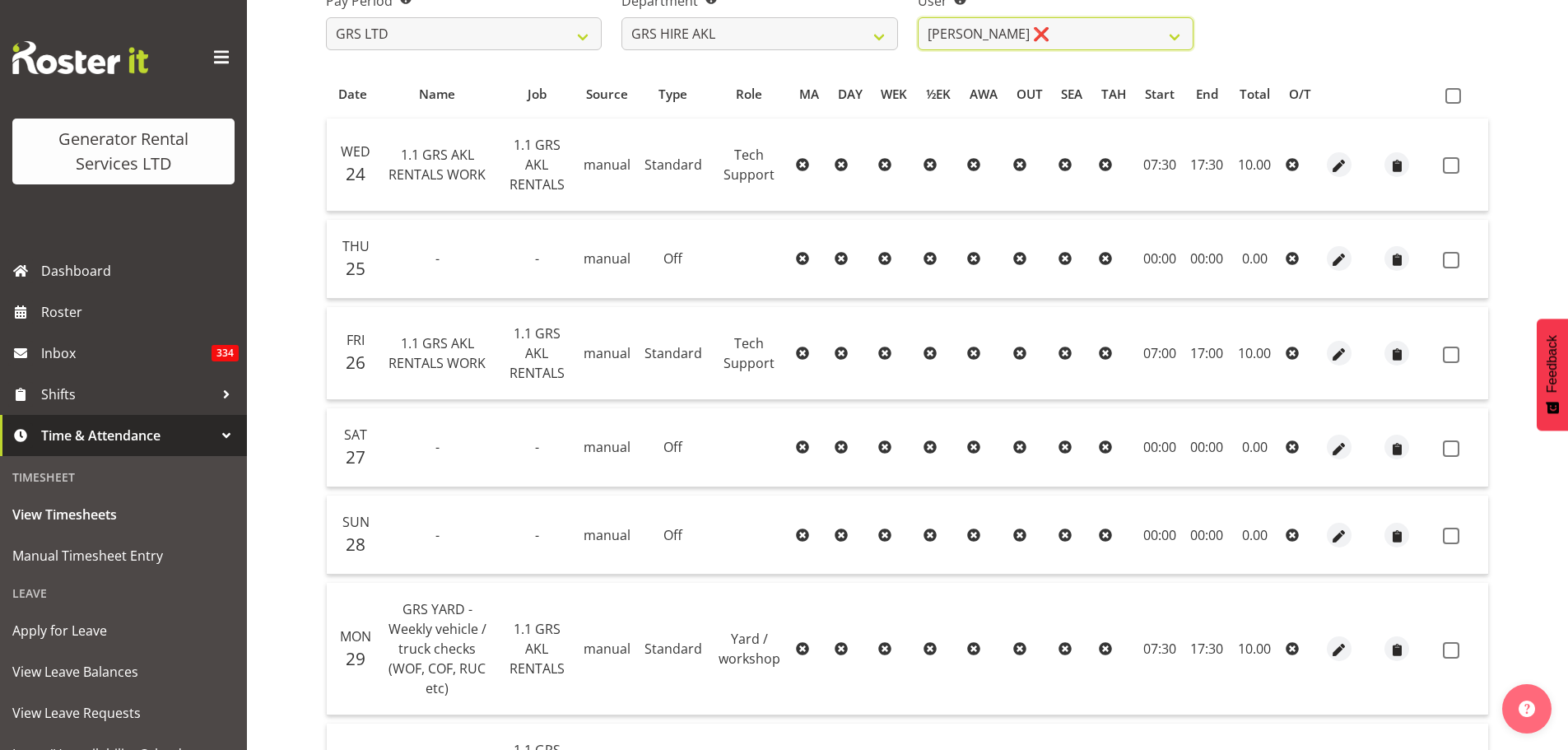
scroll to position [78, 0]
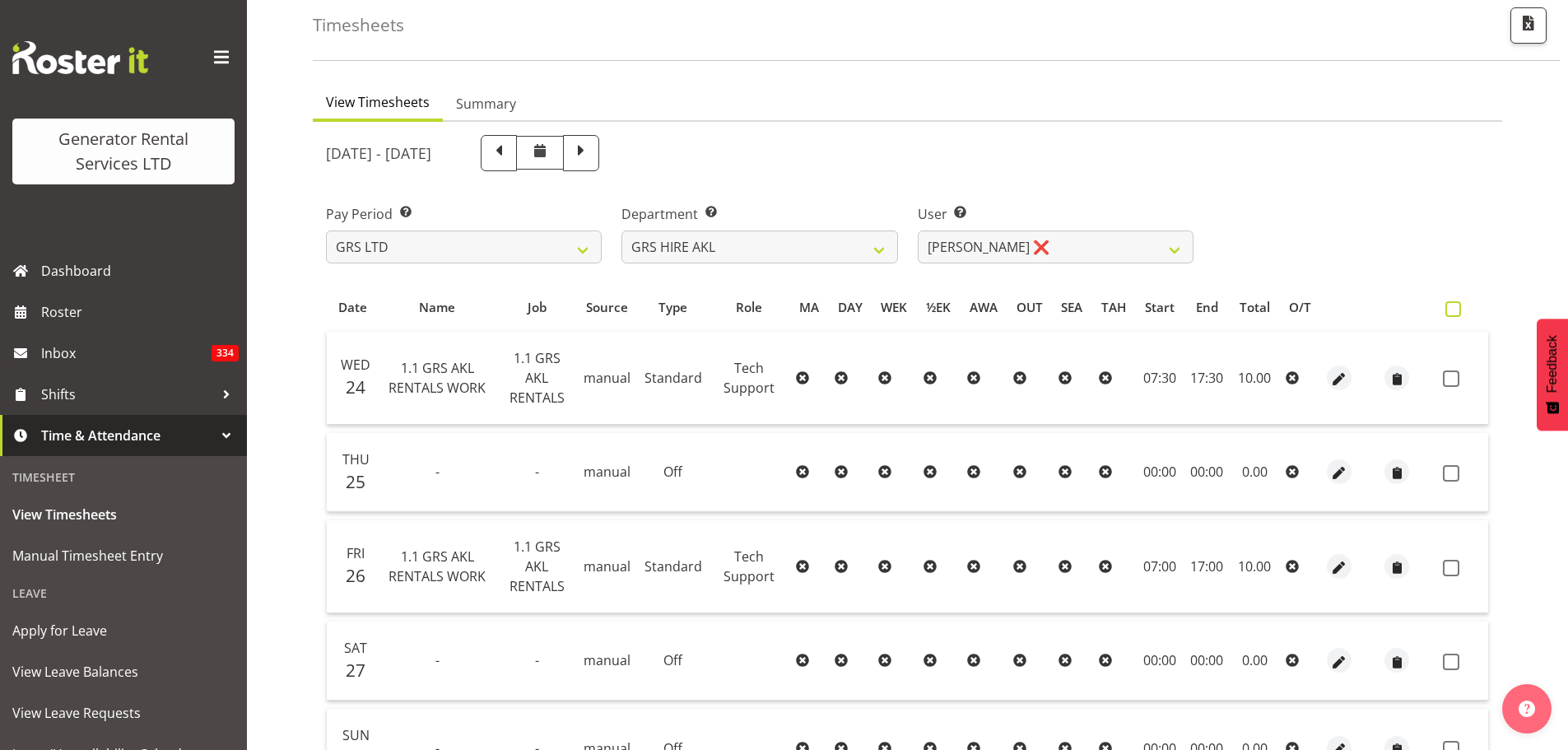
click at [1251, 308] on span at bounding box center [1453, 309] width 16 height 16
click at [1251, 308] on input "checkbox" at bounding box center [1450, 309] width 11 height 11
checkbox input "true"
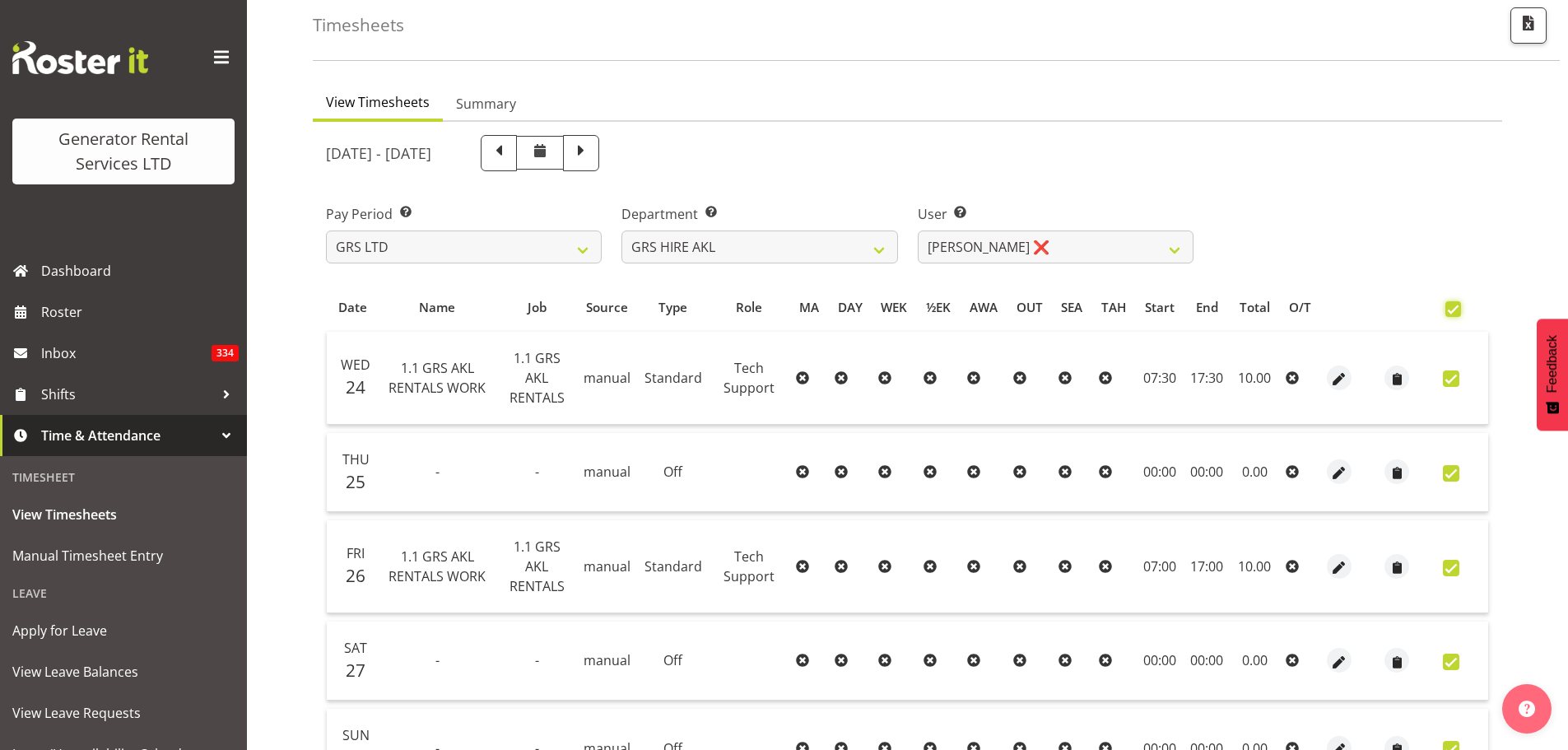
checkbox input "true"
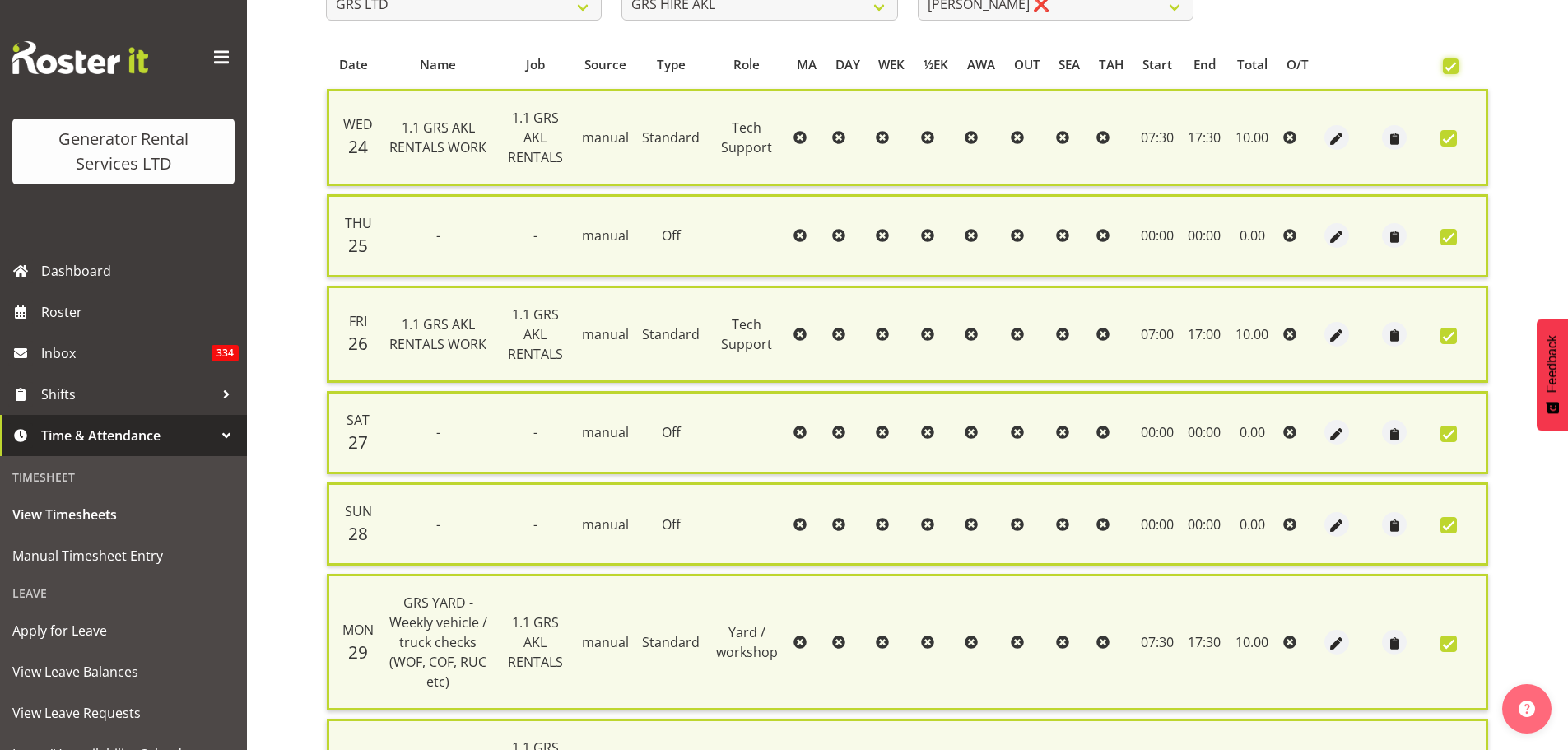
scroll to position [517, 0]
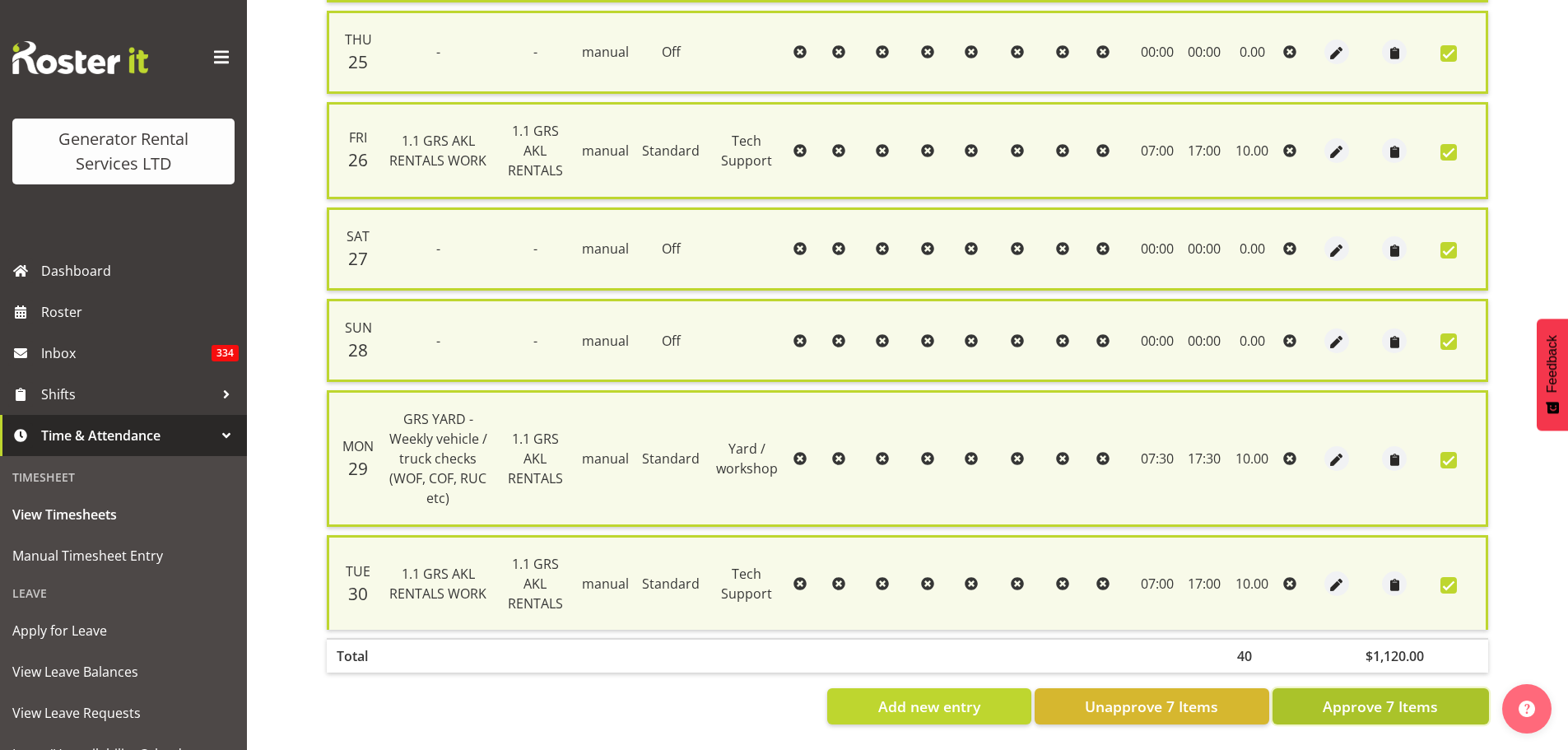
click at [1251, 571] on span "Approve 7 Items" at bounding box center [1380, 705] width 115 height 21
checkbox input "false"
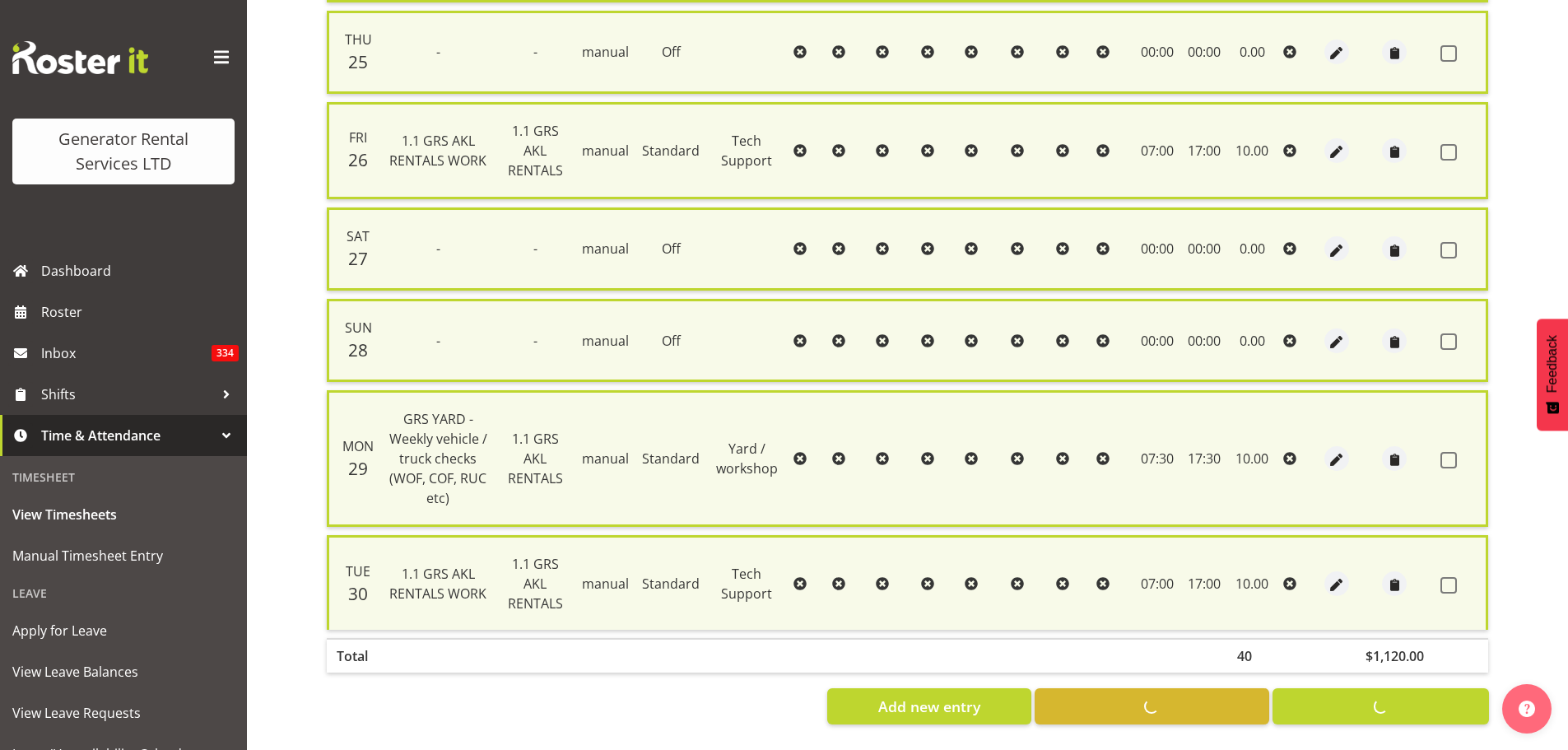
checkbox input "false"
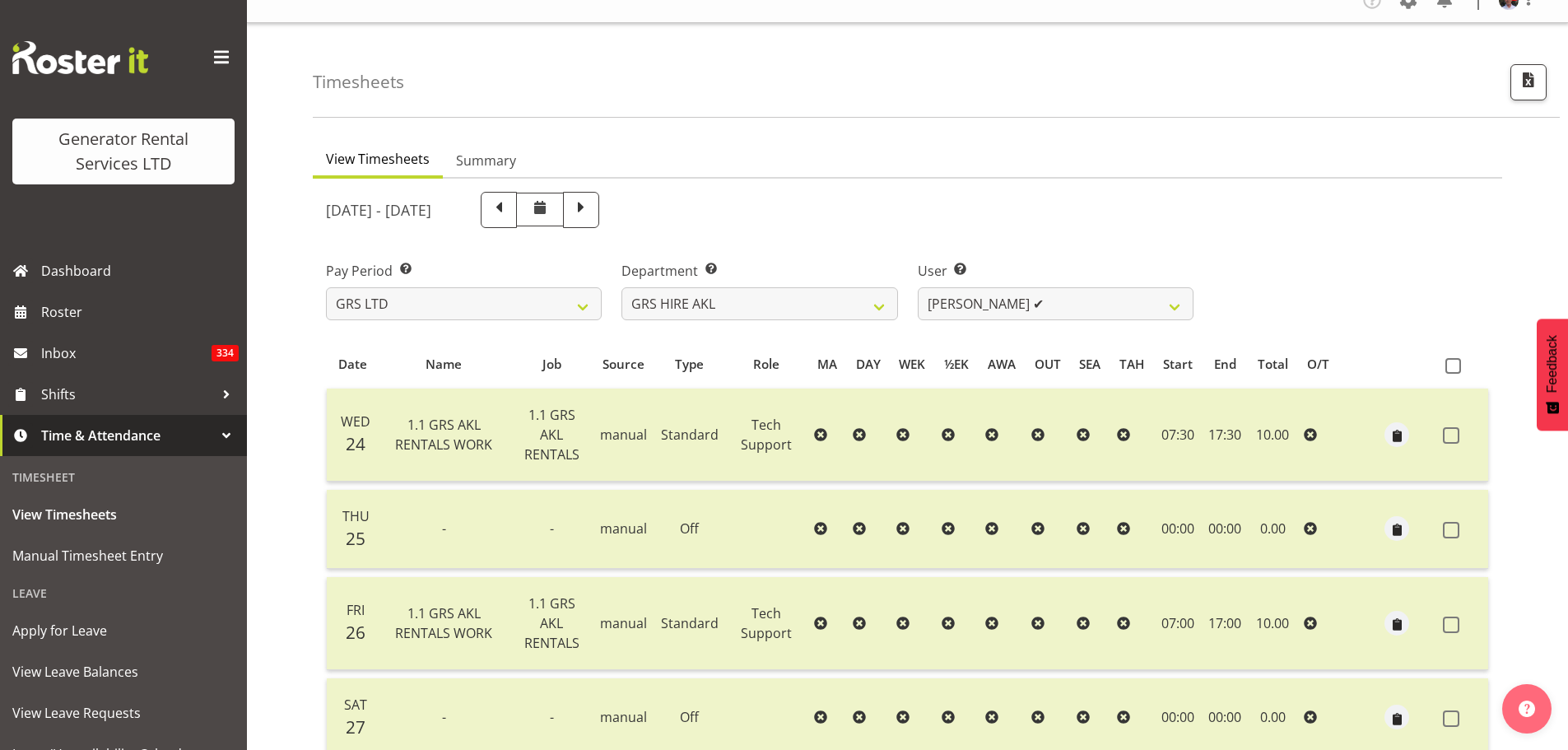
scroll to position [0, 0]
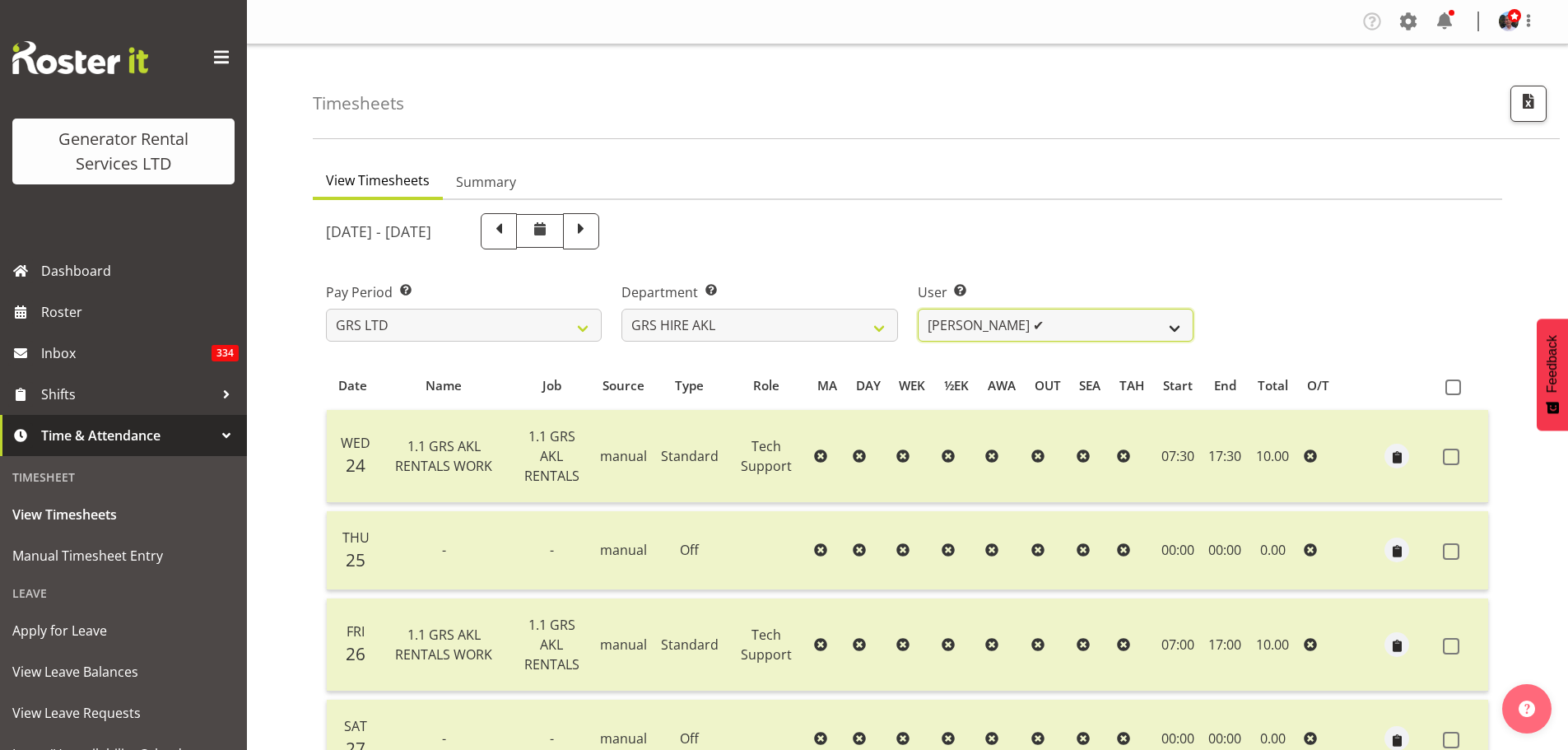
click at [1175, 328] on select "[PERSON_NAME] ✔ [PERSON_NAME] ✔ [PERSON_NAME] ([GEOGRAPHIC_DATA]) Jordan ❌ [PER…" at bounding box center [1056, 325] width 276 height 33
select select "159"
click at [918, 309] on select "[PERSON_NAME] ✔ [PERSON_NAME] ✔ [PERSON_NAME] ([GEOGRAPHIC_DATA]) Jordan ❌ [PER…" at bounding box center [1056, 325] width 276 height 33
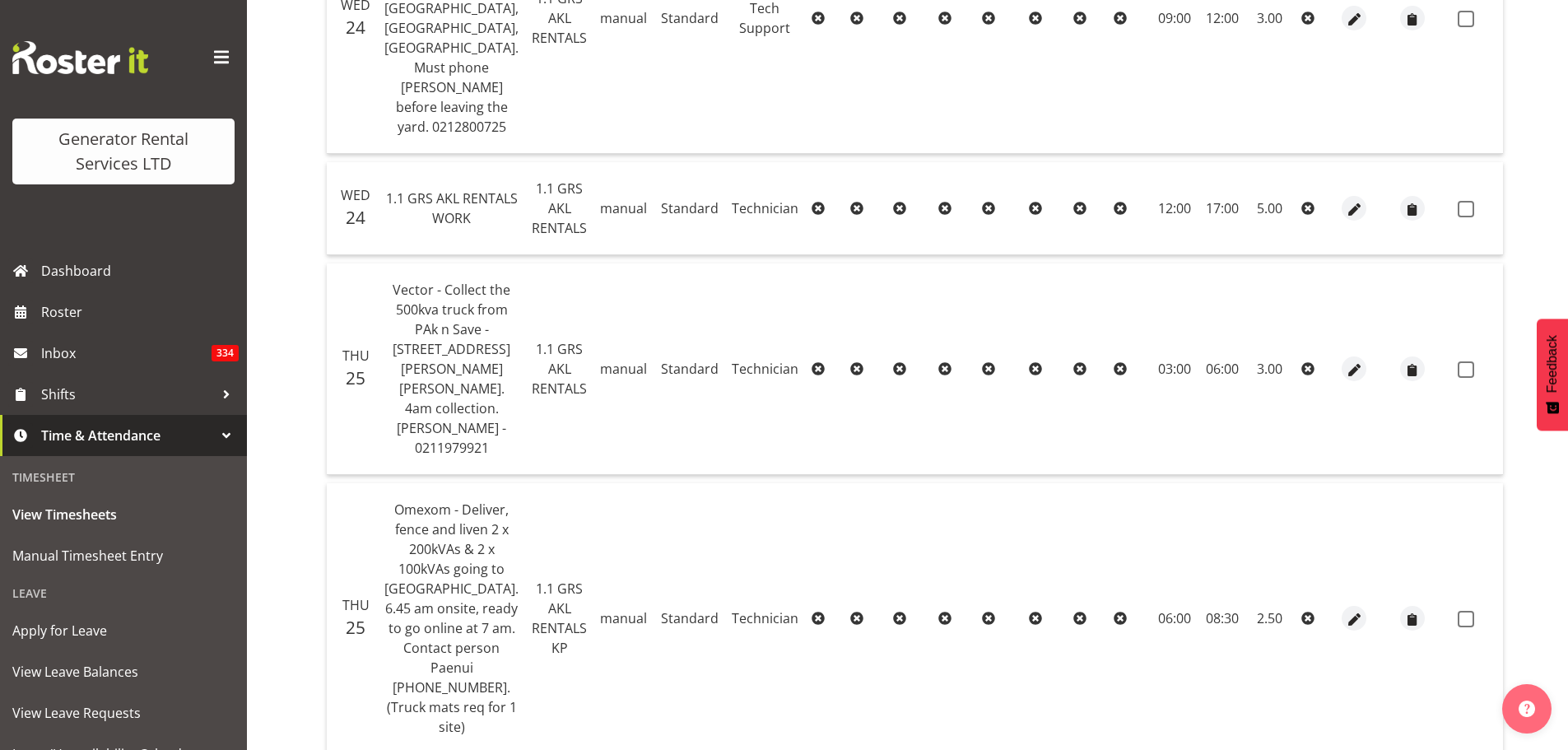
scroll to position [658, 0]
